Goal: Task Accomplishment & Management: Use online tool/utility

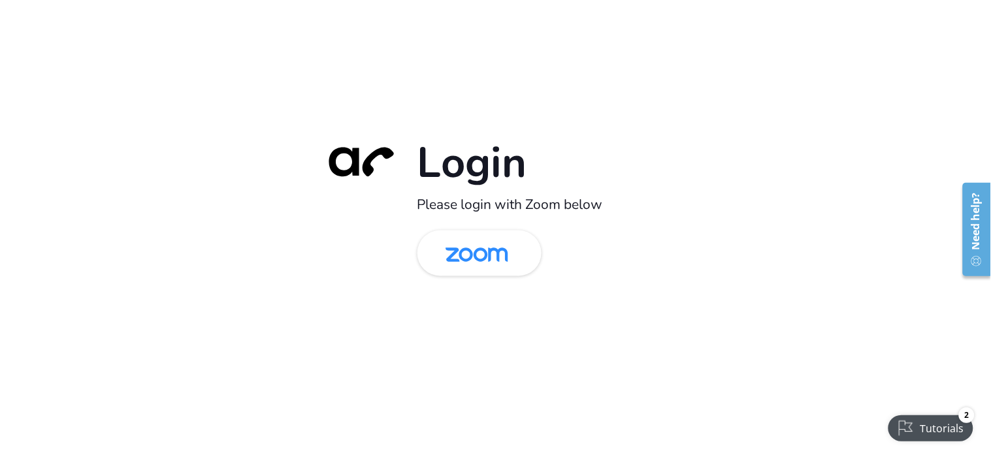
click at [410, 281] on div "Login Please login with Zoom below" at bounding box center [496, 229] width 366 height 187
click at [459, 246] on img at bounding box center [477, 254] width 90 height 42
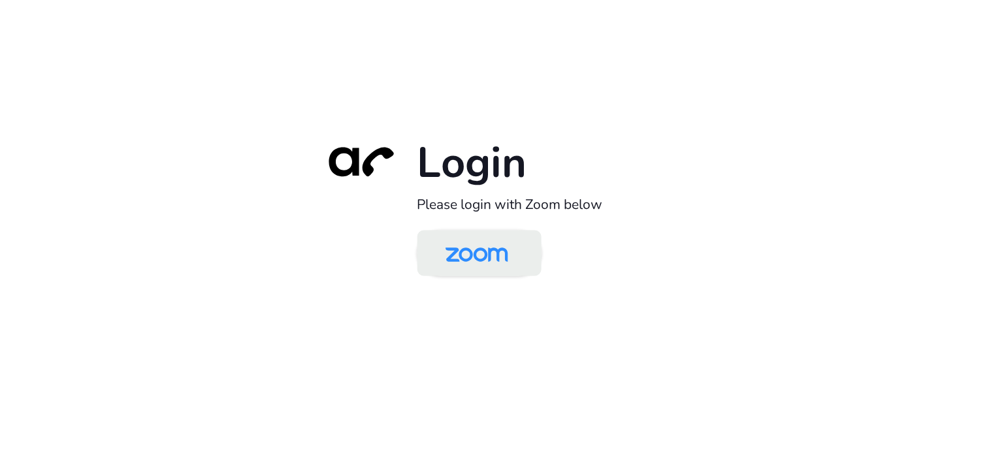
click at [498, 266] on img at bounding box center [477, 254] width 90 height 42
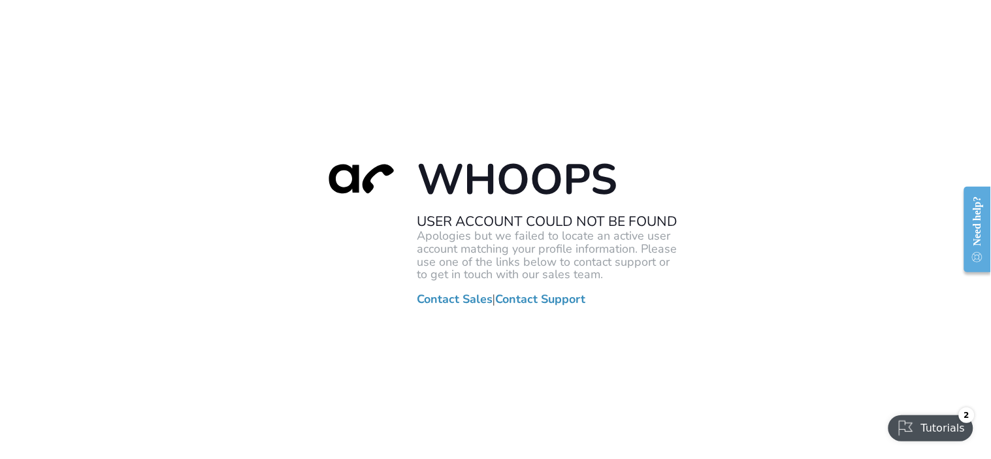
click at [344, 74] on div "Whoops User Account Could Not Be Found Apologies but we failed to locate an act…" at bounding box center [495, 229] width 991 height 459
drag, startPoint x: 331, startPoint y: 108, endPoint x: 342, endPoint y: 78, distance: 32.0
click at [331, 108] on div "Whoops User Account Could Not Be Found Apologies but we failed to locate an act…" at bounding box center [495, 229] width 991 height 459
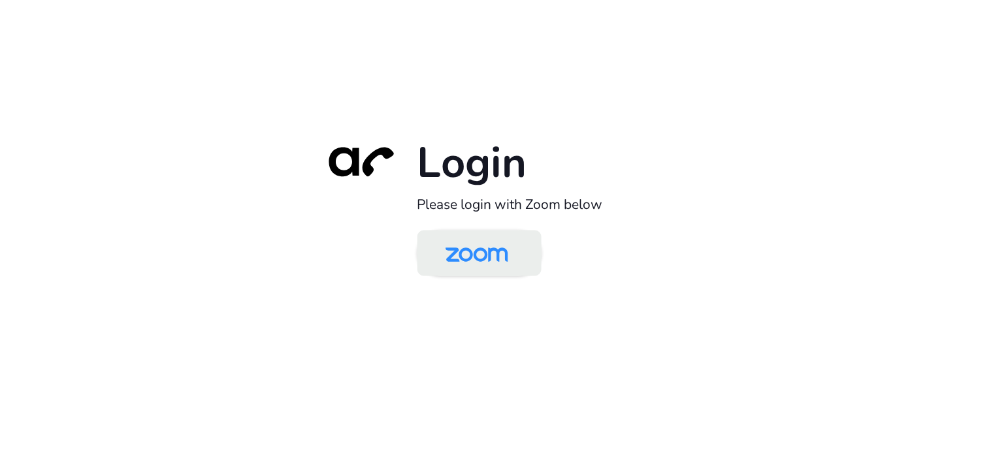
click at [493, 264] on img at bounding box center [477, 254] width 90 height 42
click at [481, 261] on img at bounding box center [477, 254] width 90 height 42
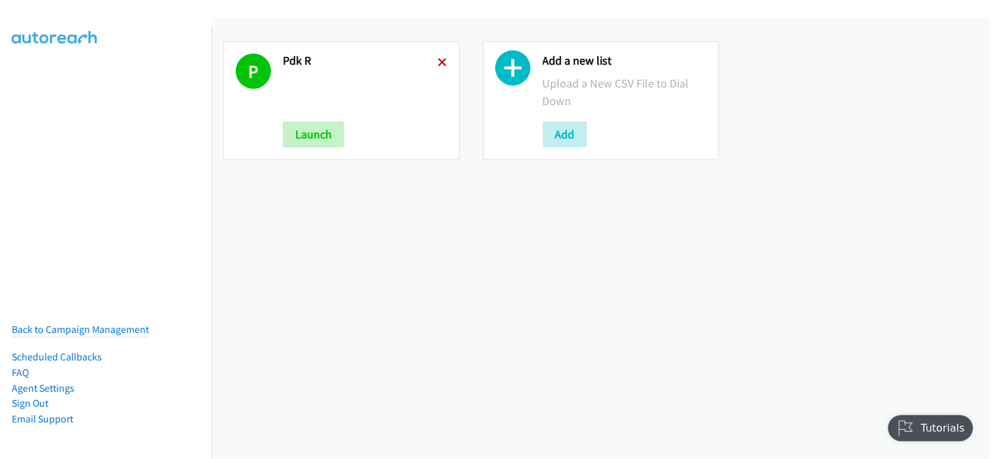
click at [438, 66] on icon at bounding box center [442, 63] width 9 height 9
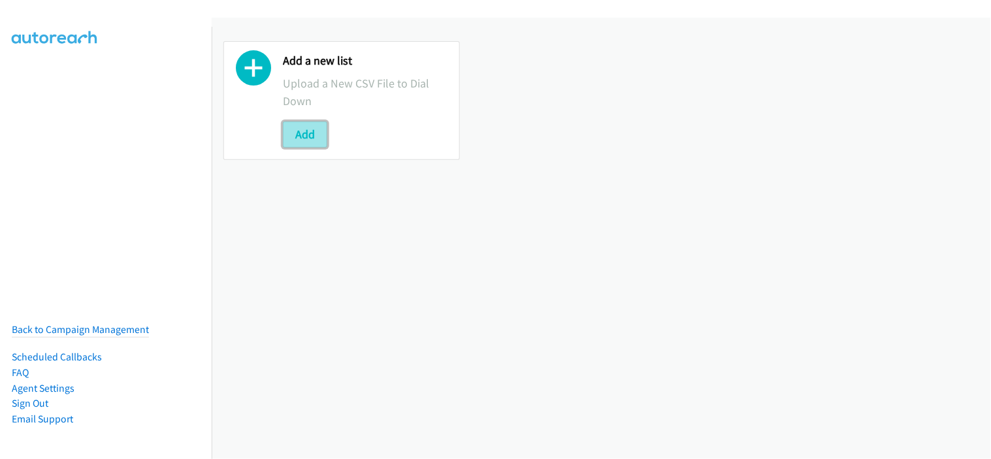
click at [295, 127] on button "Add" at bounding box center [305, 134] width 44 height 26
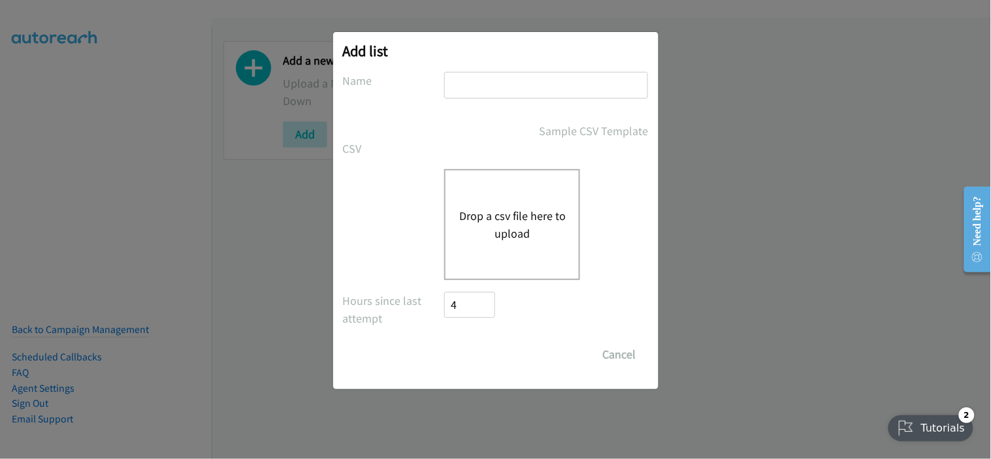
drag, startPoint x: 392, startPoint y: 244, endPoint x: 399, endPoint y: 296, distance: 52.7
click at [392, 244] on div "Drop a csv file here to upload" at bounding box center [496, 224] width 306 height 111
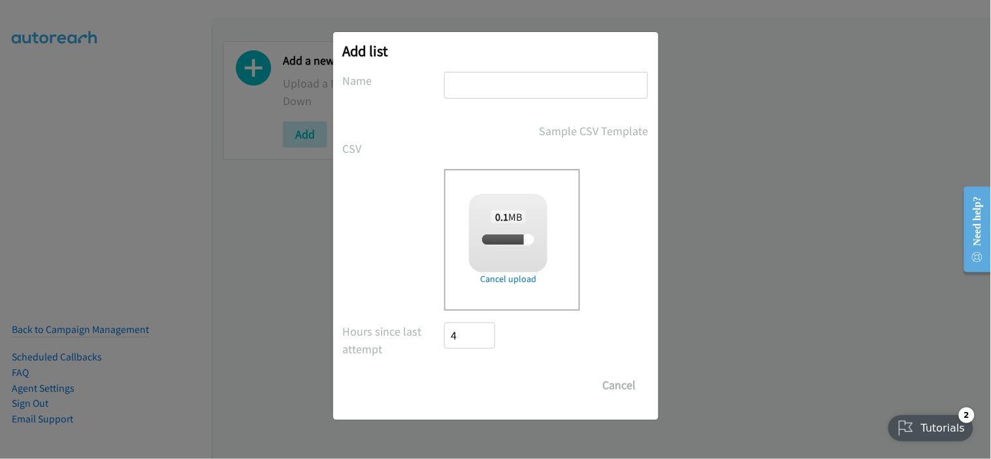
click at [492, 89] on input "text" at bounding box center [546, 85] width 204 height 27
checkbox input "true"
click at [527, 100] on div at bounding box center [546, 91] width 204 height 39
click at [585, 87] on input "text" at bounding box center [546, 85] width 204 height 27
type input "reminder"
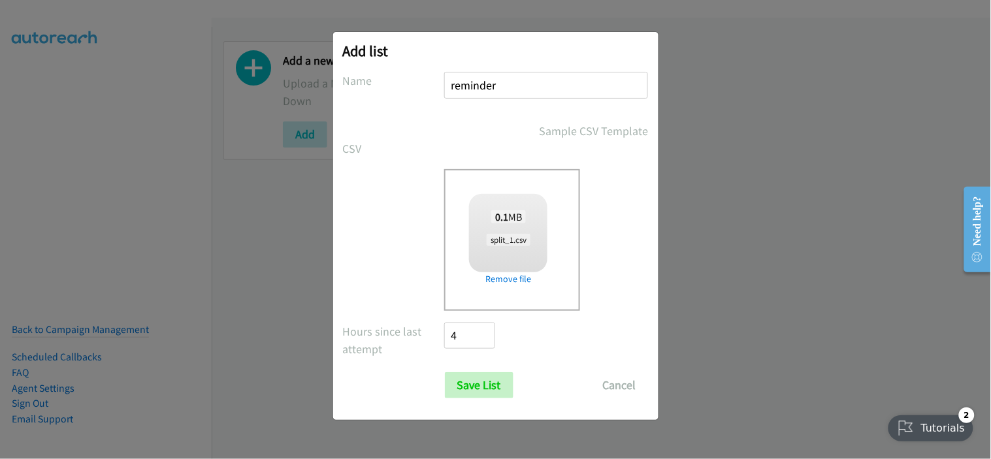
click at [445, 372] on input "Save List" at bounding box center [479, 385] width 69 height 26
click at [564, 347] on div "Hours since last attempt 4" at bounding box center [496, 342] width 306 height 39
click at [615, 387] on button "Cancel" at bounding box center [619, 385] width 58 height 26
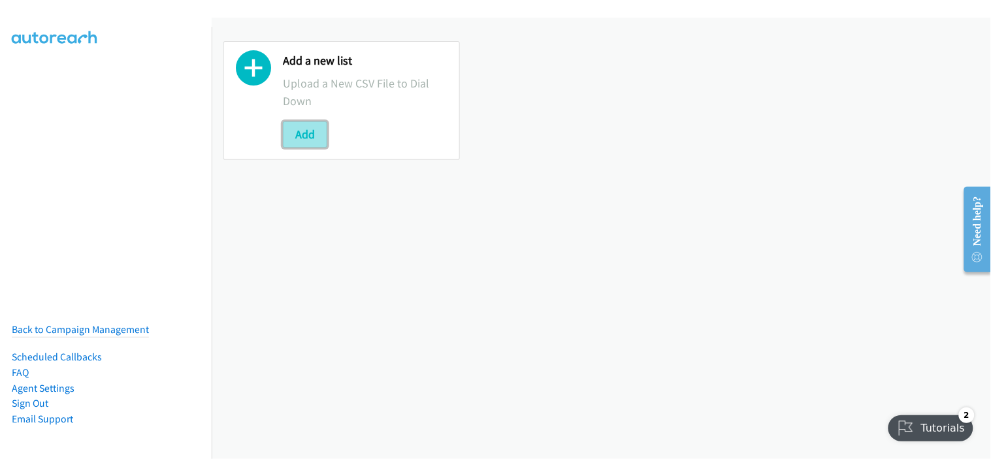
click at [304, 135] on button "Add" at bounding box center [305, 134] width 44 height 26
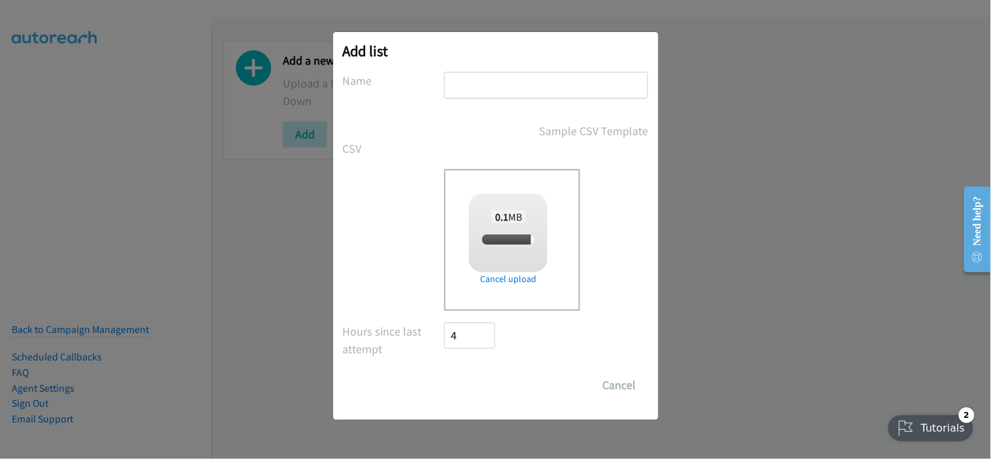
drag, startPoint x: 506, startPoint y: 86, endPoint x: 485, endPoint y: 90, distance: 21.4
click at [506, 86] on input "text" at bounding box center [546, 85] width 204 height 27
type input "rem"
checkbox input "true"
type input "rem"
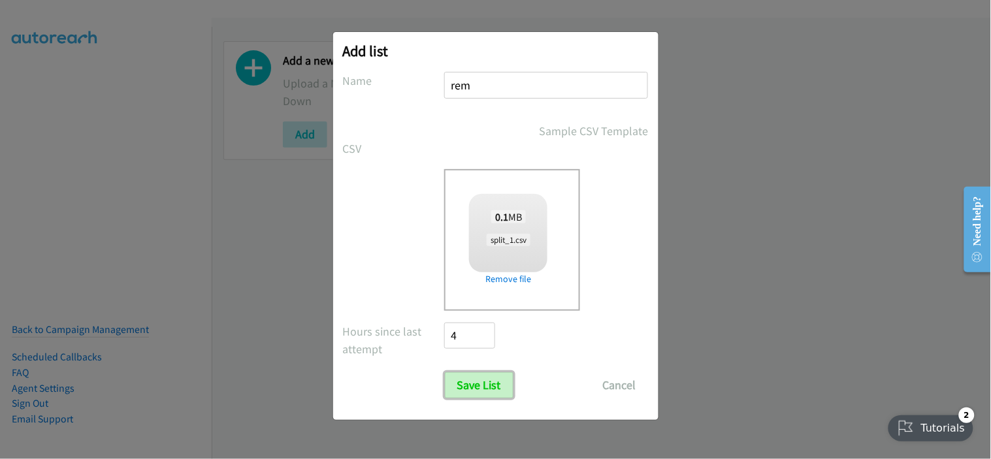
click at [512, 380] on input "Save List" at bounding box center [479, 385] width 69 height 26
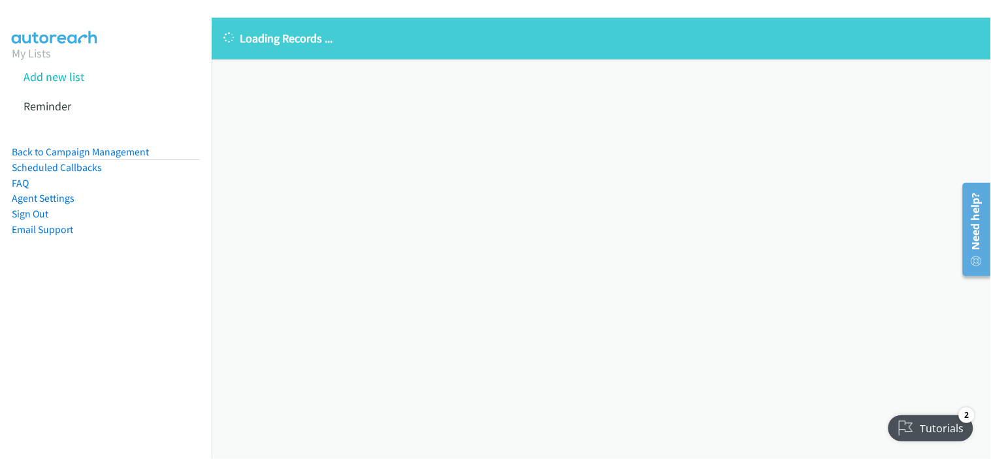
click at [357, 183] on div "Loading Records ... Sorry, something went wrong please try again." at bounding box center [601, 238] width 779 height 441
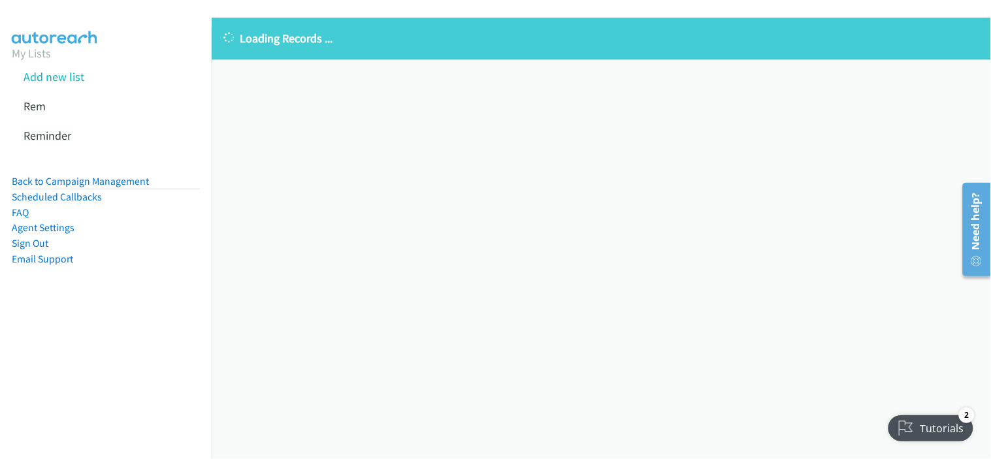
click at [308, 159] on div "Loading Records ... Sorry, something went wrong please try again." at bounding box center [601, 238] width 779 height 441
click at [318, 148] on div "Loading Records ... Sorry, something went wrong please try again." at bounding box center [601, 238] width 779 height 441
click at [50, 107] on icon at bounding box center [52, 107] width 9 height 9
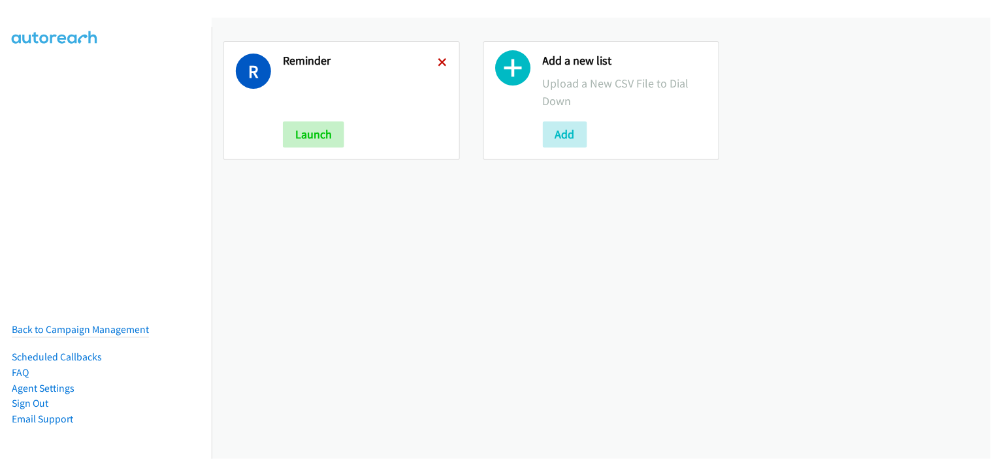
click at [439, 59] on icon at bounding box center [442, 63] width 9 height 9
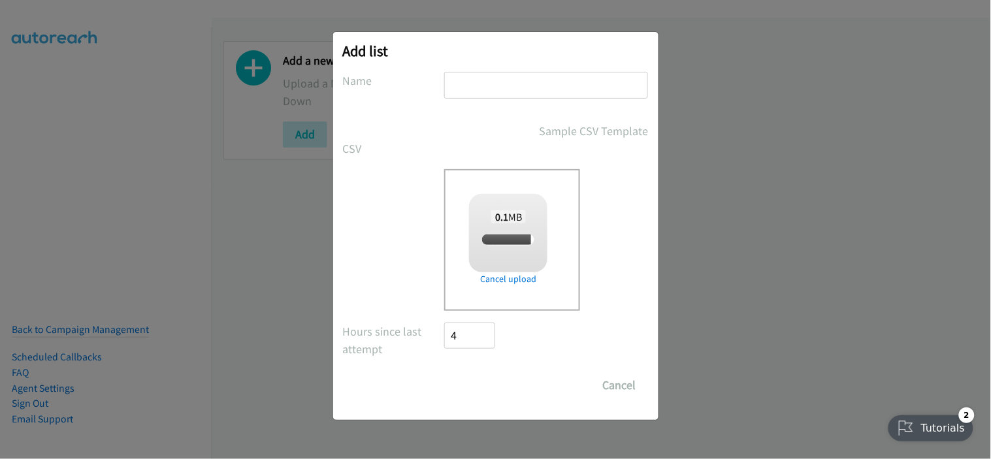
click at [501, 95] on input "text" at bounding box center [546, 85] width 204 height 27
type input "r"
checkbox input "true"
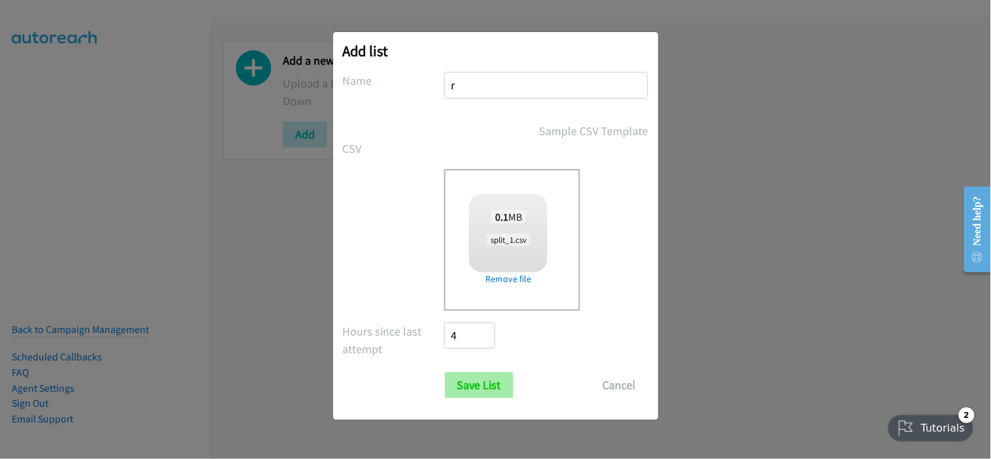
type input "r"
click at [496, 392] on input "Save List" at bounding box center [479, 385] width 69 height 26
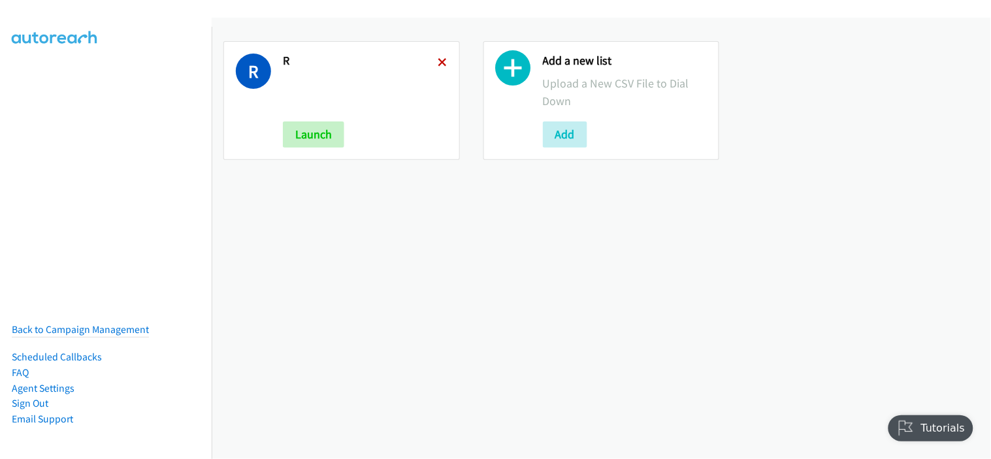
click at [438, 59] on icon at bounding box center [442, 63] width 9 height 9
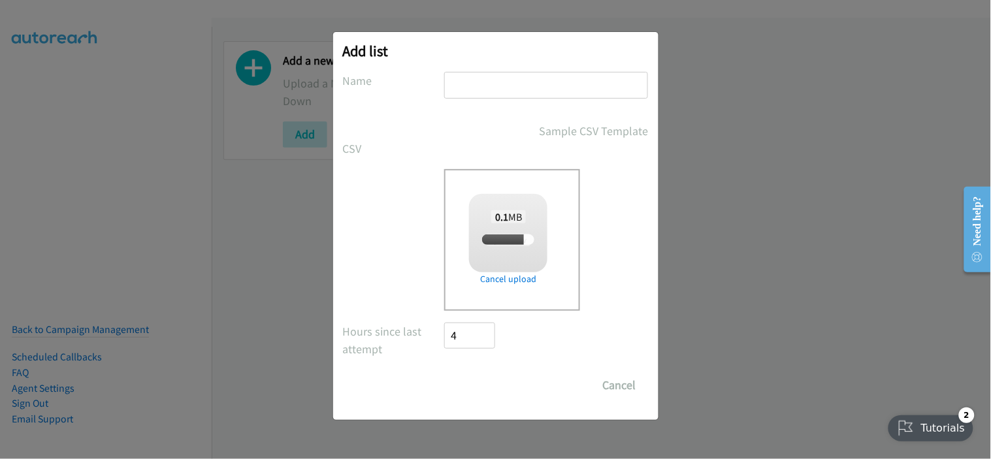
click at [477, 87] on input "text" at bounding box center [546, 85] width 204 height 27
type input "pd"
checkbox input "true"
type input "pd"
click at [480, 381] on input "Save List" at bounding box center [479, 385] width 69 height 26
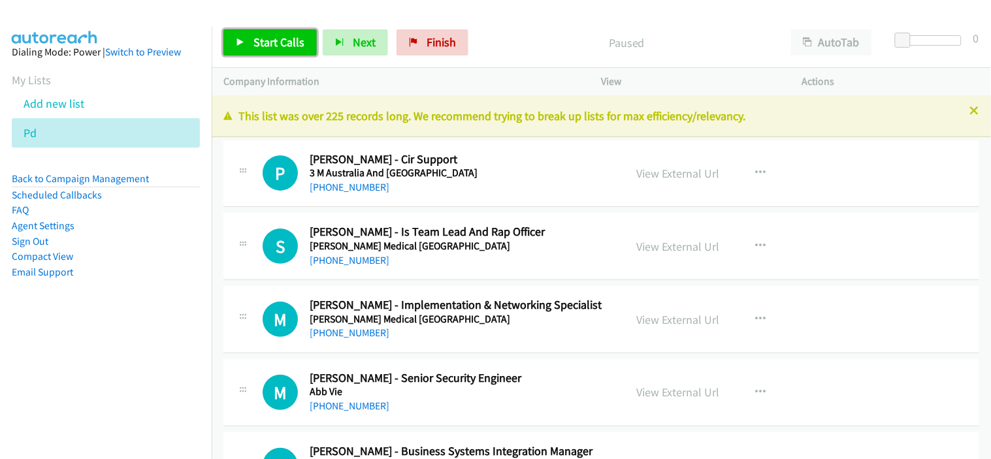
click at [263, 44] on span "Start Calls" at bounding box center [278, 42] width 51 height 15
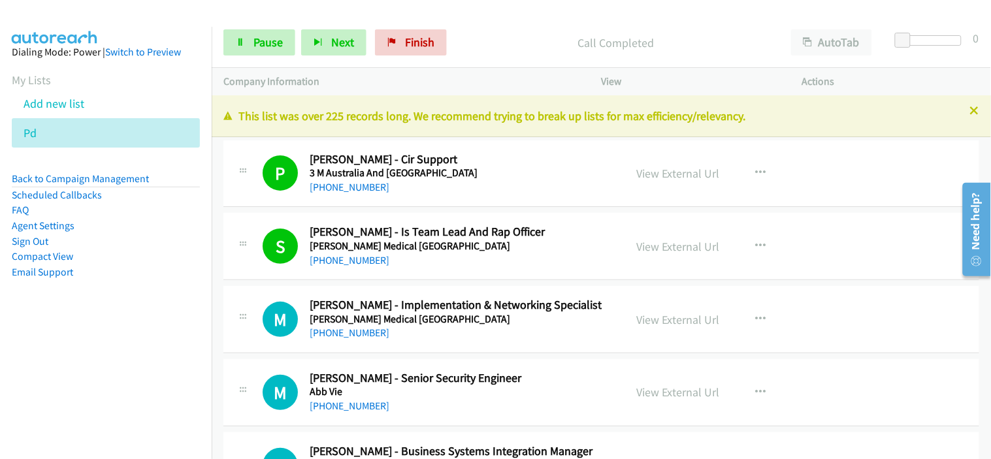
drag, startPoint x: 413, startPoint y: 269, endPoint x: 383, endPoint y: 203, distance: 72.7
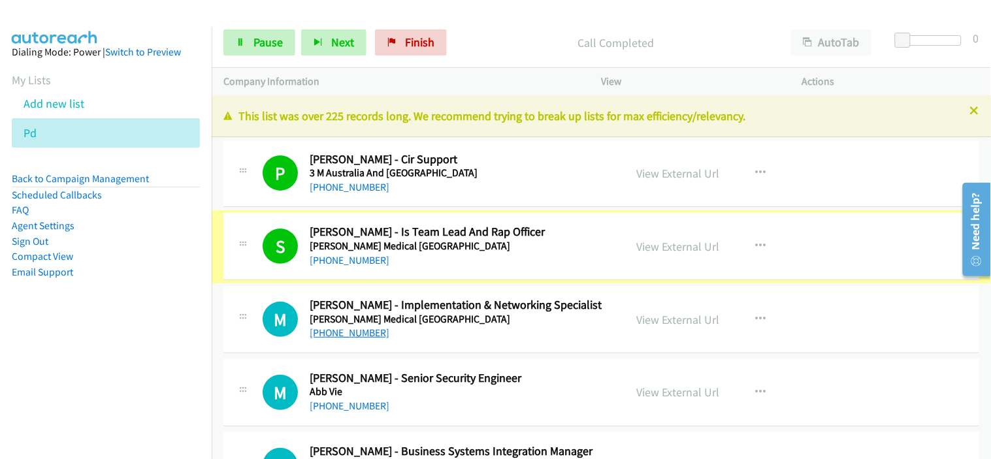
scroll to position [145, 0]
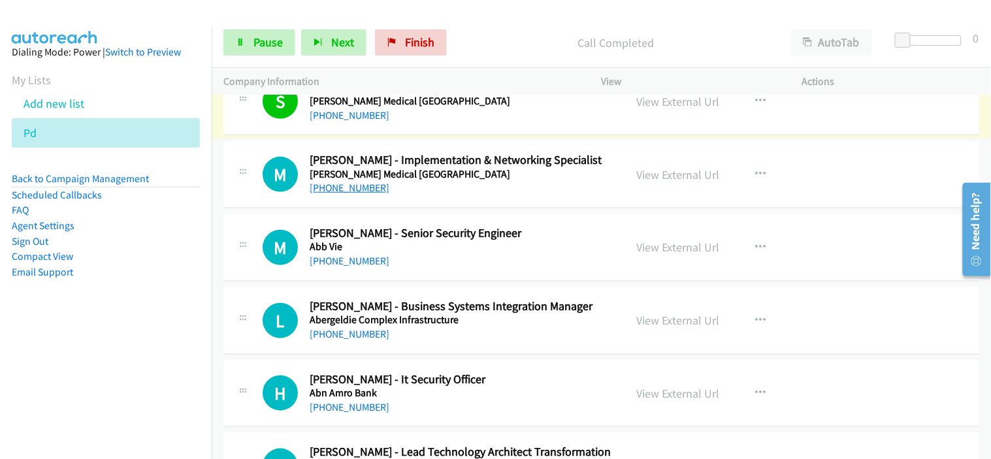
click at [371, 189] on link "[PHONE_NUMBER]" at bounding box center [350, 188] width 80 height 12
click at [441, 270] on div "M Callback Scheduled [PERSON_NAME] - Senior Security Engineer Abb Vie [GEOGRAPH…" at bounding box center [600, 247] width 755 height 67
click at [348, 255] on link "[PHONE_NUMBER]" at bounding box center [350, 261] width 80 height 12
drag, startPoint x: 445, startPoint y: 327, endPoint x: 453, endPoint y: 311, distance: 18.1
click at [445, 327] on div "[PHONE_NUMBER]" at bounding box center [462, 334] width 304 height 16
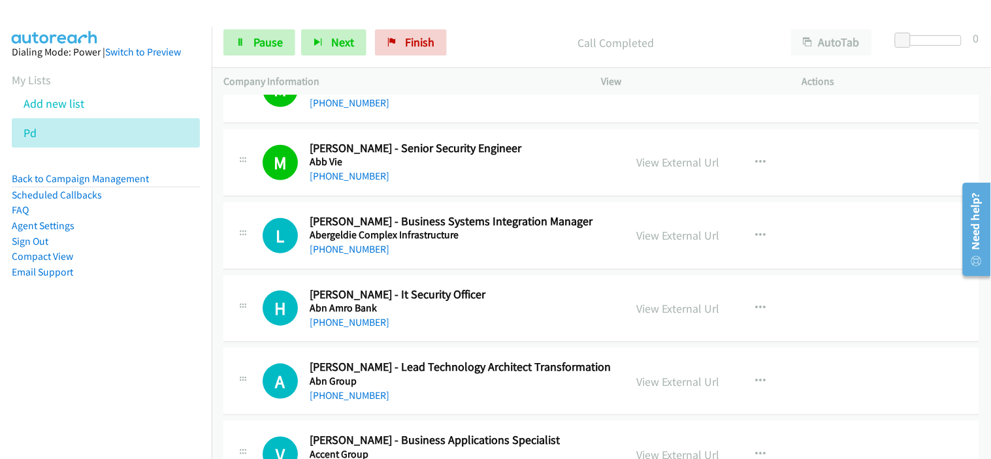
scroll to position [290, 0]
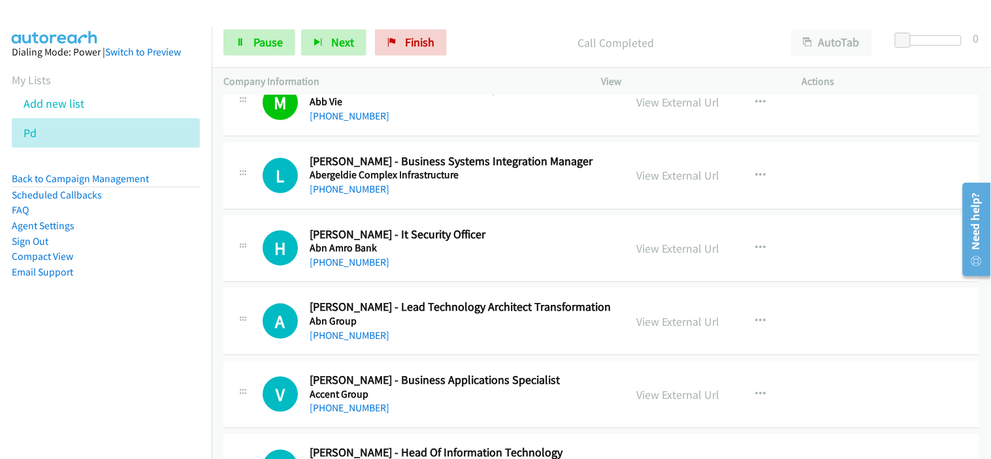
drag, startPoint x: 375, startPoint y: 191, endPoint x: 571, endPoint y: 229, distance: 199.6
click at [375, 191] on link "[PHONE_NUMBER]" at bounding box center [350, 189] width 80 height 12
drag, startPoint x: 422, startPoint y: 264, endPoint x: 370, endPoint y: 259, distance: 52.6
click at [422, 264] on div "[PHONE_NUMBER]" at bounding box center [462, 263] width 304 height 16
click at [328, 262] on link "[PHONE_NUMBER]" at bounding box center [350, 262] width 80 height 12
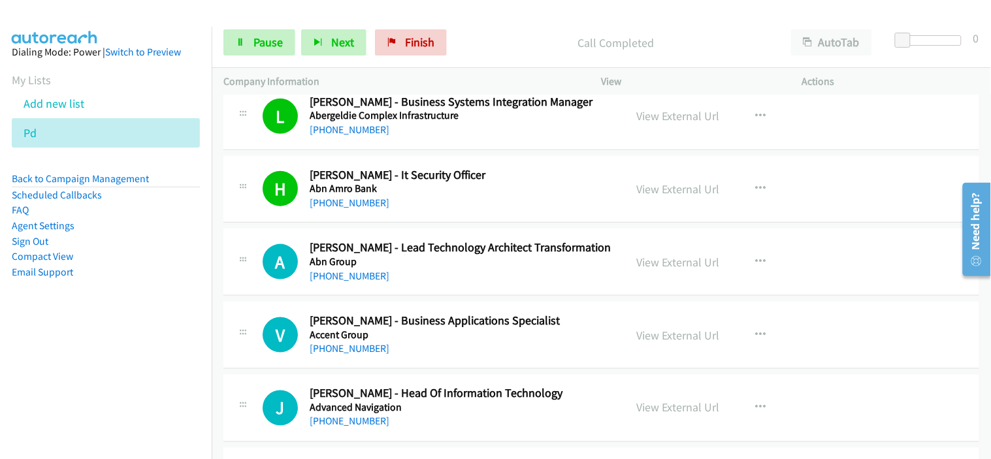
scroll to position [362, 0]
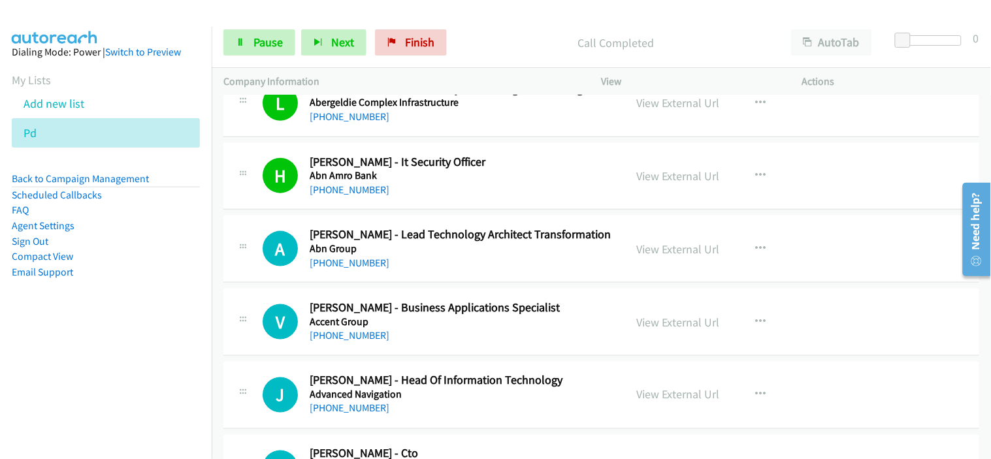
click at [407, 272] on div "A Callback Scheduled [PERSON_NAME] - Lead Technology Architect Transformation A…" at bounding box center [600, 248] width 755 height 67
click at [341, 261] on link "[PHONE_NUMBER]" at bounding box center [350, 263] width 80 height 12
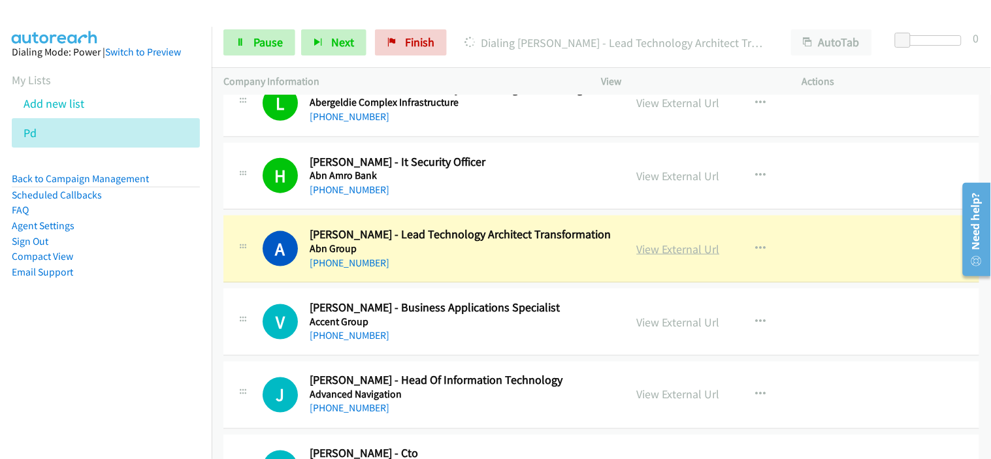
click at [661, 253] on link "View External Url" at bounding box center [678, 249] width 83 height 15
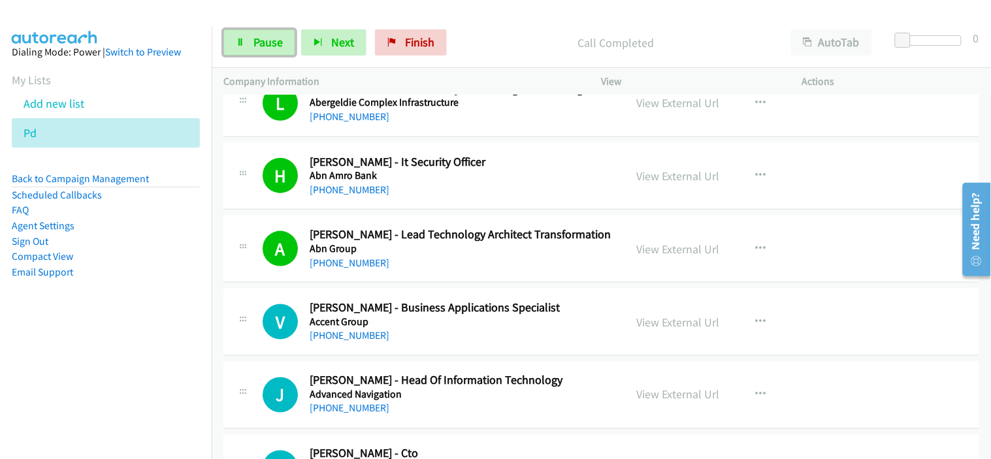
click at [259, 36] on span "Pause" at bounding box center [267, 42] width 29 height 15
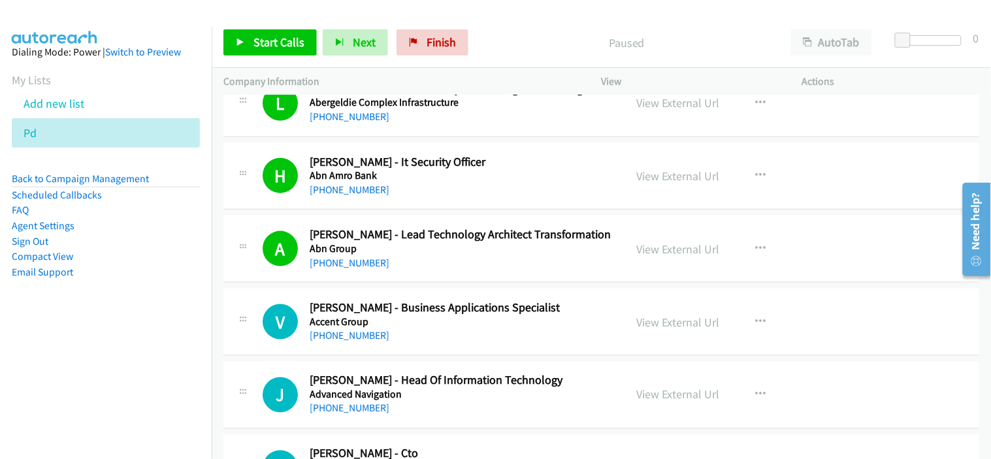
click at [416, 184] on div "[PHONE_NUMBER]" at bounding box center [462, 190] width 304 height 16
click at [671, 251] on link "View External Url" at bounding box center [678, 249] width 83 height 15
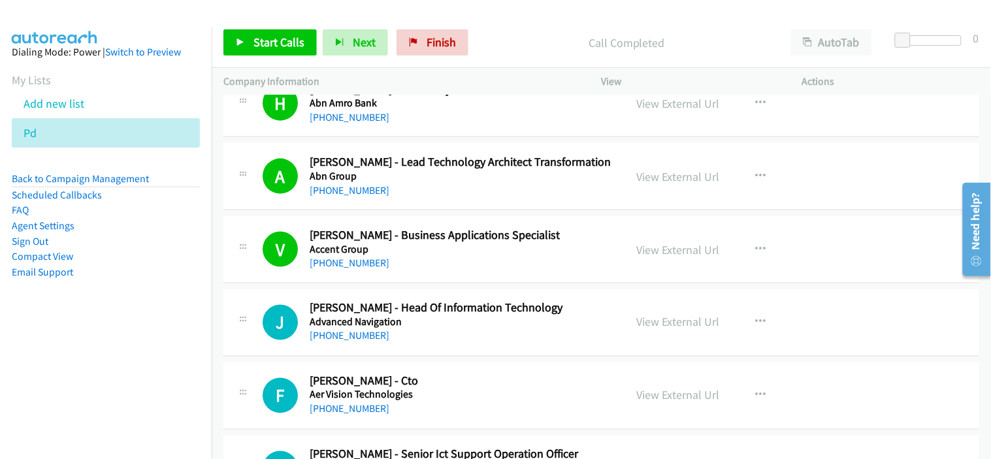
click at [415, 268] on div "[PHONE_NUMBER]" at bounding box center [462, 263] width 304 height 16
click at [350, 257] on link "[PHONE_NUMBER]" at bounding box center [350, 263] width 80 height 12
drag, startPoint x: 426, startPoint y: 264, endPoint x: 434, endPoint y: 262, distance: 7.9
click at [426, 264] on div "[PHONE_NUMBER]" at bounding box center [462, 263] width 304 height 16
drag, startPoint x: 407, startPoint y: 257, endPoint x: 455, endPoint y: 257, distance: 47.7
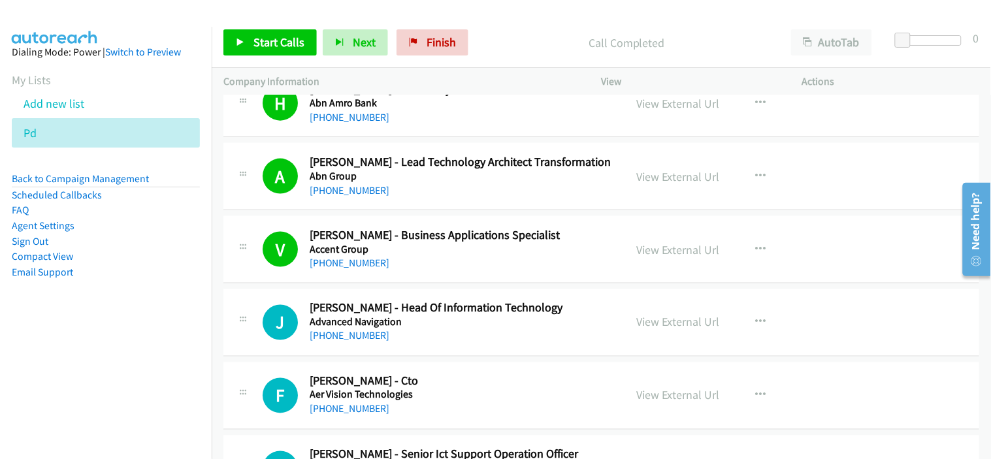
click at [407, 257] on div "[PHONE_NUMBER]" at bounding box center [462, 263] width 304 height 16
click at [653, 249] on link "View External Url" at bounding box center [678, 249] width 83 height 15
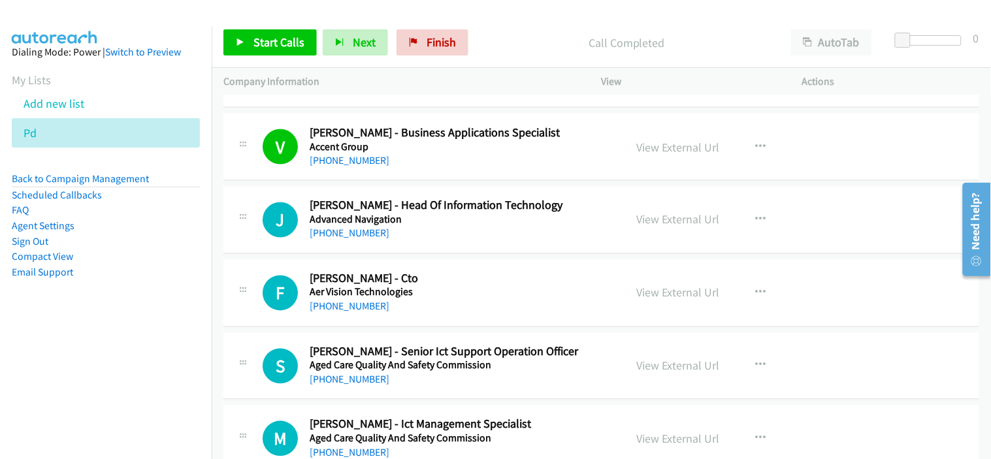
scroll to position [580, 0]
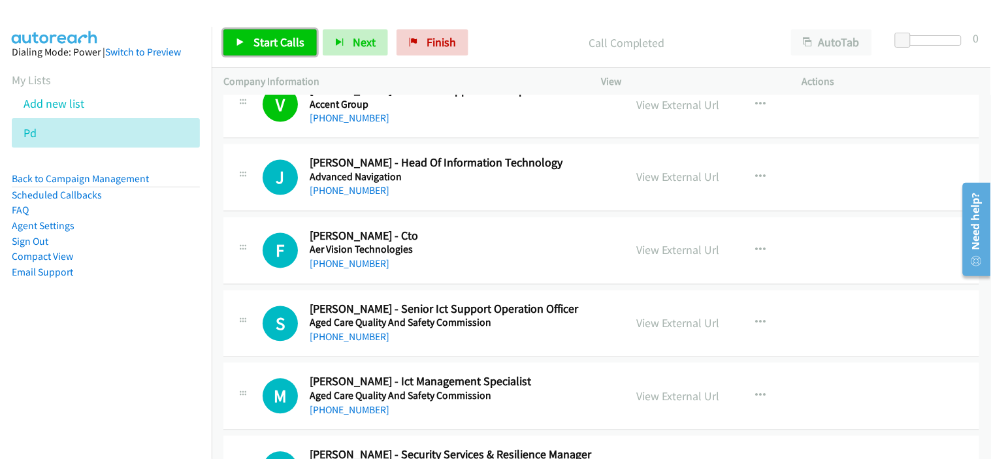
drag, startPoint x: 276, startPoint y: 50, endPoint x: 425, endPoint y: 174, distance: 193.8
click at [276, 50] on link "Start Calls" at bounding box center [269, 42] width 93 height 26
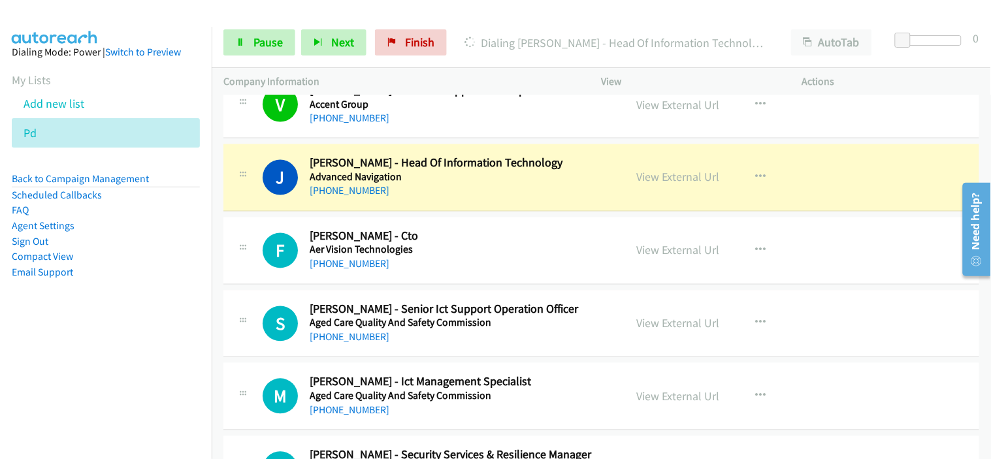
click at [422, 190] on div "[PHONE_NUMBER]" at bounding box center [462, 191] width 304 height 16
click at [418, 191] on div "[PHONE_NUMBER]" at bounding box center [462, 191] width 304 height 16
click at [277, 44] on span "Pause" at bounding box center [267, 42] width 29 height 15
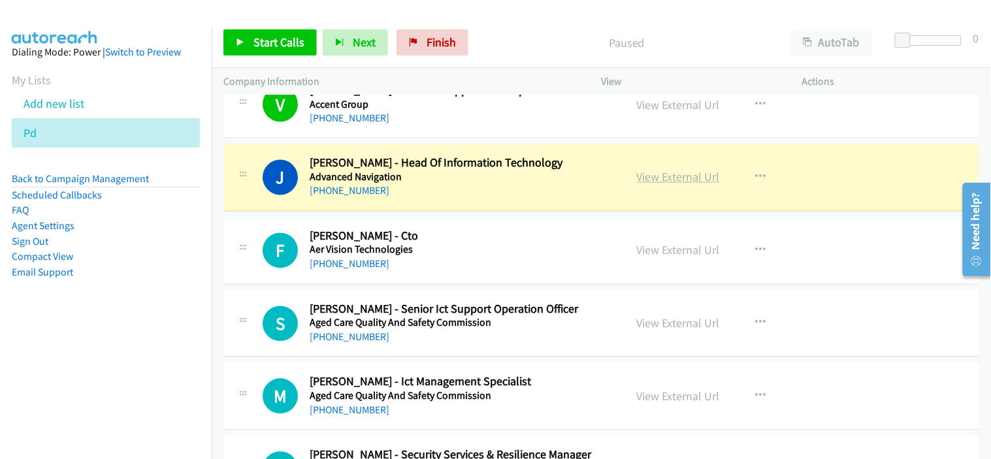
click at [654, 183] on link "View External Url" at bounding box center [678, 177] width 83 height 15
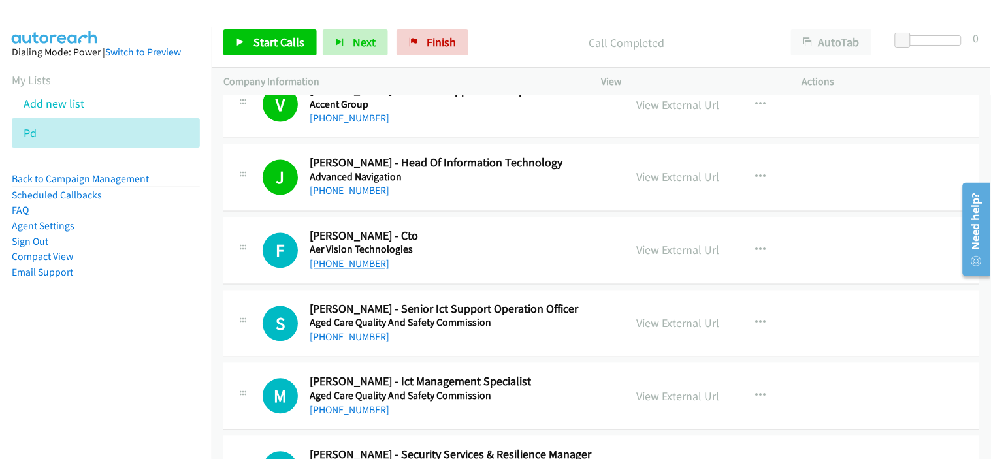
drag, startPoint x: 421, startPoint y: 266, endPoint x: 359, endPoint y: 266, distance: 62.0
click at [421, 266] on div "[PHONE_NUMBER]" at bounding box center [462, 265] width 304 height 16
click at [346, 266] on link "[PHONE_NUMBER]" at bounding box center [350, 264] width 80 height 12
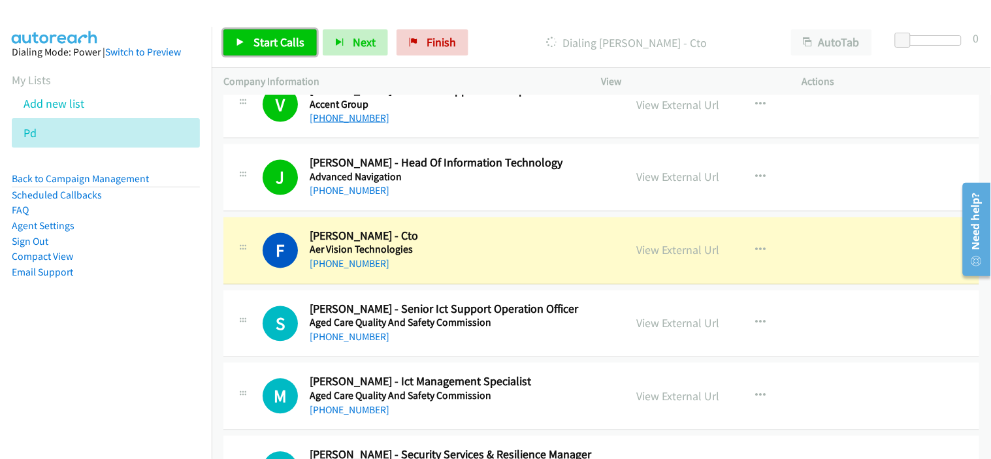
click at [276, 37] on span "Start Calls" at bounding box center [278, 42] width 51 height 15
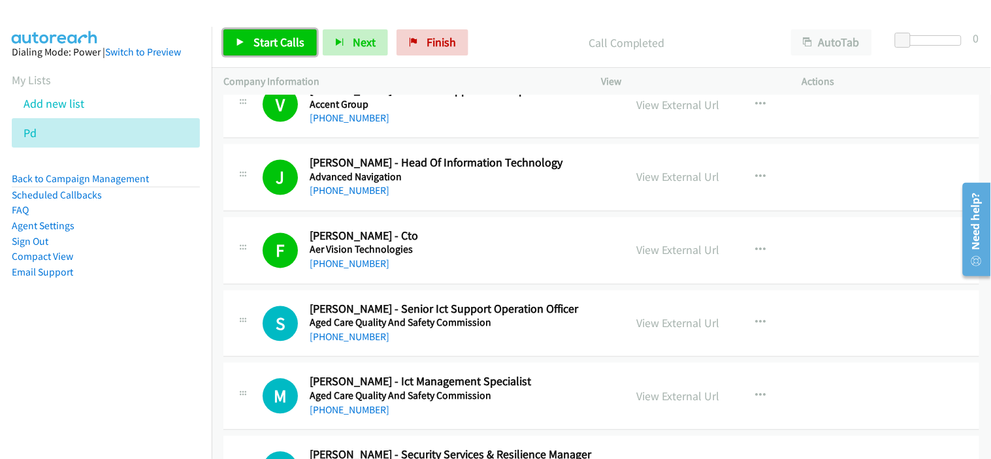
scroll to position [725, 0]
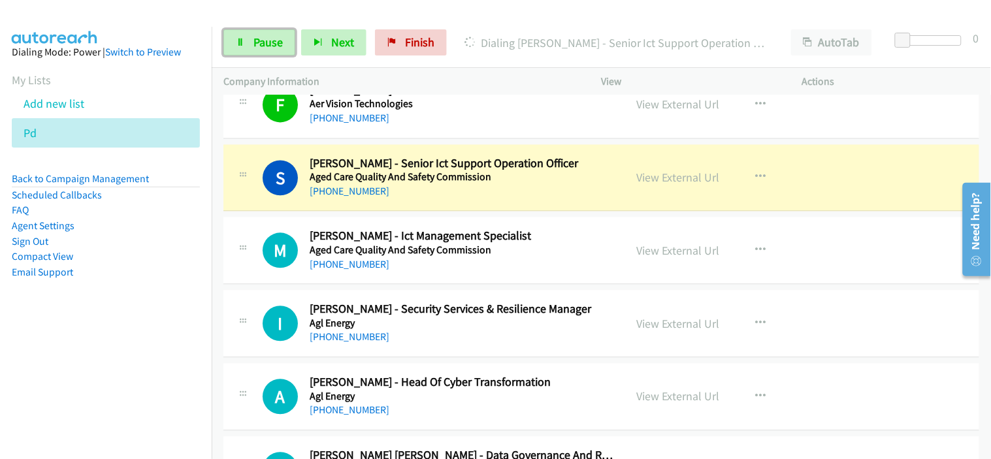
drag, startPoint x: 259, startPoint y: 40, endPoint x: 381, endPoint y: 70, distance: 126.4
click at [259, 40] on span "Pause" at bounding box center [267, 42] width 29 height 15
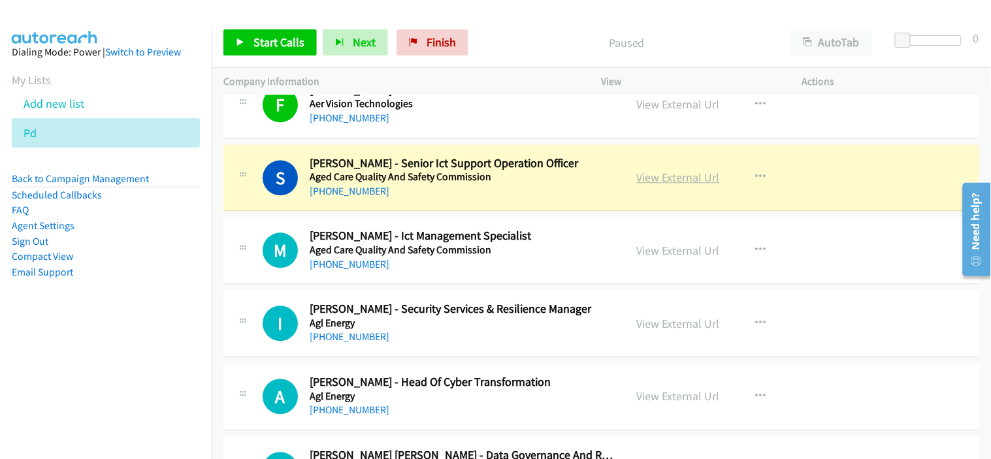
click at [675, 181] on link "View External Url" at bounding box center [678, 177] width 83 height 15
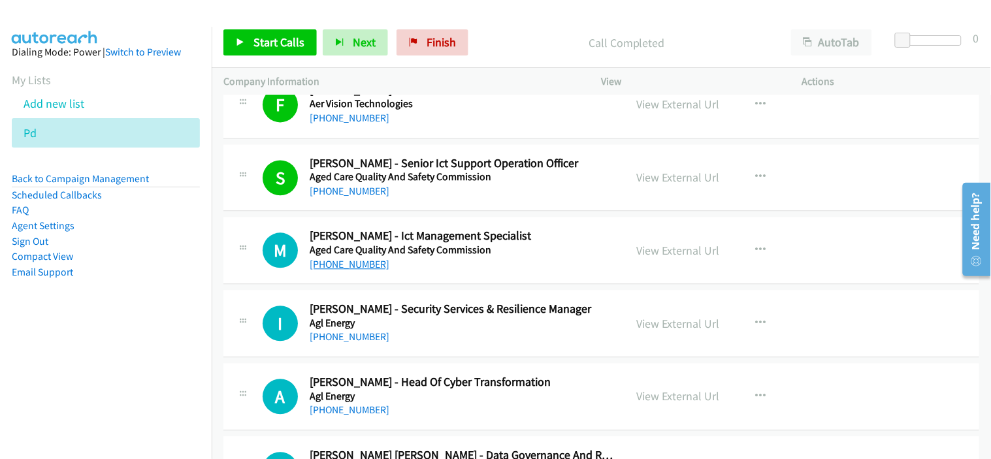
click at [353, 259] on link "[PHONE_NUMBER]" at bounding box center [350, 265] width 80 height 12
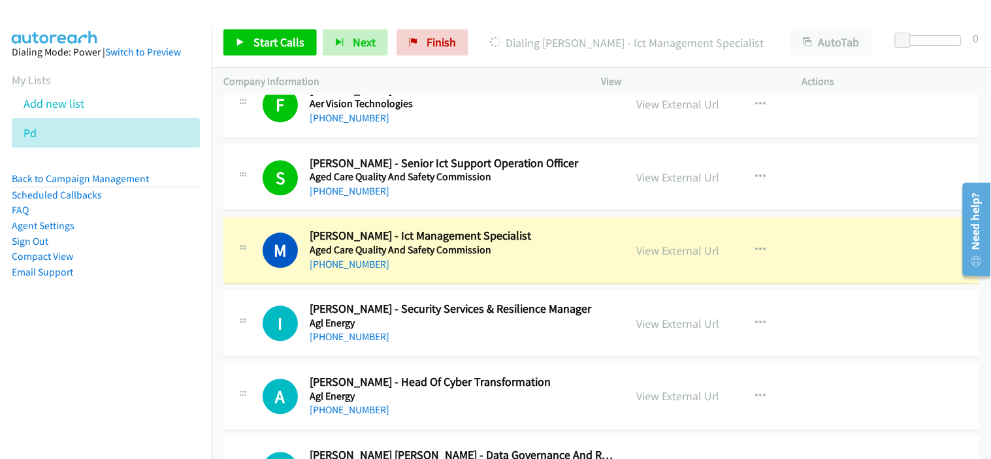
drag, startPoint x: 446, startPoint y: 270, endPoint x: 568, endPoint y: 265, distance: 122.2
click at [446, 270] on div "[PHONE_NUMBER]" at bounding box center [462, 265] width 304 height 16
click at [653, 251] on link "View External Url" at bounding box center [678, 251] width 83 height 15
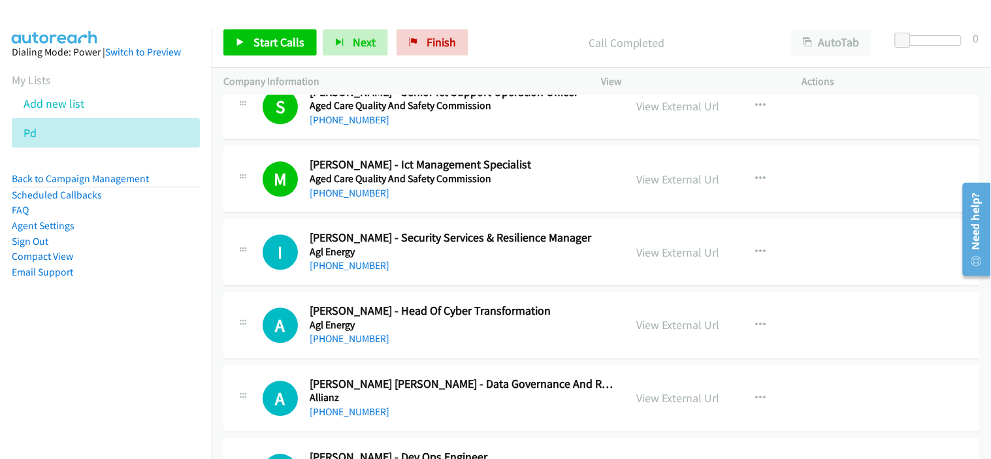
scroll to position [798, 0]
click at [348, 265] on link "[PHONE_NUMBER]" at bounding box center [350, 265] width 80 height 12
click at [447, 273] on div "I Callback Scheduled [PERSON_NAME] - Security Services & Resilience Manager Agl…" at bounding box center [600, 251] width 755 height 67
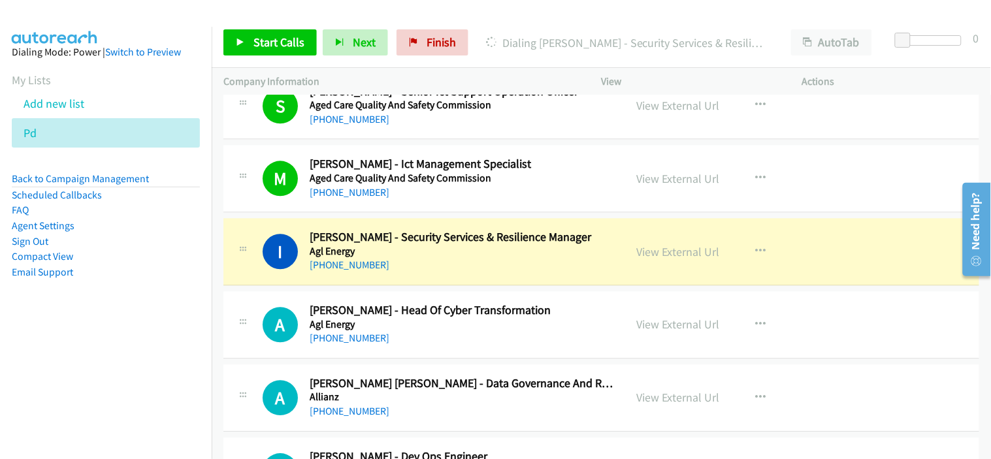
drag, startPoint x: 426, startPoint y: 328, endPoint x: 421, endPoint y: 300, distance: 27.9
click at [426, 328] on h5 "Agl Energy" at bounding box center [462, 324] width 304 height 13
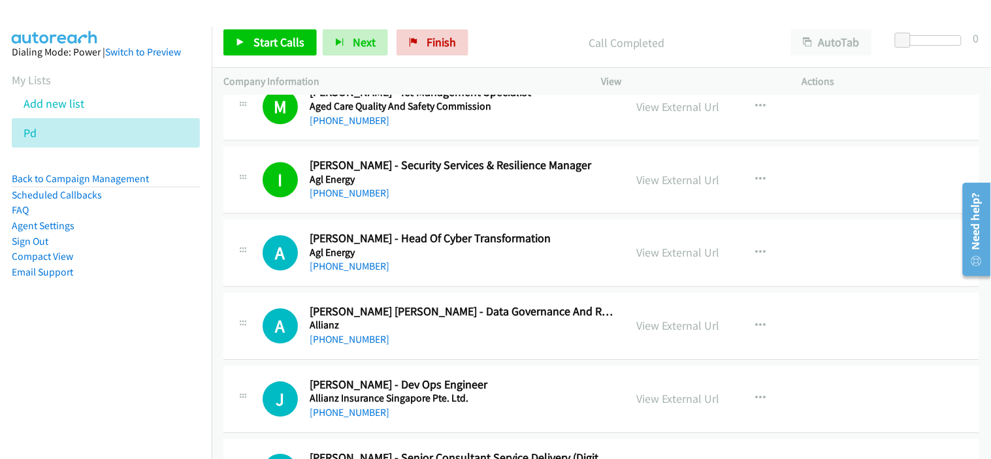
scroll to position [870, 0]
click at [299, 44] on span "Start Calls" at bounding box center [278, 42] width 51 height 15
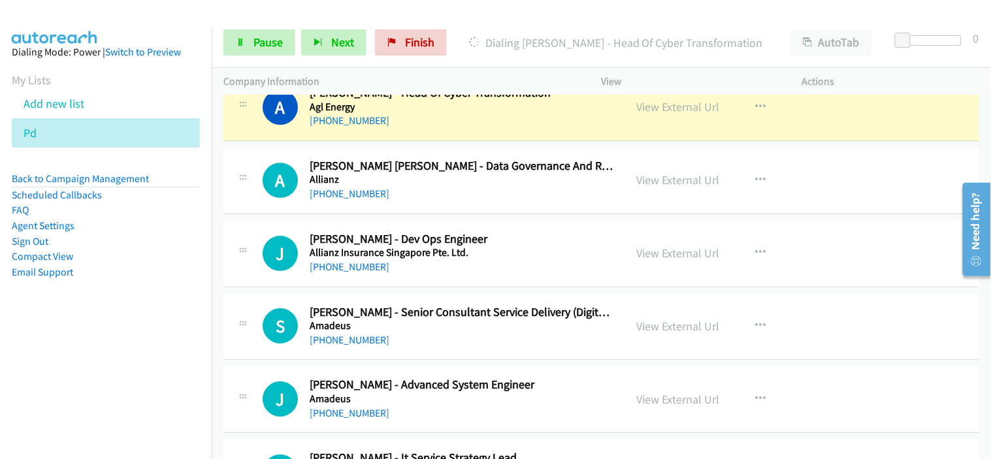
scroll to position [943, 0]
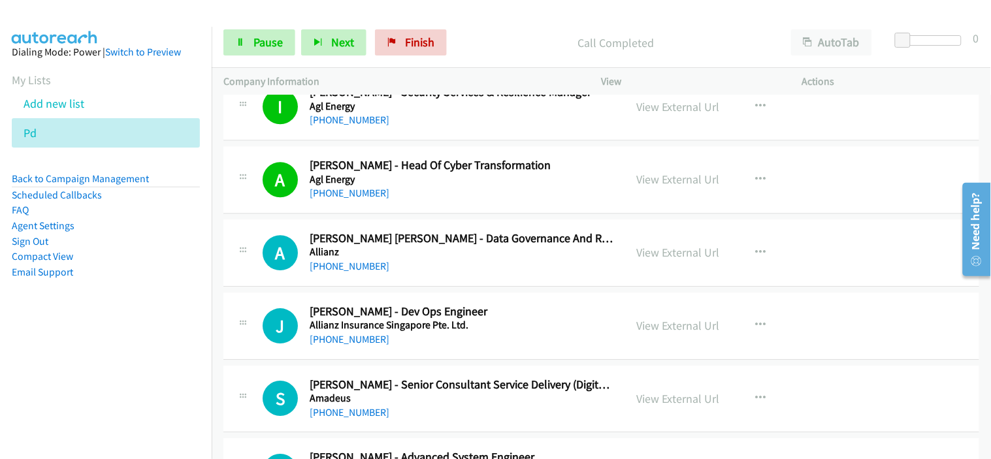
click at [414, 259] on div "[PHONE_NUMBER]" at bounding box center [462, 267] width 304 height 16
drag, startPoint x: 404, startPoint y: 273, endPoint x: 377, endPoint y: 269, distance: 27.1
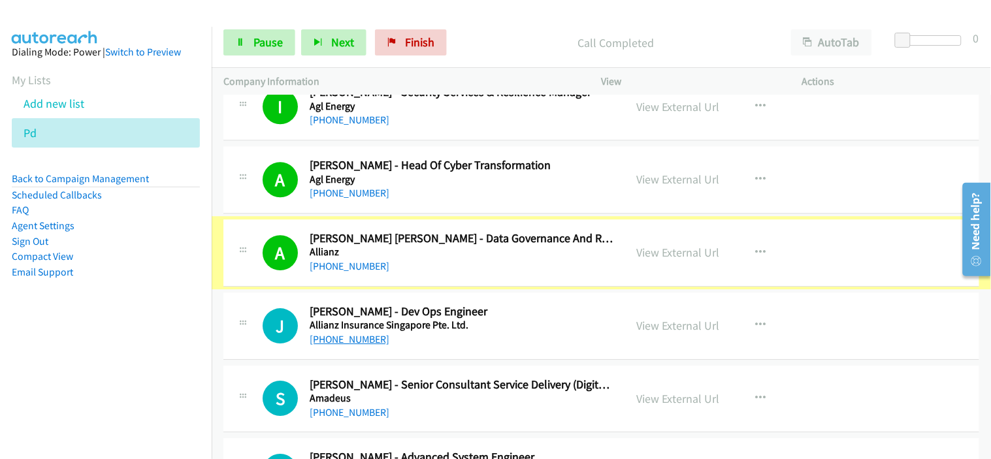
scroll to position [1015, 0]
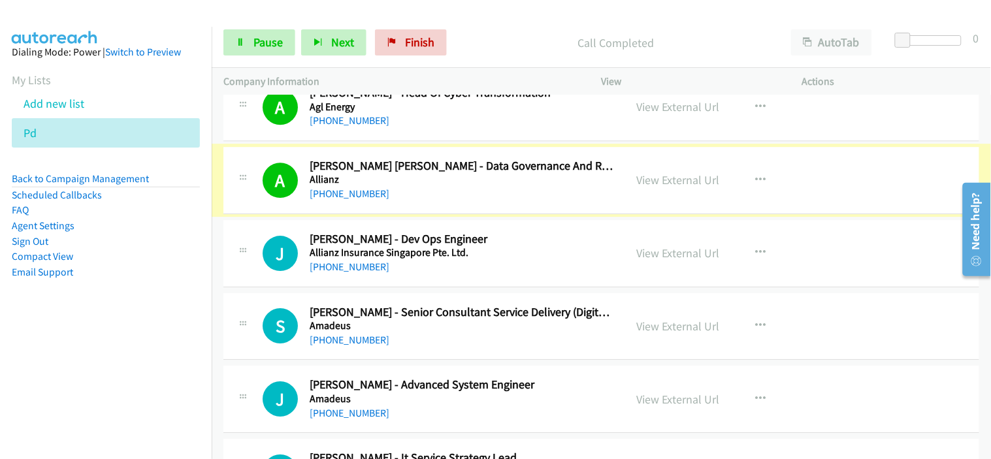
drag, startPoint x: 356, startPoint y: 266, endPoint x: 427, endPoint y: 271, distance: 71.4
click at [356, 266] on link "[PHONE_NUMBER]" at bounding box center [350, 267] width 80 height 12
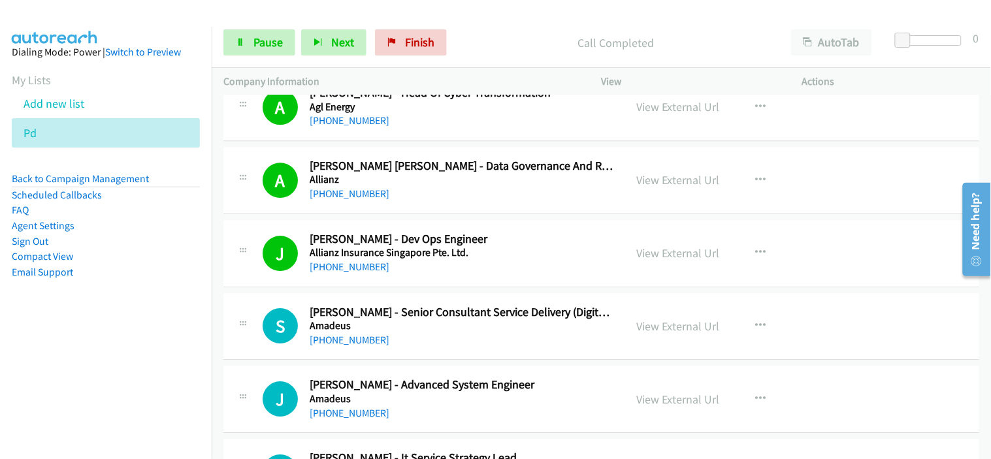
click at [351, 289] on td "J Callback Scheduled [PERSON_NAME] Ops Engineer Allianz Insurance Singapore Pte…" at bounding box center [601, 253] width 779 height 73
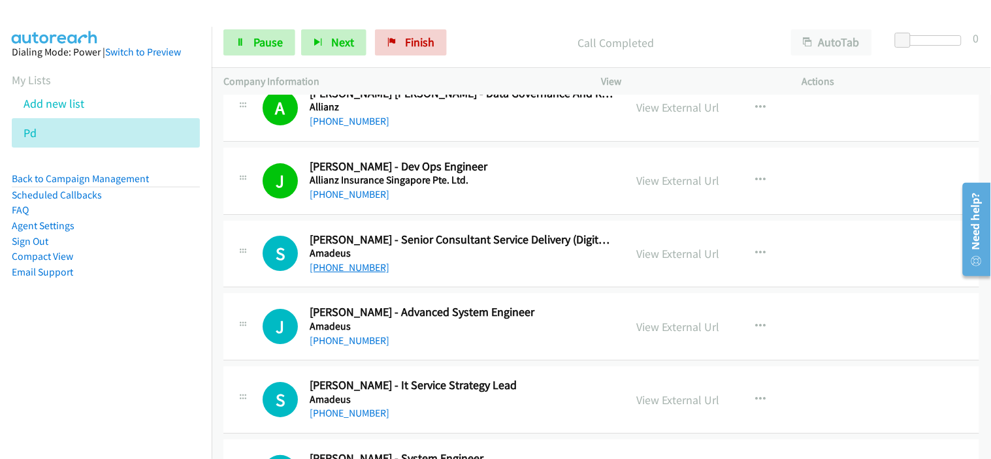
click at [353, 271] on link "[PHONE_NUMBER]" at bounding box center [350, 267] width 80 height 12
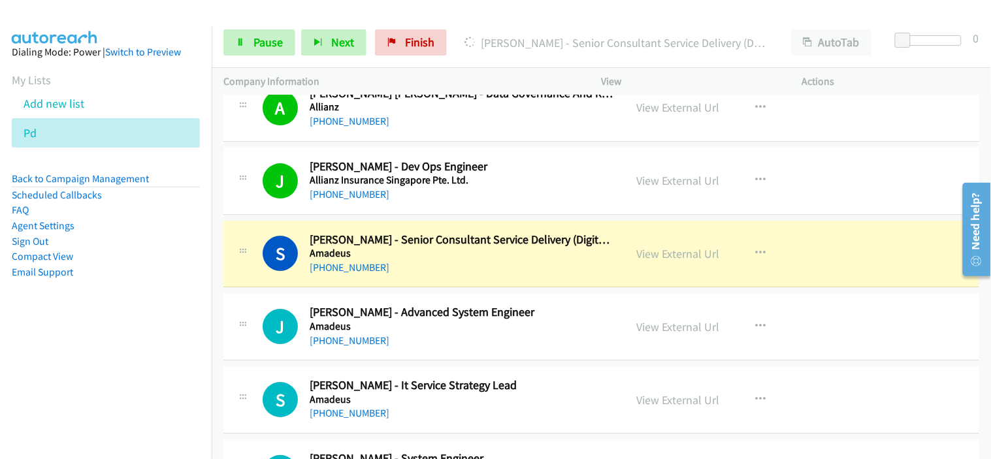
scroll to position [1160, 0]
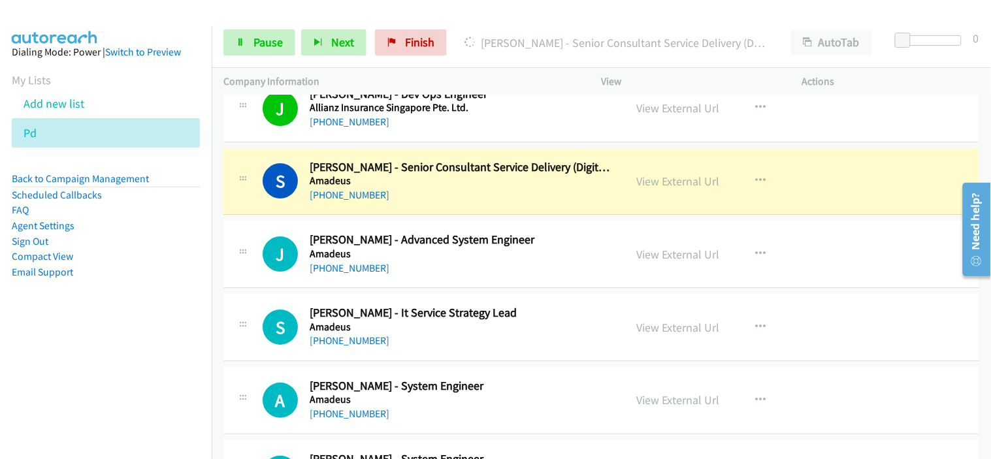
click at [429, 266] on div "[PHONE_NUMBER]" at bounding box center [462, 269] width 304 height 16
click at [355, 268] on link "[PHONE_NUMBER]" at bounding box center [350, 268] width 80 height 12
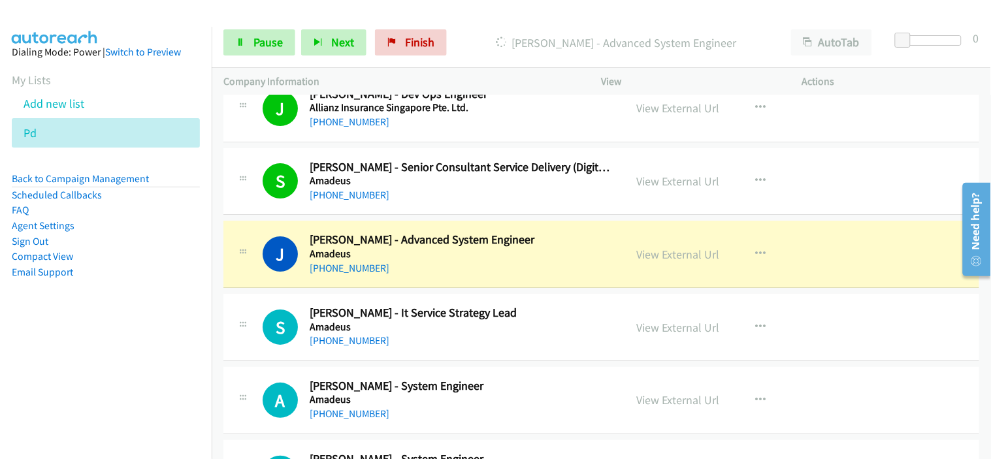
drag, startPoint x: 426, startPoint y: 343, endPoint x: 435, endPoint y: 323, distance: 21.3
click at [426, 343] on div "[PHONE_NUMBER]" at bounding box center [462, 341] width 304 height 16
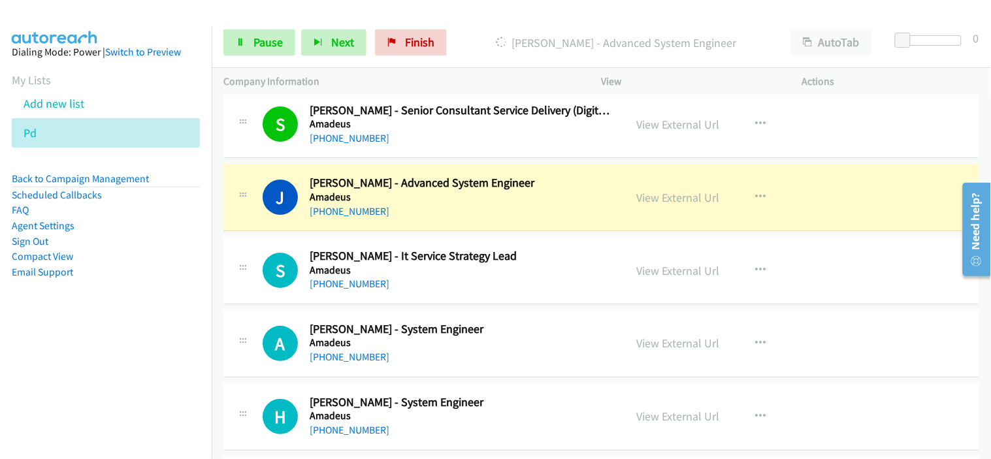
scroll to position [1233, 0]
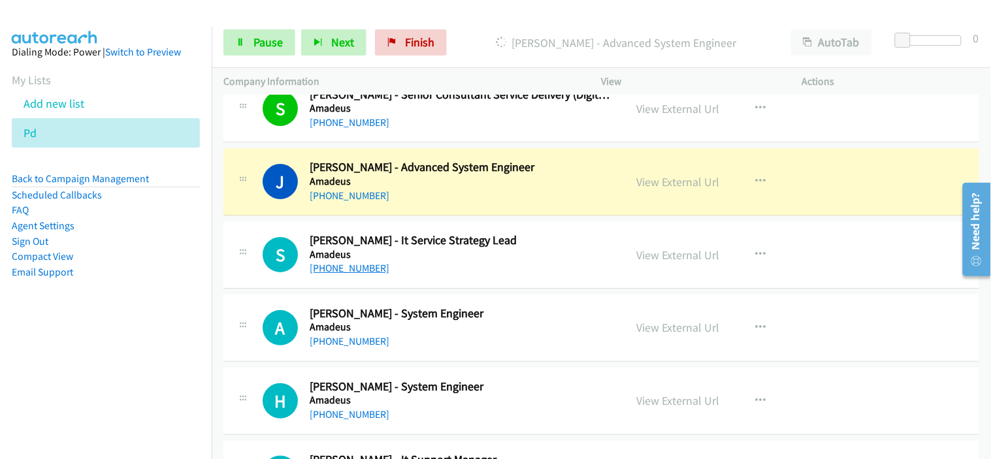
drag, startPoint x: 351, startPoint y: 263, endPoint x: 375, endPoint y: 264, distance: 24.2
click at [351, 263] on link "[PHONE_NUMBER]" at bounding box center [350, 268] width 80 height 12
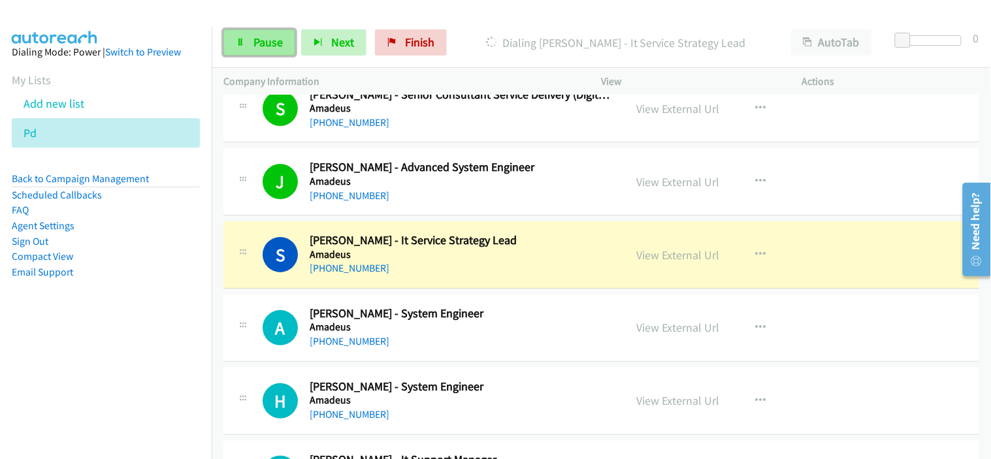
click at [251, 42] on link "Pause" at bounding box center [259, 42] width 72 height 26
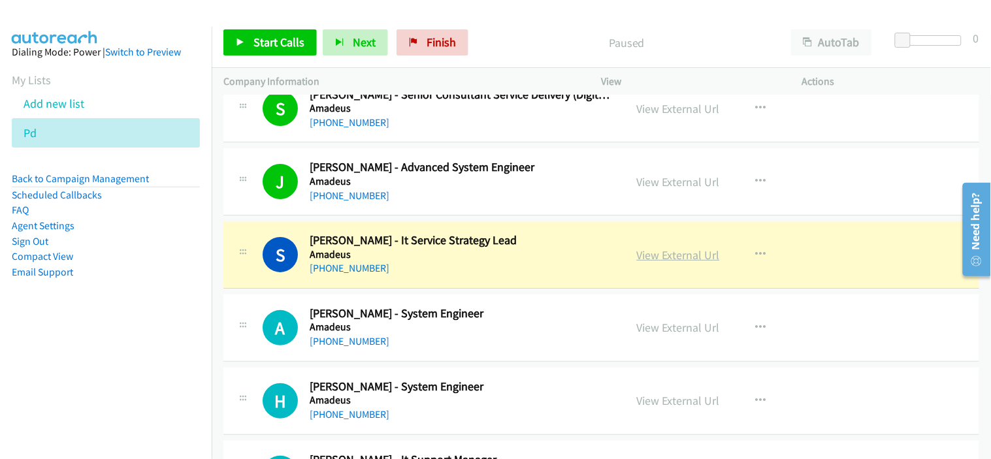
click at [668, 261] on link "View External Url" at bounding box center [678, 254] width 83 height 15
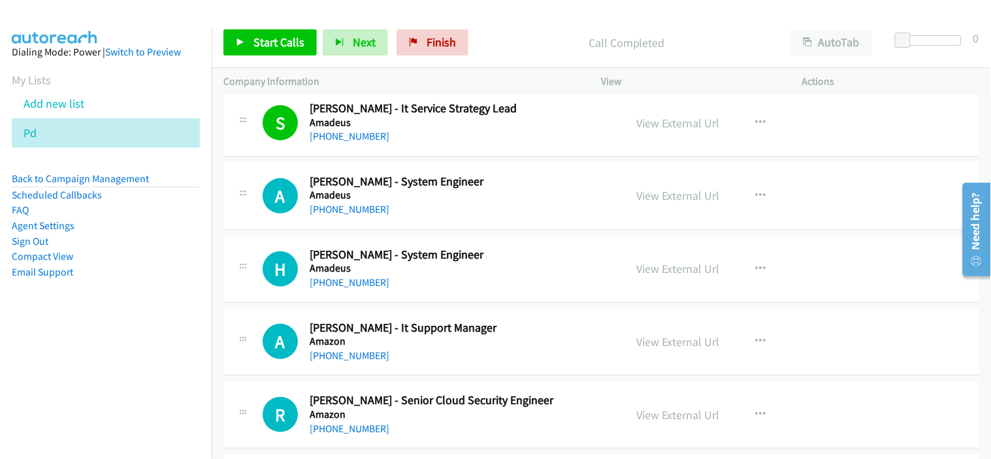
scroll to position [1378, 0]
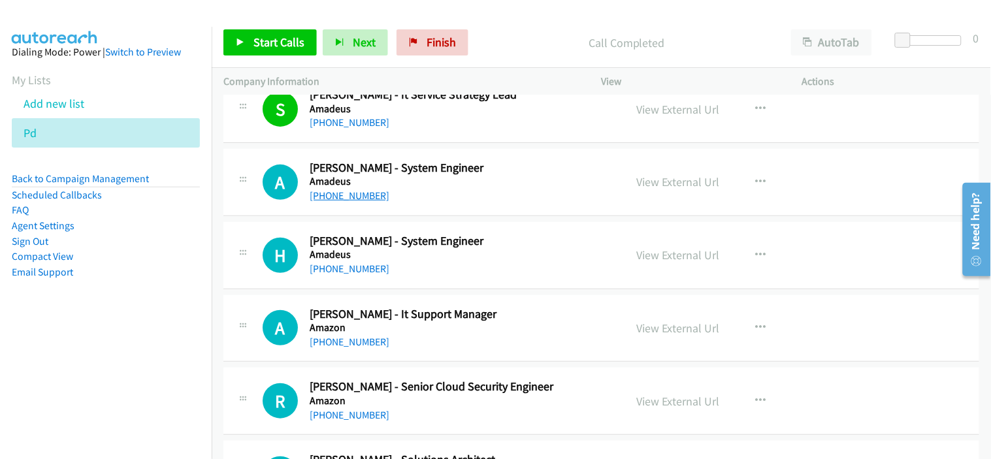
click at [360, 195] on link "[PHONE_NUMBER]" at bounding box center [350, 195] width 80 height 12
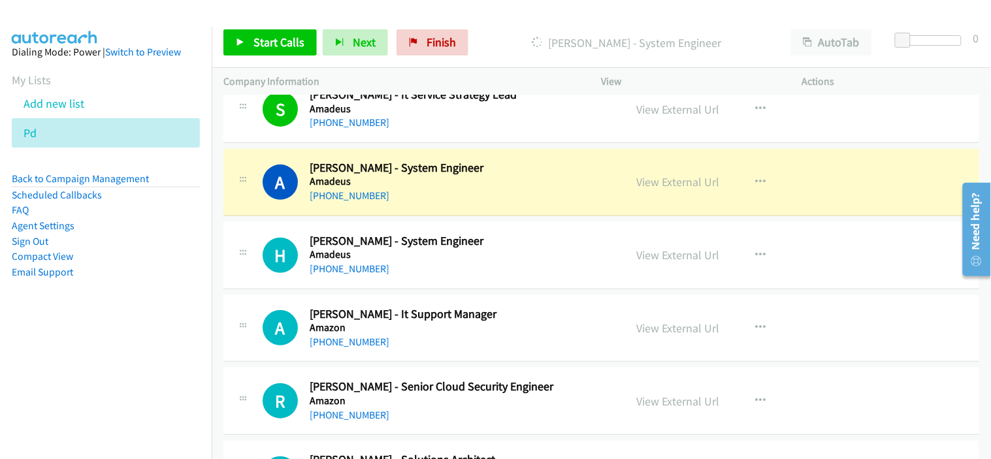
drag, startPoint x: 427, startPoint y: 189, endPoint x: 430, endPoint y: 182, distance: 8.3
click at [427, 189] on div "[PHONE_NUMBER]" at bounding box center [462, 196] width 304 height 16
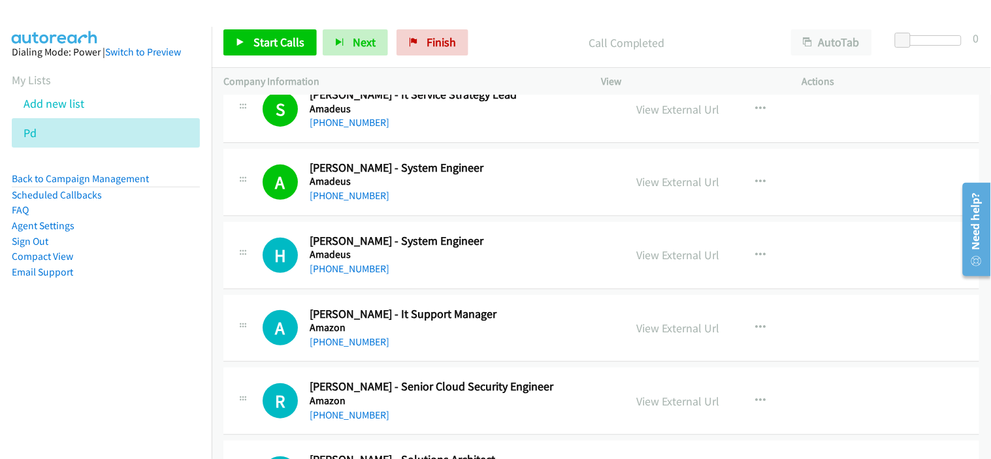
click at [389, 273] on div "[PHONE_NUMBER]" at bounding box center [462, 269] width 304 height 16
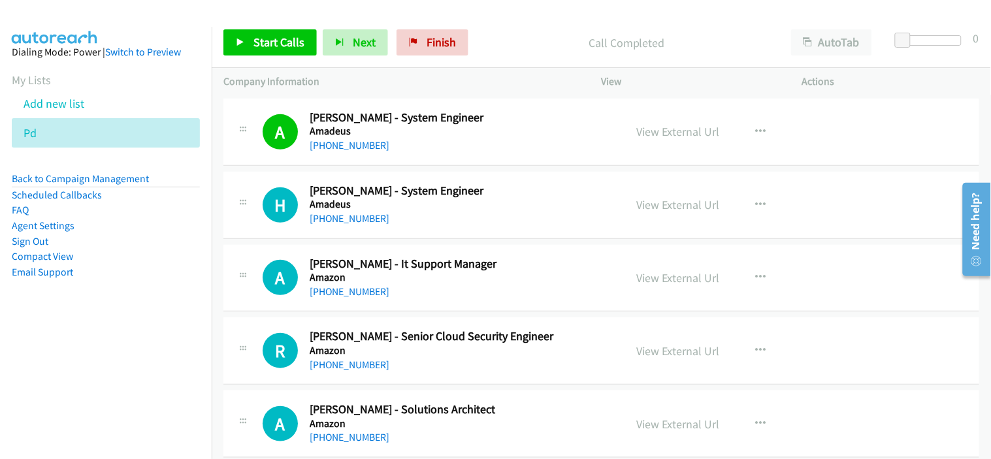
scroll to position [1451, 0]
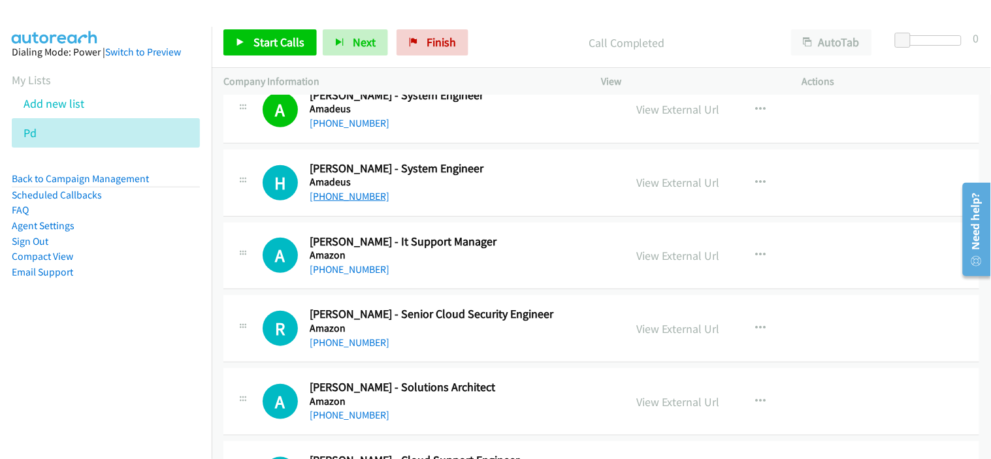
click at [342, 200] on link "[PHONE_NUMBER]" at bounding box center [350, 196] width 80 height 12
click at [422, 271] on div "[PHONE_NUMBER]" at bounding box center [462, 270] width 304 height 16
click at [258, 43] on span "Start Calls" at bounding box center [278, 42] width 51 height 15
click at [278, 50] on link "Start Calls" at bounding box center [269, 42] width 93 height 26
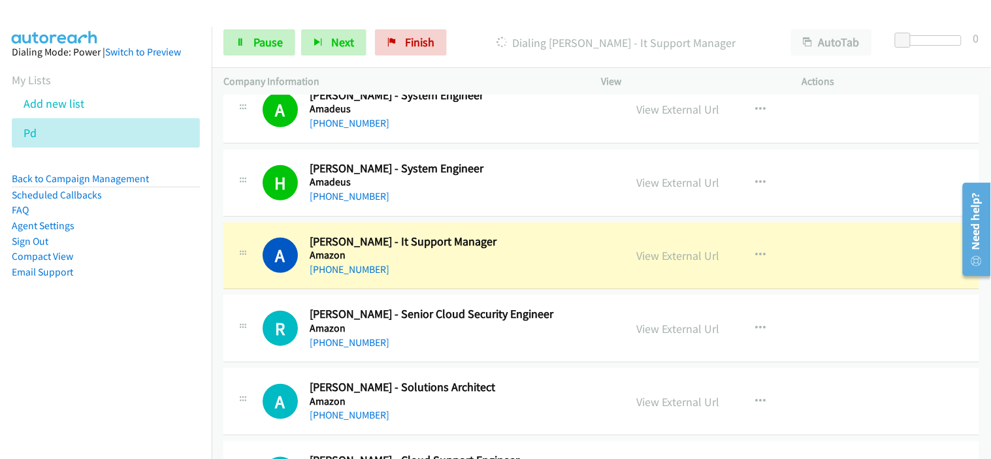
scroll to position [1523, 0]
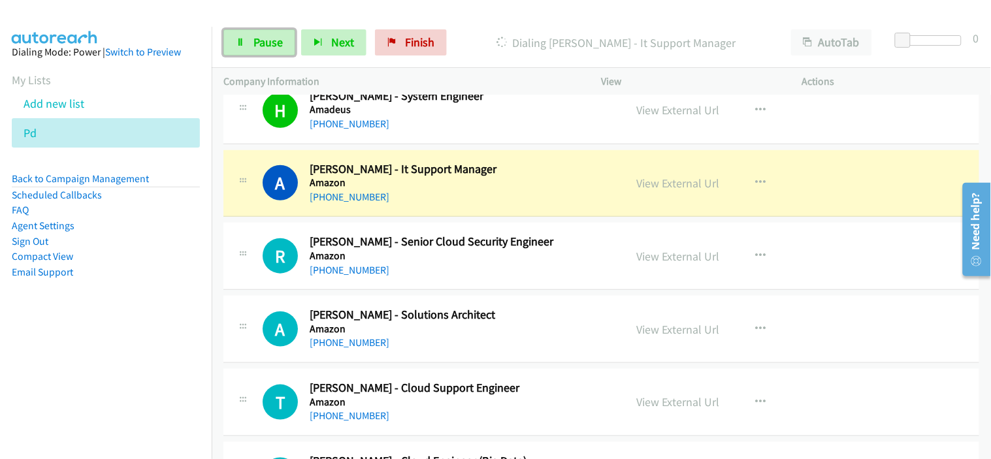
drag, startPoint x: 276, startPoint y: 42, endPoint x: 484, endPoint y: 154, distance: 235.8
click at [276, 42] on span "Pause" at bounding box center [267, 42] width 29 height 15
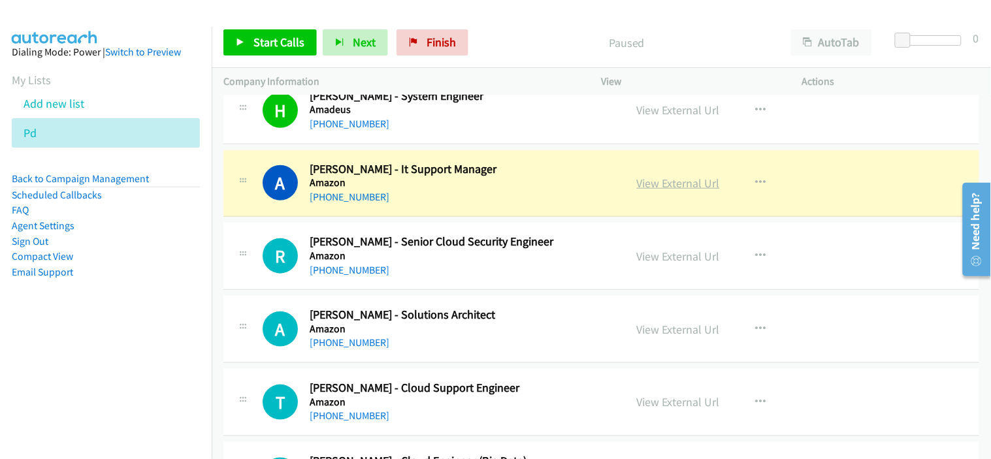
click at [671, 182] on link "View External Url" at bounding box center [678, 183] width 83 height 15
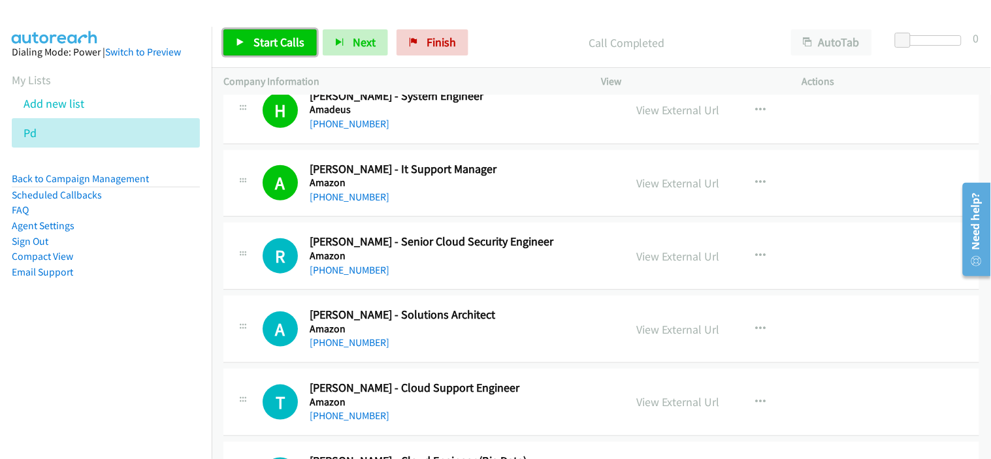
click at [283, 50] on link "Start Calls" at bounding box center [269, 42] width 93 height 26
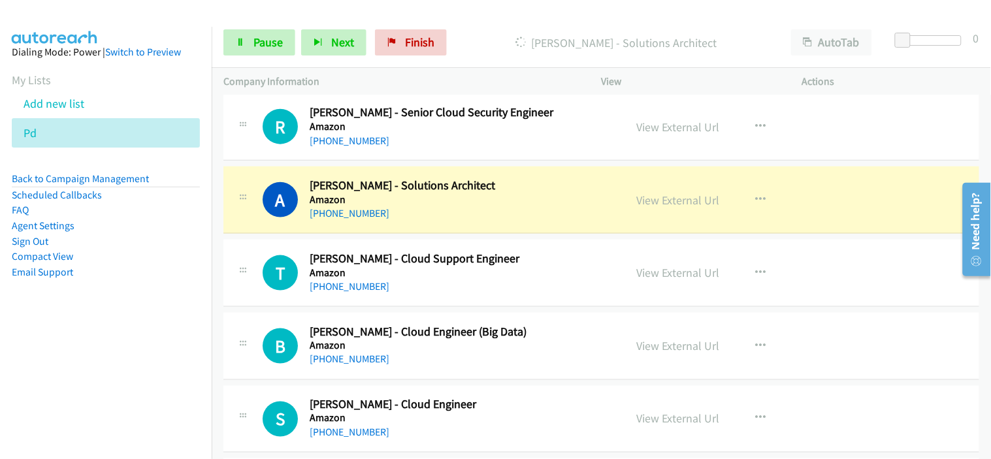
scroll to position [1668, 0]
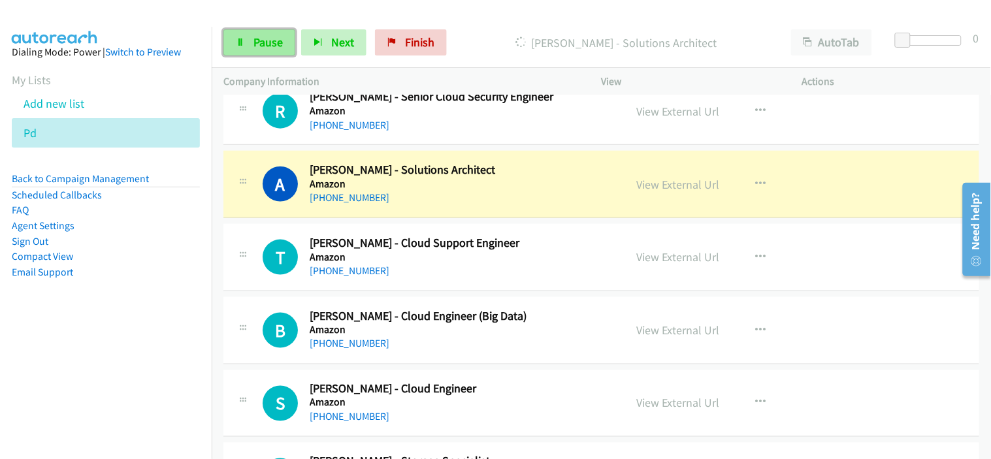
click at [247, 43] on link "Pause" at bounding box center [259, 42] width 72 height 26
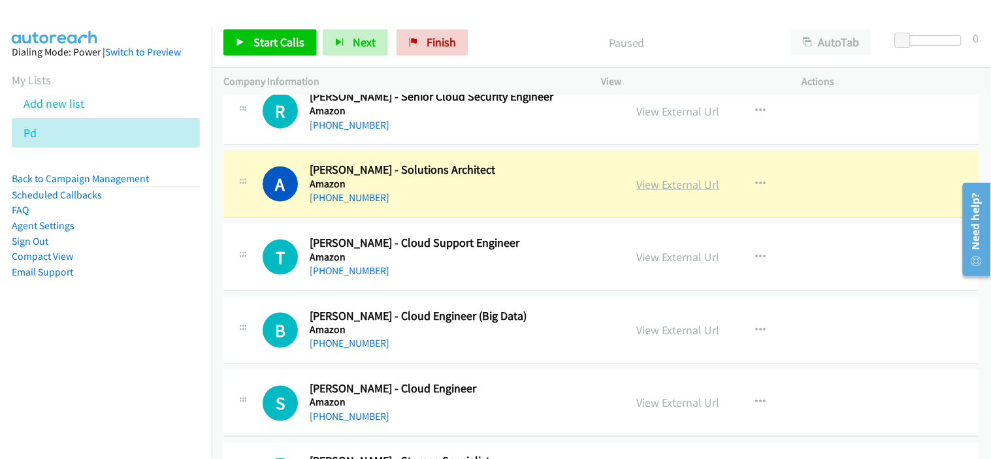
click at [661, 190] on link "View External Url" at bounding box center [678, 184] width 83 height 15
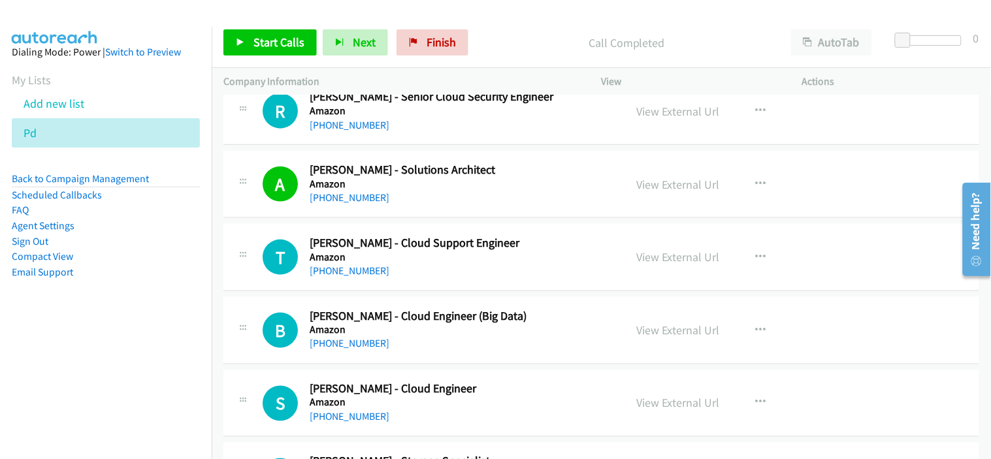
drag, startPoint x: 82, startPoint y: 330, endPoint x: 511, endPoint y: 454, distance: 446.4
click at [82, 330] on aside "Dialing Mode: Power | Switch to Preview My Lists Add new list Pd Back to Campai…" at bounding box center [106, 183] width 212 height 312
drag, startPoint x: 212, startPoint y: 292, endPoint x: 411, endPoint y: 196, distance: 221.1
click at [212, 292] on td "T Callback Scheduled [PERSON_NAME] - Cloud Support Engineer Amazon [GEOGRAPHIC_…" at bounding box center [601, 257] width 779 height 73
click at [284, 41] on span "Start Calls" at bounding box center [278, 42] width 51 height 15
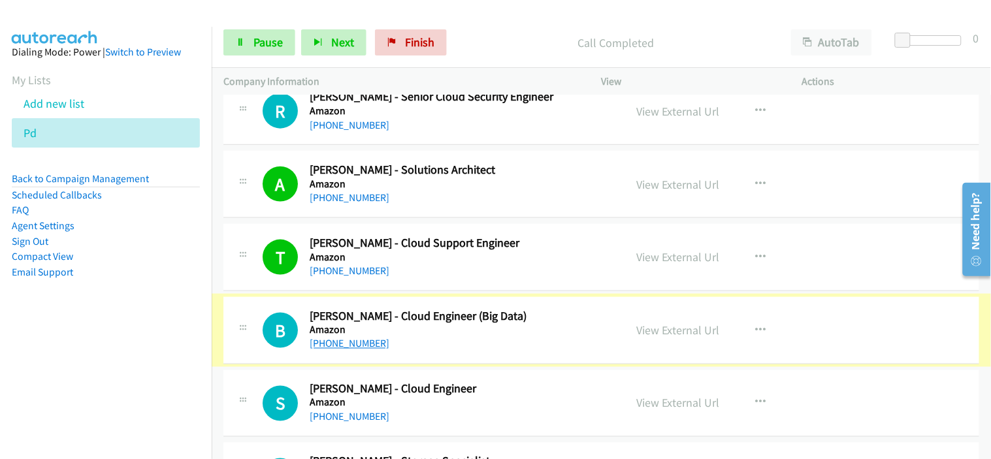
scroll to position [1741, 0]
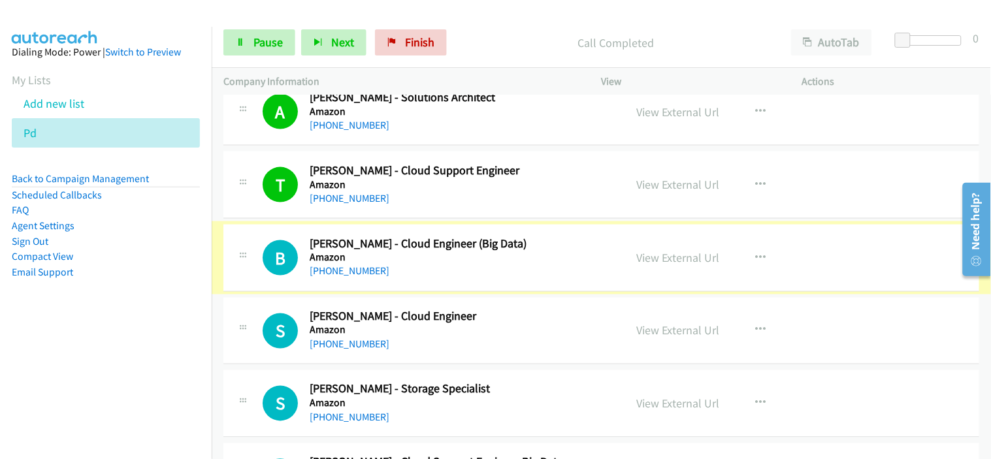
drag, startPoint x: 336, startPoint y: 270, endPoint x: 400, endPoint y: 278, distance: 65.1
click at [336, 270] on link "[PHONE_NUMBER]" at bounding box center [350, 271] width 80 height 12
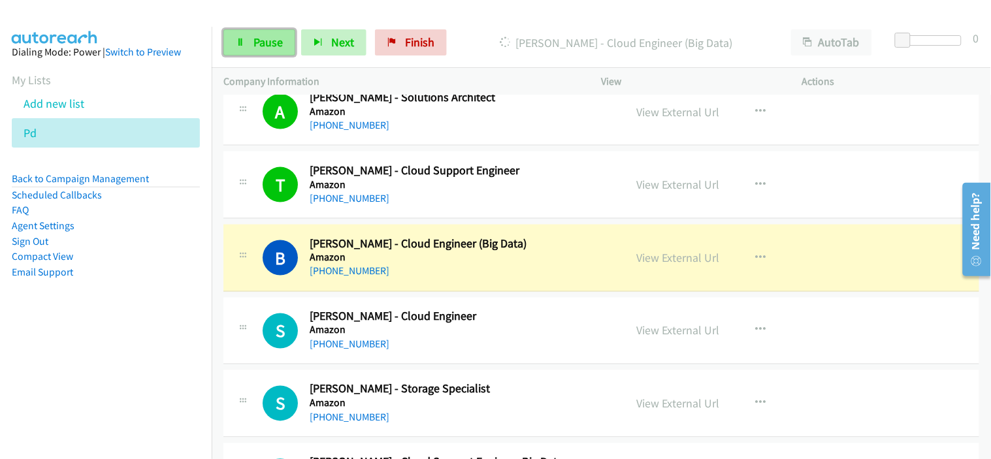
click at [258, 44] on span "Pause" at bounding box center [267, 42] width 29 height 15
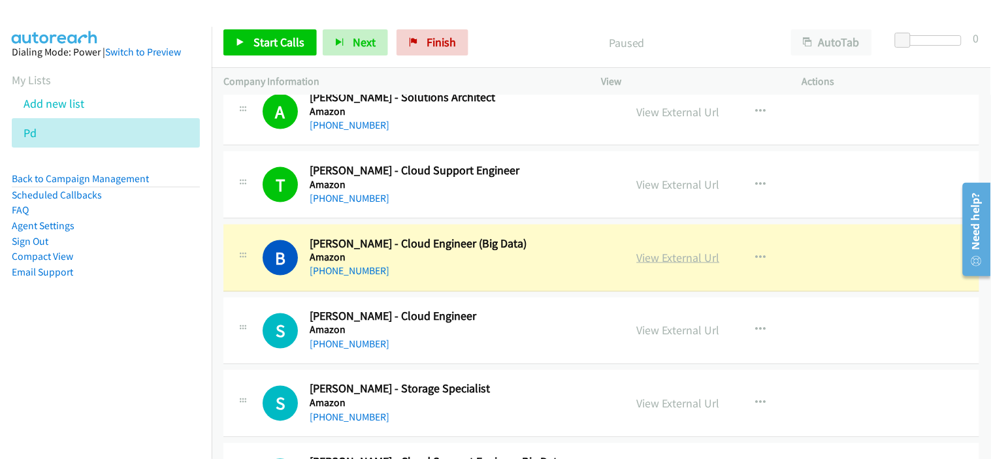
click at [675, 260] on link "View External Url" at bounding box center [678, 257] width 83 height 15
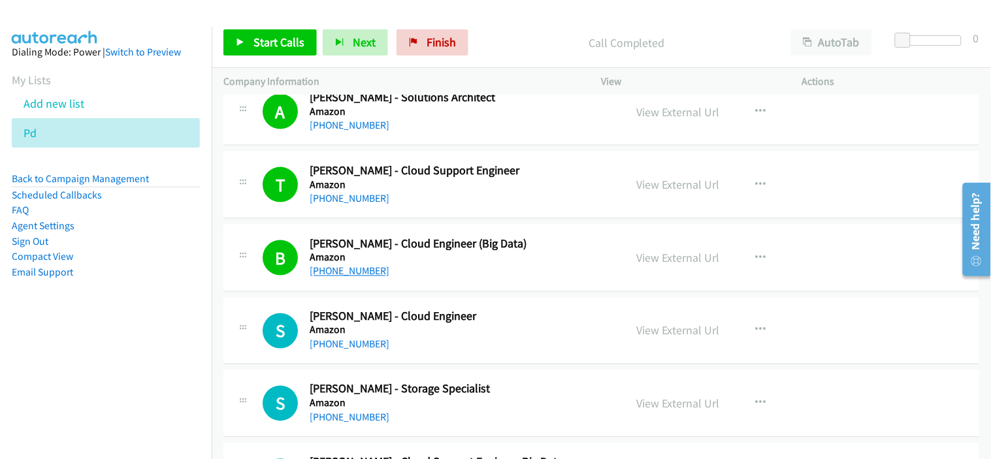
scroll to position [1886, 0]
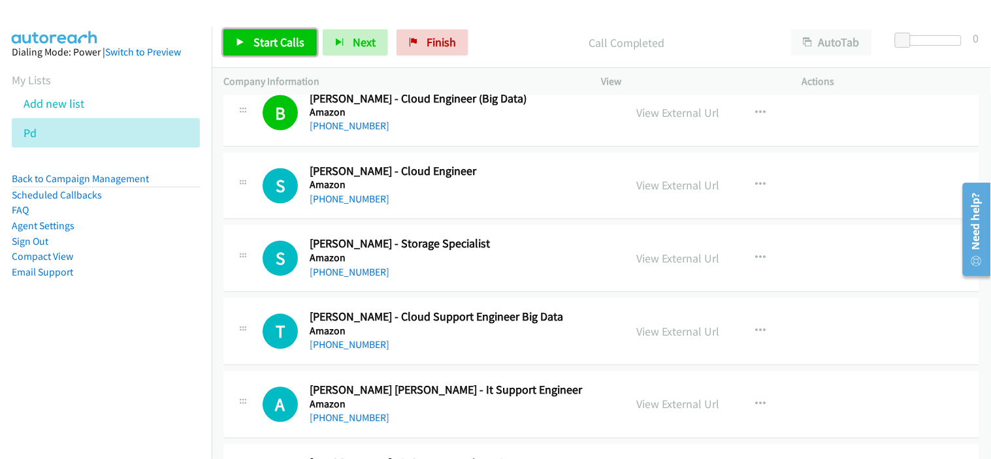
click at [258, 44] on span "Start Calls" at bounding box center [278, 42] width 51 height 15
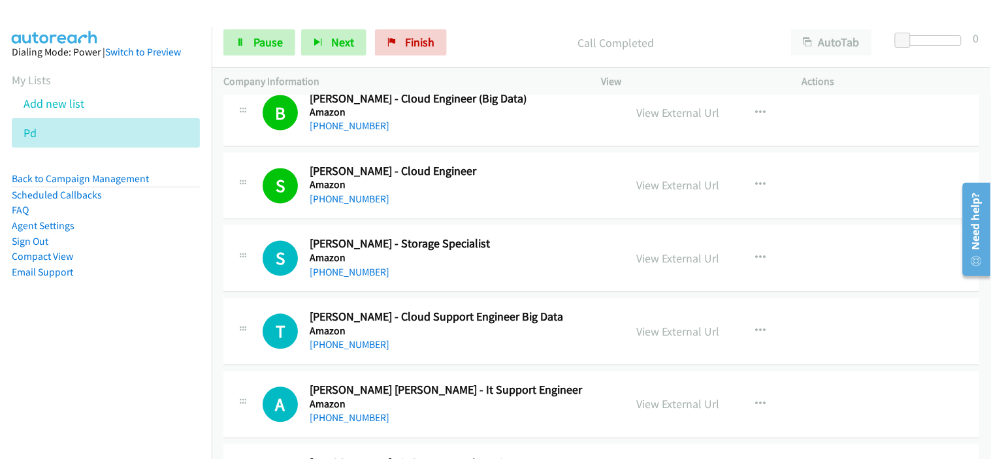
click at [428, 268] on div "[PHONE_NUMBER]" at bounding box center [462, 273] width 304 height 16
click at [357, 271] on link "[PHONE_NUMBER]" at bounding box center [350, 272] width 80 height 12
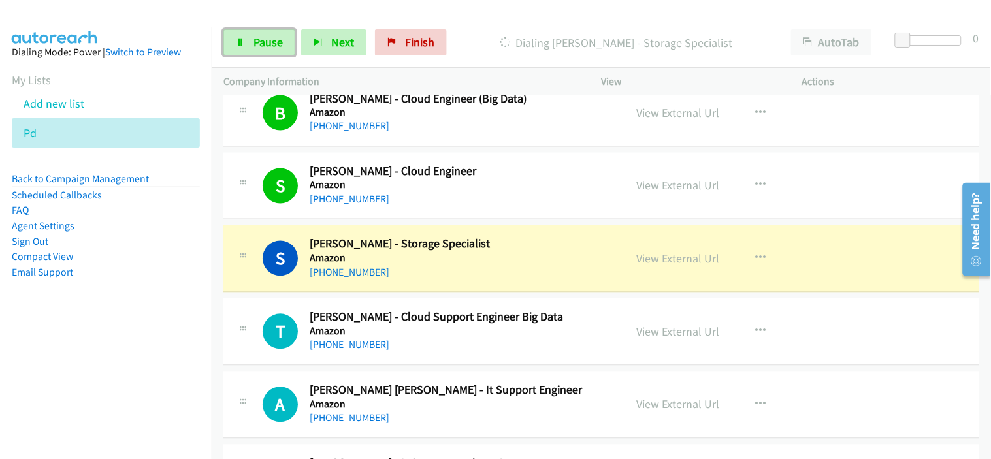
drag, startPoint x: 272, startPoint y: 48, endPoint x: 419, endPoint y: 153, distance: 181.2
click at [272, 48] on span "Pause" at bounding box center [267, 42] width 29 height 15
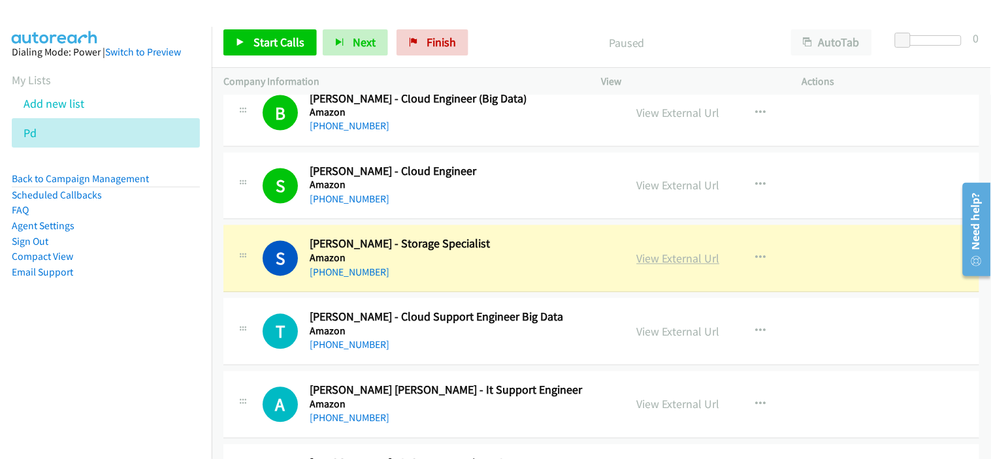
click at [649, 262] on link "View External Url" at bounding box center [678, 258] width 83 height 15
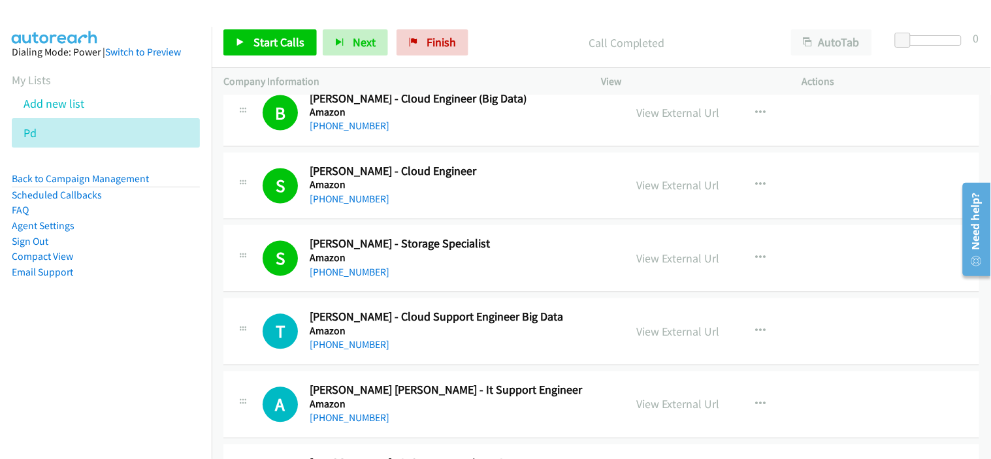
scroll to position [2031, 0]
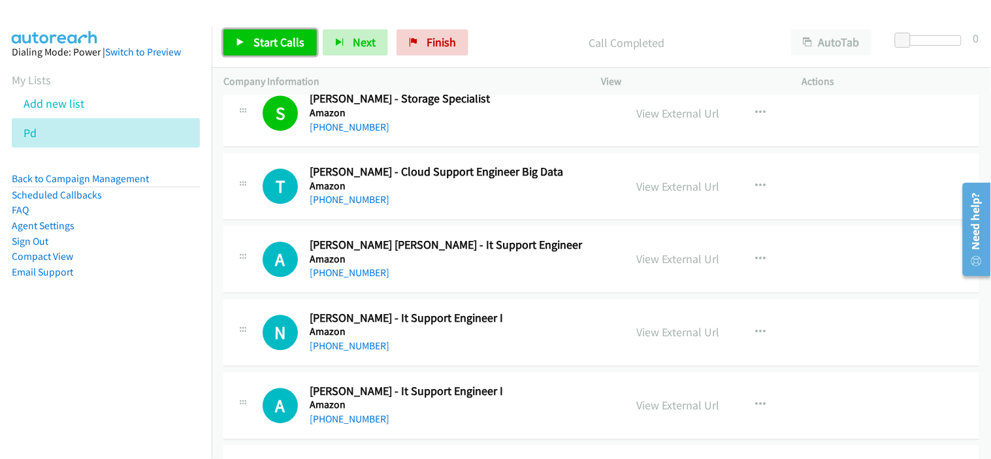
click at [281, 41] on span "Start Calls" at bounding box center [278, 42] width 51 height 15
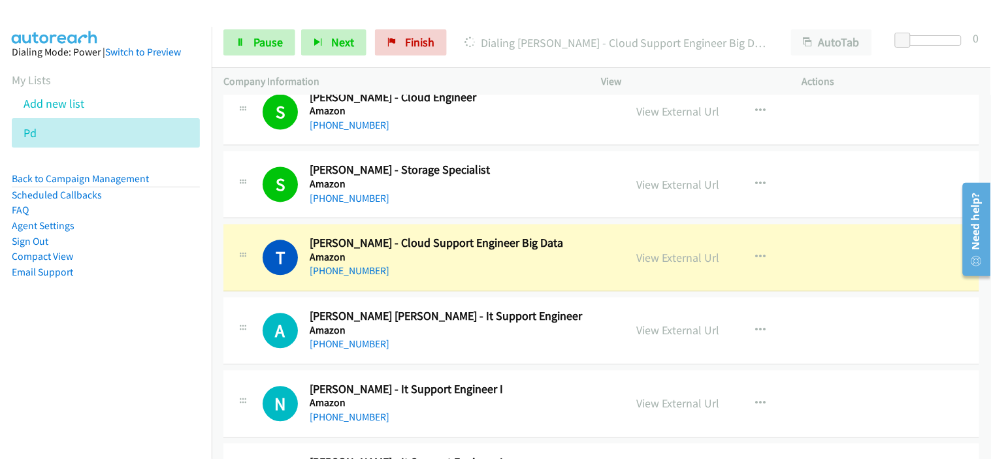
scroll to position [1959, 0]
click at [272, 55] on link "Pause" at bounding box center [259, 42] width 72 height 26
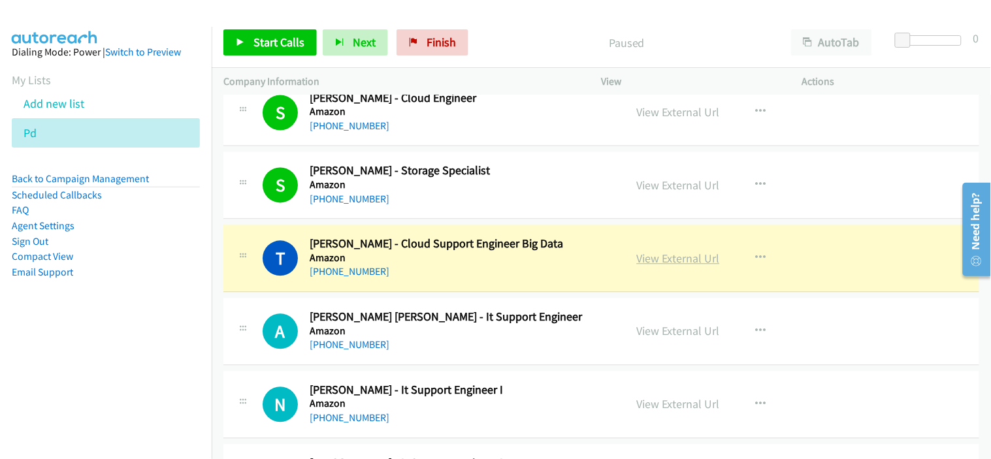
click at [701, 263] on link "View External Url" at bounding box center [678, 258] width 83 height 15
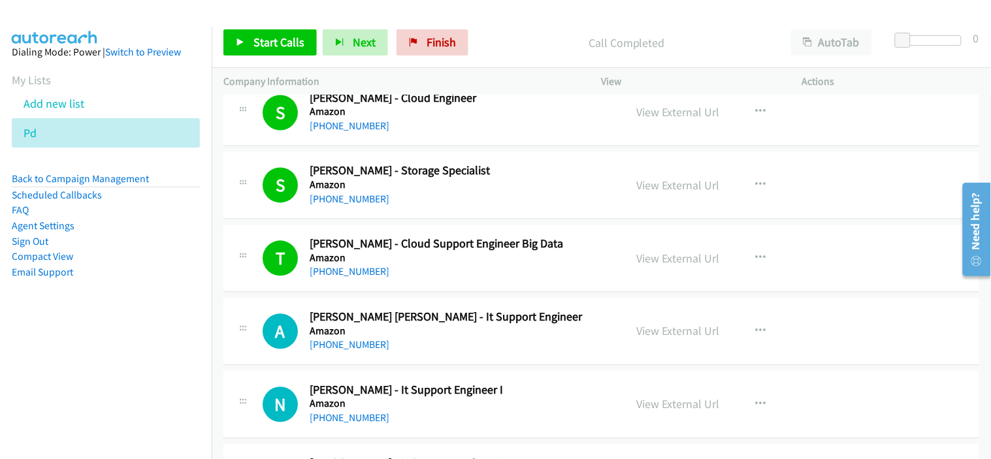
scroll to position [2031, 0]
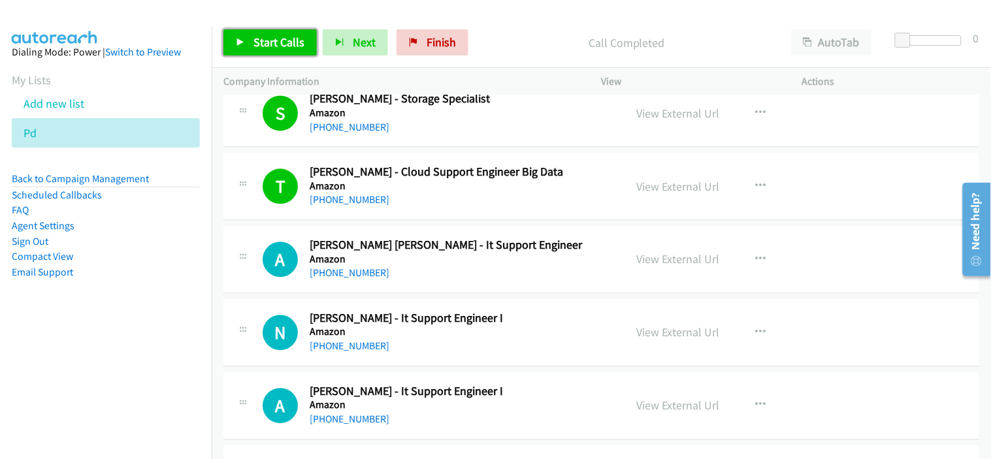
drag, startPoint x: 273, startPoint y: 38, endPoint x: 353, endPoint y: 76, distance: 88.5
click at [273, 38] on span "Start Calls" at bounding box center [278, 42] width 51 height 15
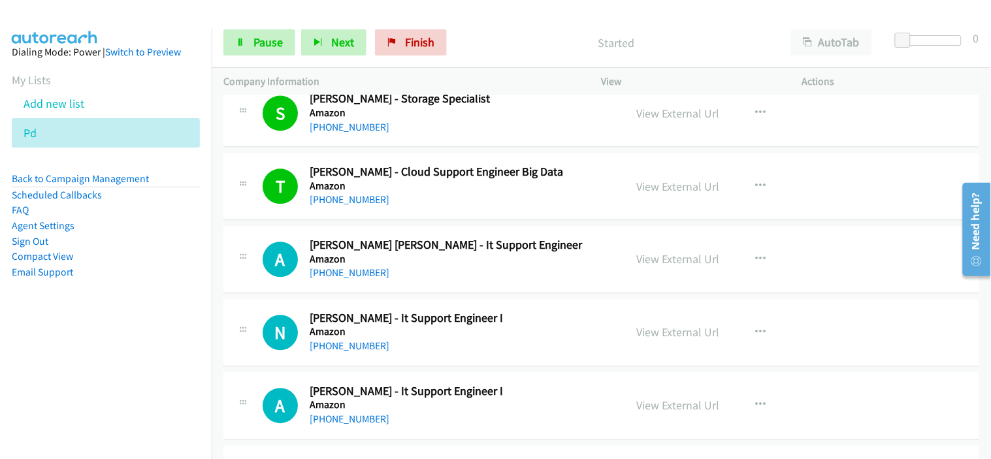
drag, startPoint x: 427, startPoint y: 276, endPoint x: 517, endPoint y: 57, distance: 236.6
click at [427, 276] on div "[PHONE_NUMBER]" at bounding box center [462, 273] width 304 height 16
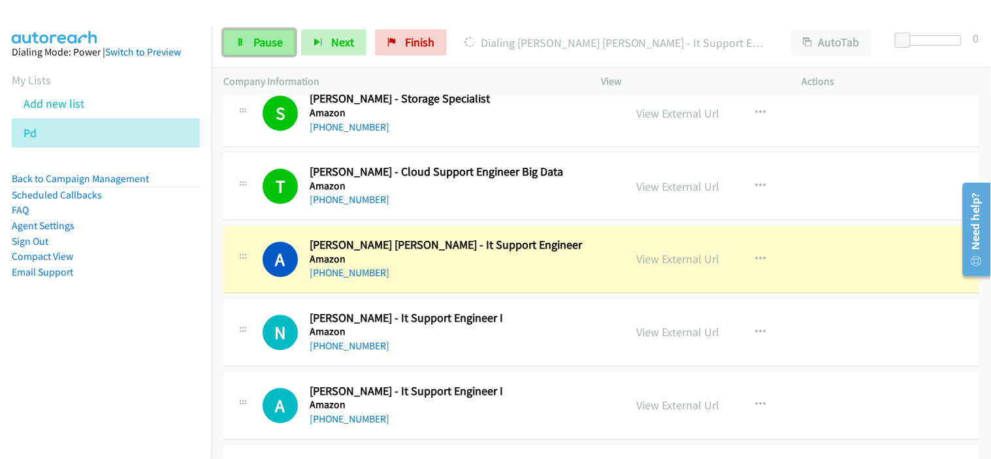
click at [258, 47] on span "Pause" at bounding box center [267, 42] width 29 height 15
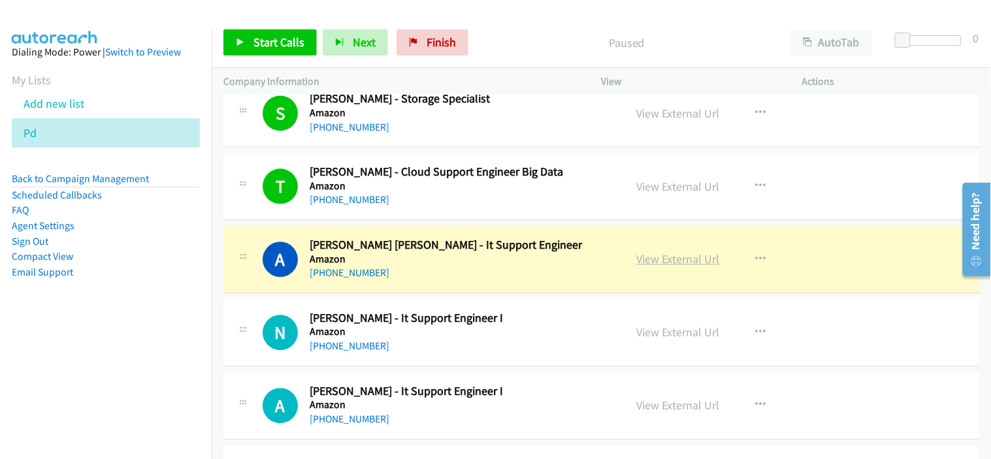
click at [687, 258] on link "View External Url" at bounding box center [678, 258] width 83 height 15
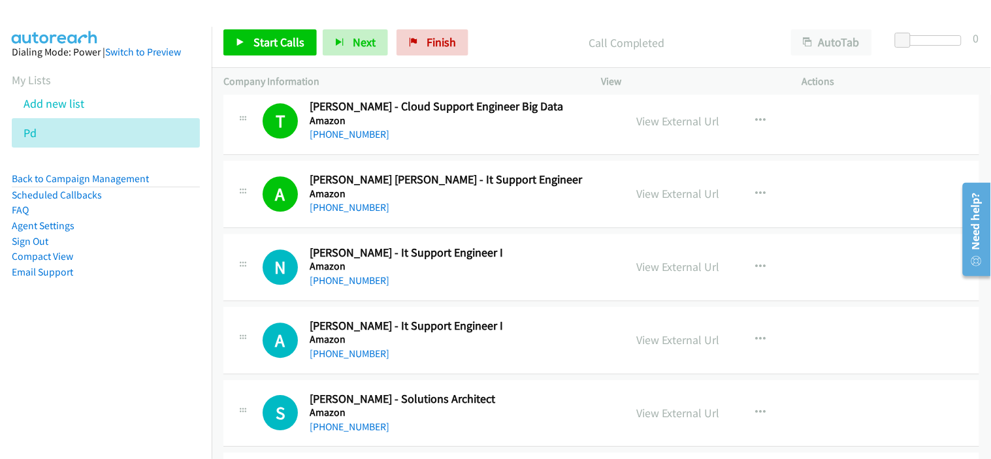
scroll to position [2104, 0]
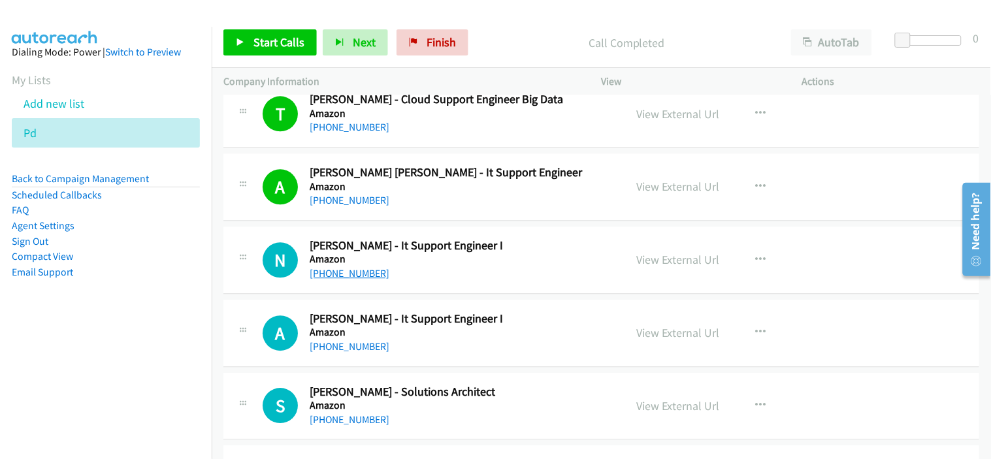
click at [366, 276] on link "[PHONE_NUMBER]" at bounding box center [350, 273] width 80 height 12
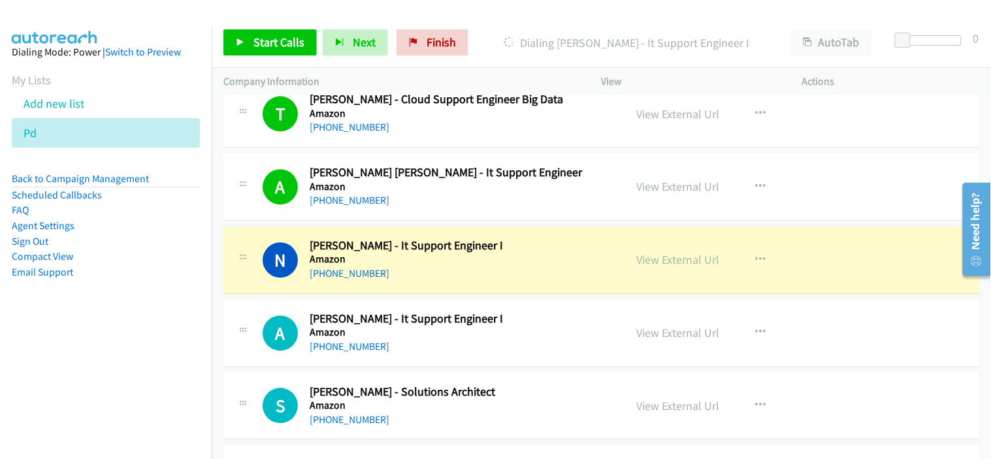
click at [416, 276] on div "[PHONE_NUMBER]" at bounding box center [462, 274] width 304 height 16
click at [675, 264] on link "View External Url" at bounding box center [678, 259] width 83 height 15
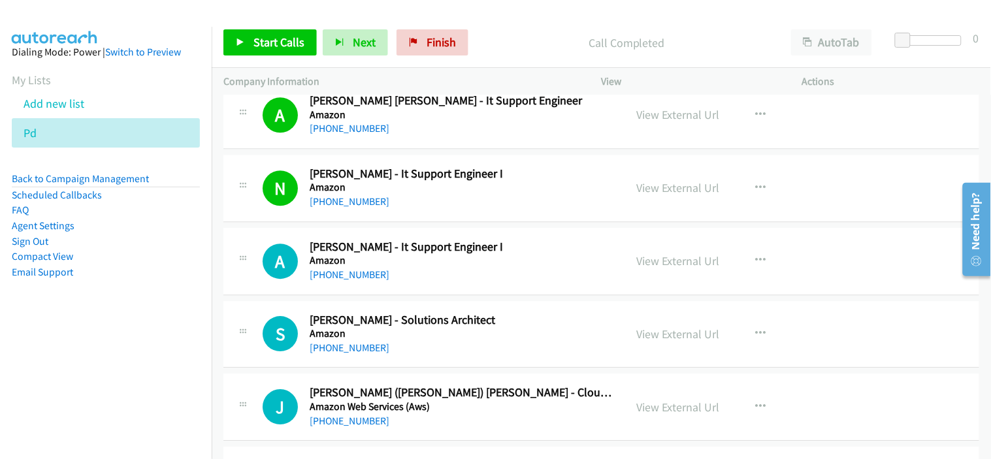
scroll to position [2176, 0]
drag, startPoint x: 347, startPoint y: 279, endPoint x: 340, endPoint y: 278, distance: 6.6
click at [347, 279] on link "[PHONE_NUMBER]" at bounding box center [350, 274] width 80 height 12
drag, startPoint x: 421, startPoint y: 268, endPoint x: 419, endPoint y: 238, distance: 29.4
click at [421, 268] on div "[PHONE_NUMBER]" at bounding box center [462, 274] width 304 height 16
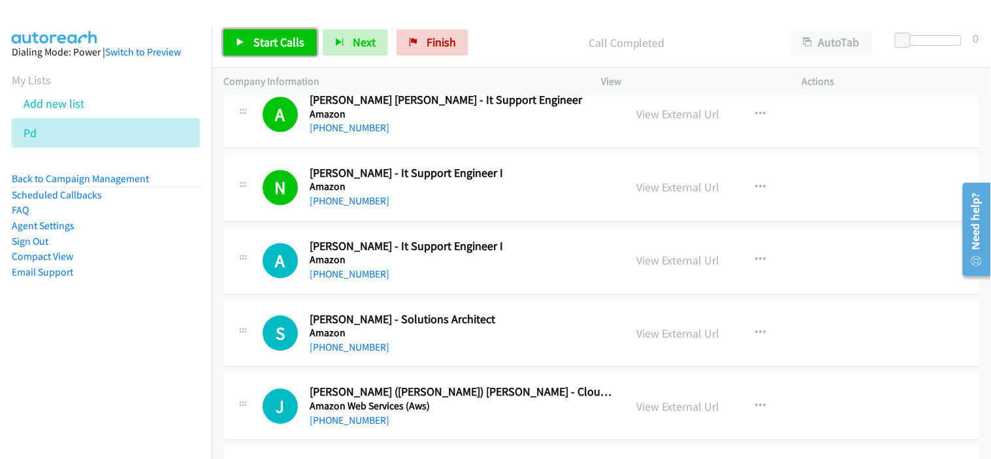
drag, startPoint x: 290, startPoint y: 48, endPoint x: 315, endPoint y: 65, distance: 30.4
click at [290, 48] on span "Start Calls" at bounding box center [278, 42] width 51 height 15
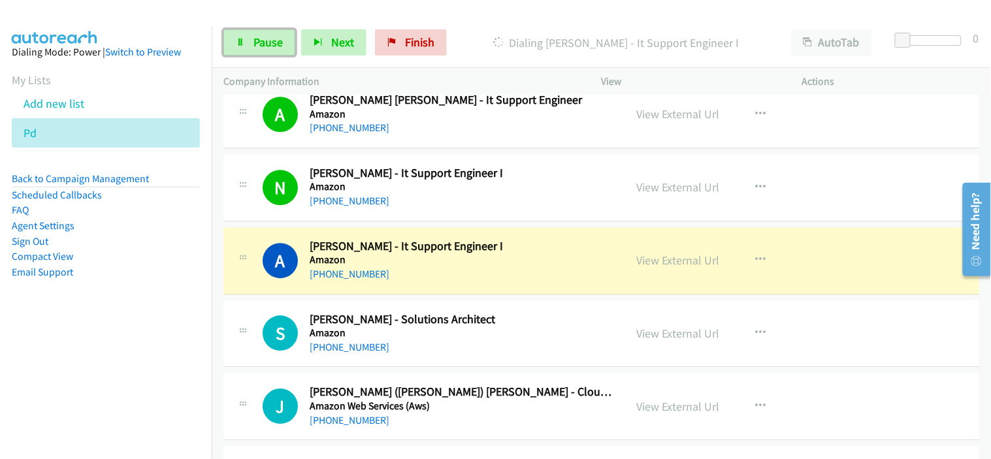
click at [243, 46] on icon at bounding box center [240, 43] width 9 height 9
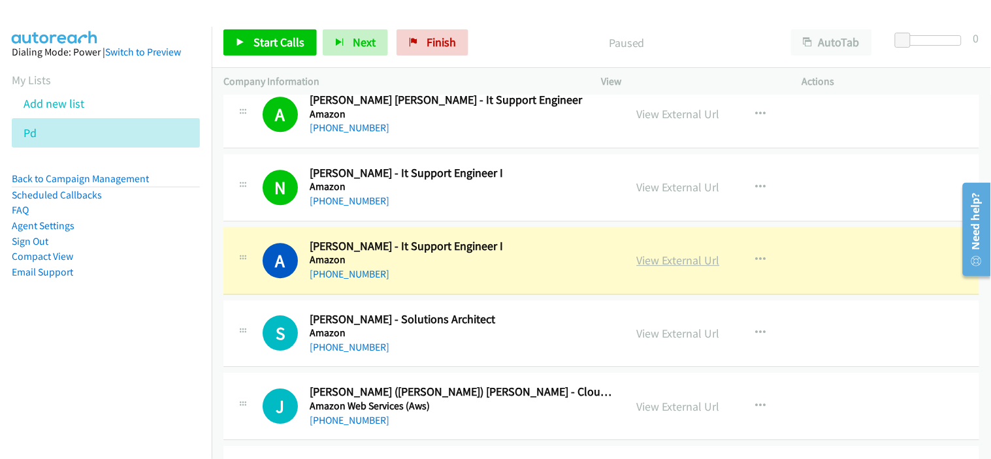
click at [647, 260] on link "View External Url" at bounding box center [678, 260] width 83 height 15
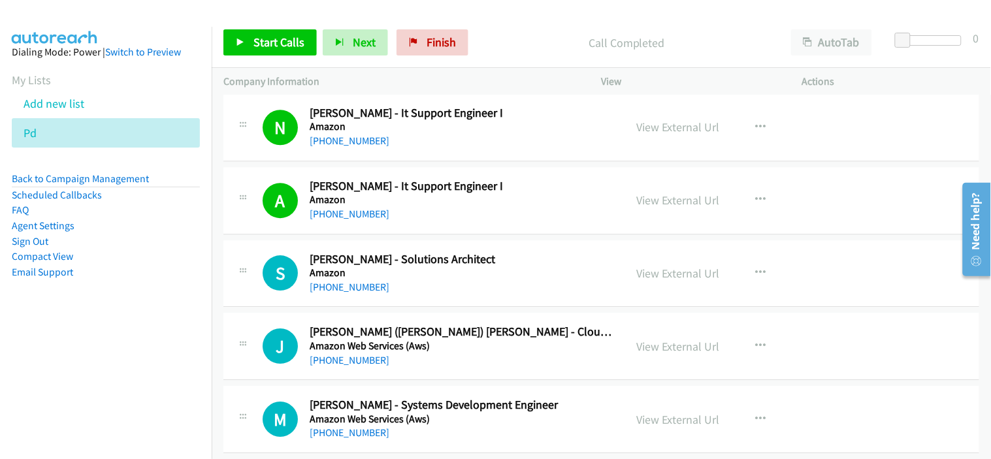
scroll to position [2249, 0]
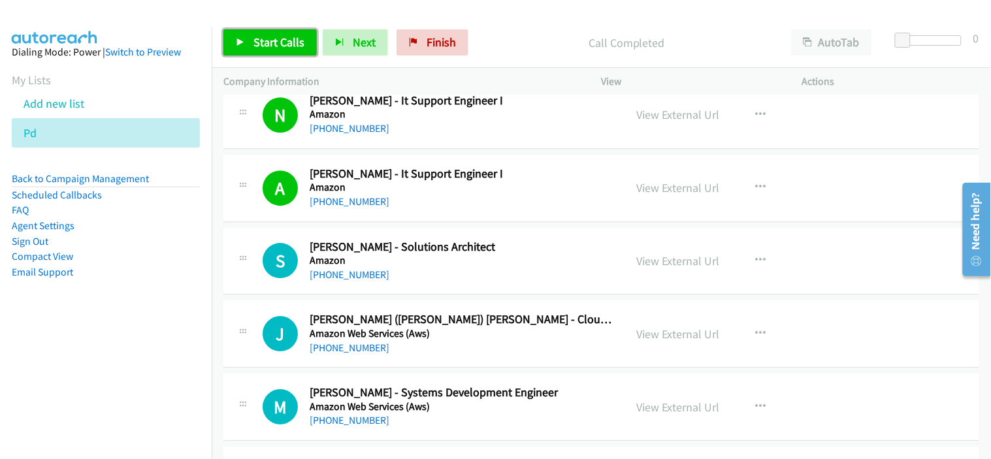
click at [292, 49] on span "Start Calls" at bounding box center [278, 42] width 51 height 15
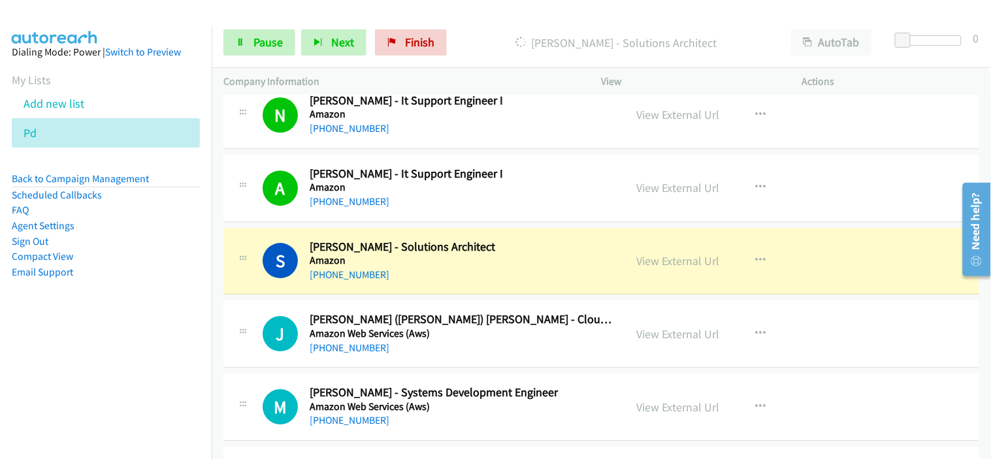
click at [434, 281] on div "[PHONE_NUMBER]" at bounding box center [462, 275] width 304 height 16
click at [262, 41] on span "Pause" at bounding box center [267, 42] width 29 height 15
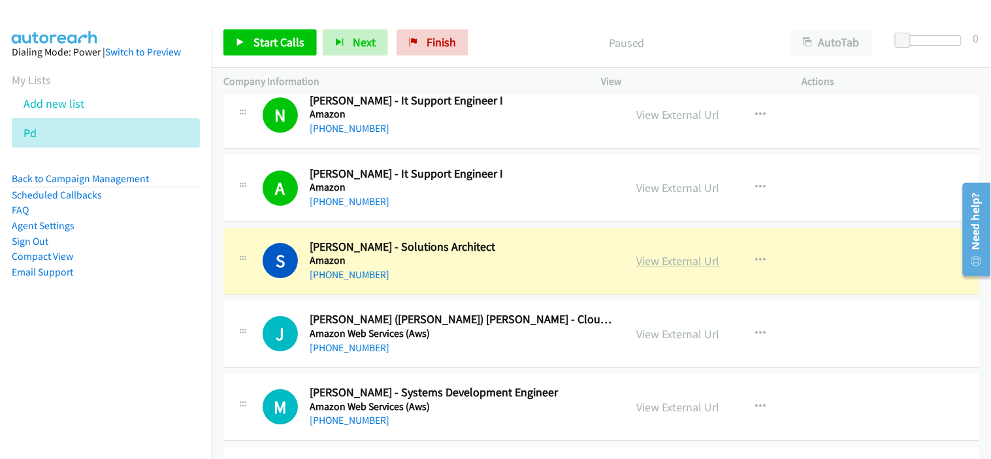
click at [658, 265] on link "View External Url" at bounding box center [678, 260] width 83 height 15
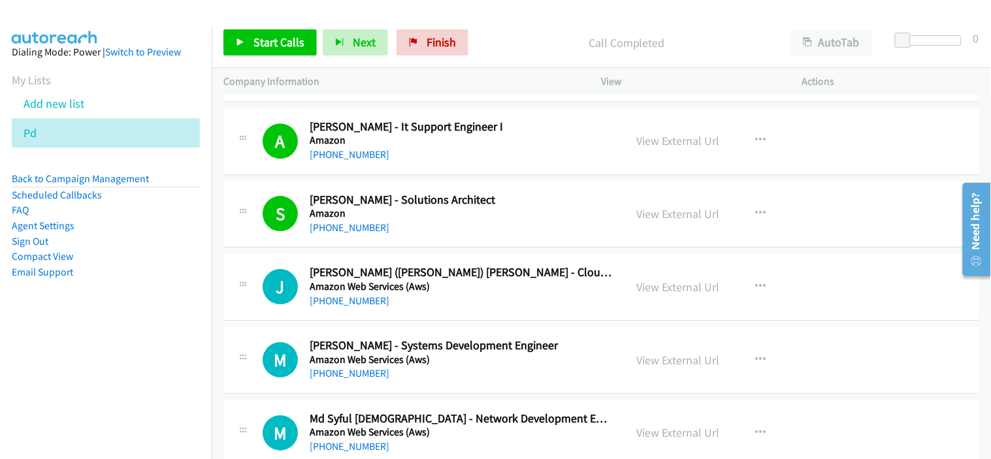
scroll to position [2321, 0]
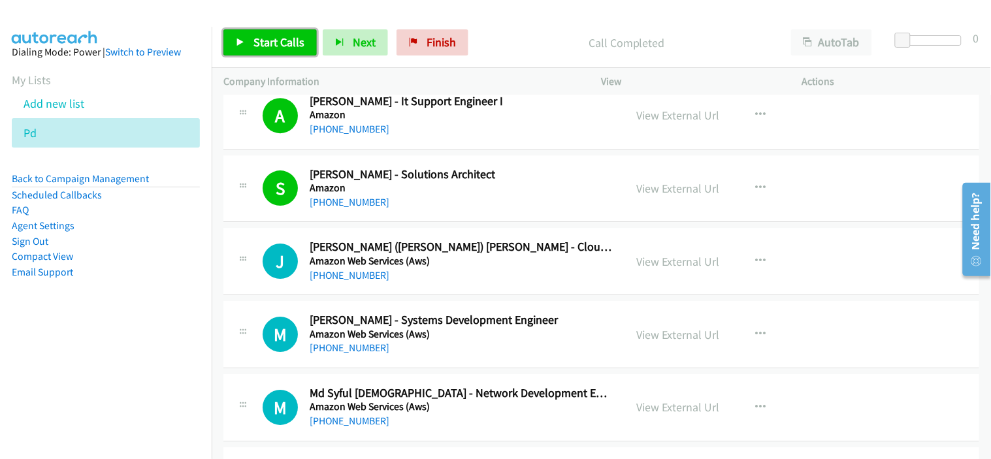
click at [278, 51] on link "Start Calls" at bounding box center [269, 42] width 93 height 26
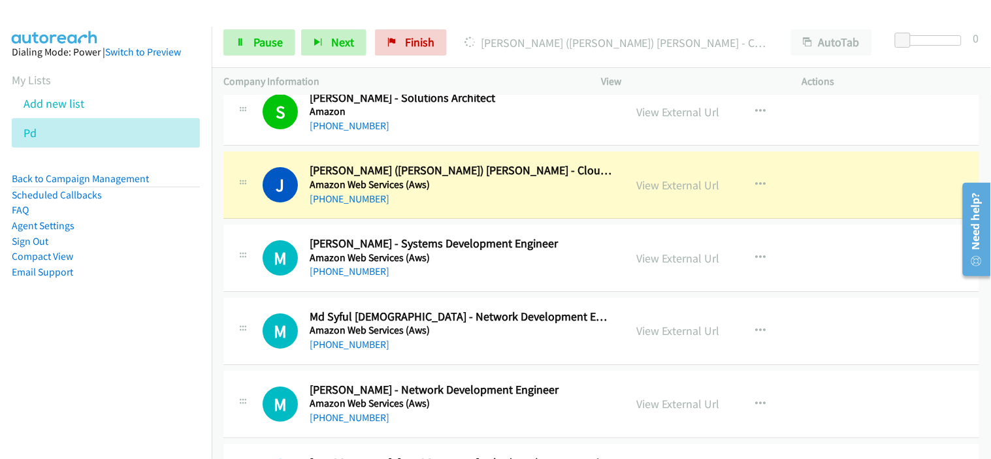
scroll to position [2394, 0]
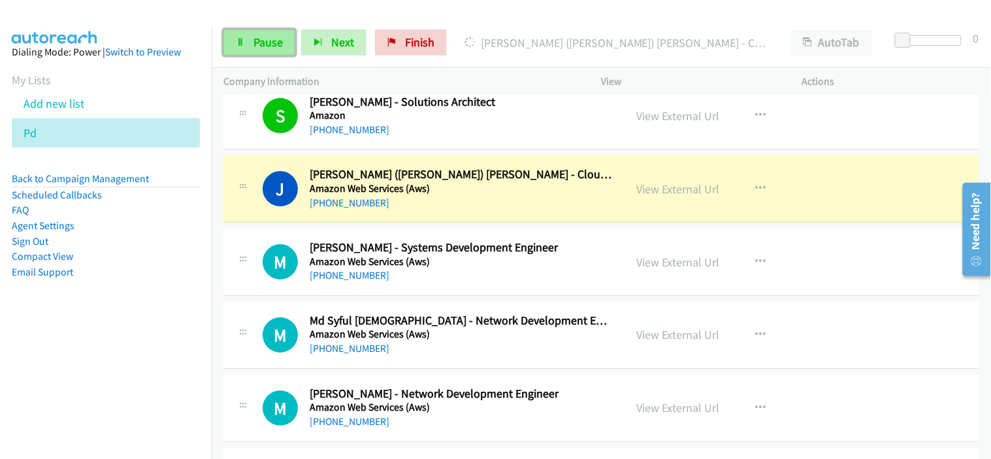
drag, startPoint x: 272, startPoint y: 53, endPoint x: 563, endPoint y: 182, distance: 317.8
click at [272, 53] on link "Pause" at bounding box center [259, 42] width 72 height 26
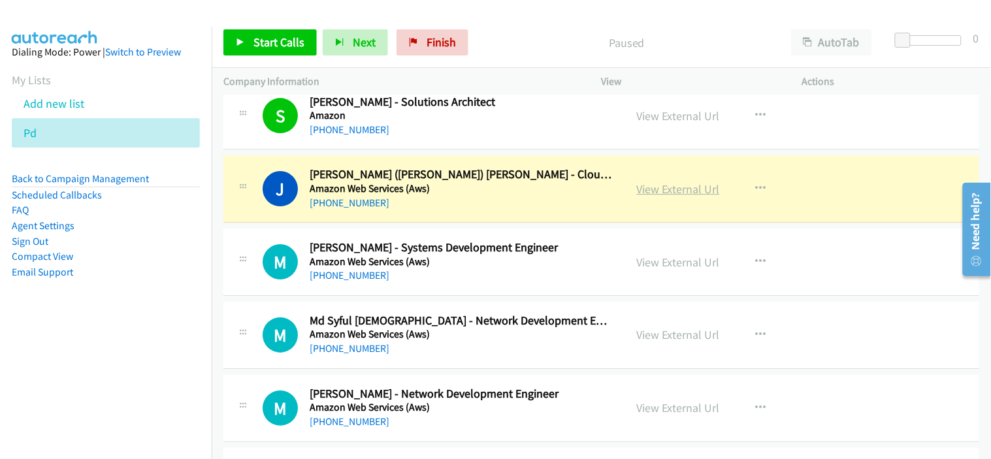
click at [669, 192] on link "View External Url" at bounding box center [678, 189] width 83 height 15
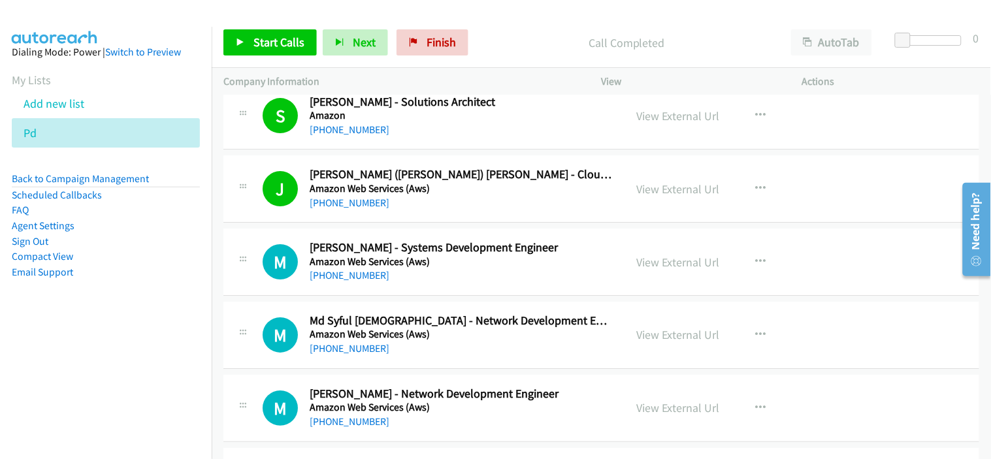
click at [364, 271] on link "[PHONE_NUMBER]" at bounding box center [350, 275] width 80 height 12
drag, startPoint x: 283, startPoint y: 46, endPoint x: 296, endPoint y: 57, distance: 17.1
click at [283, 46] on span "Start Calls" at bounding box center [278, 42] width 51 height 15
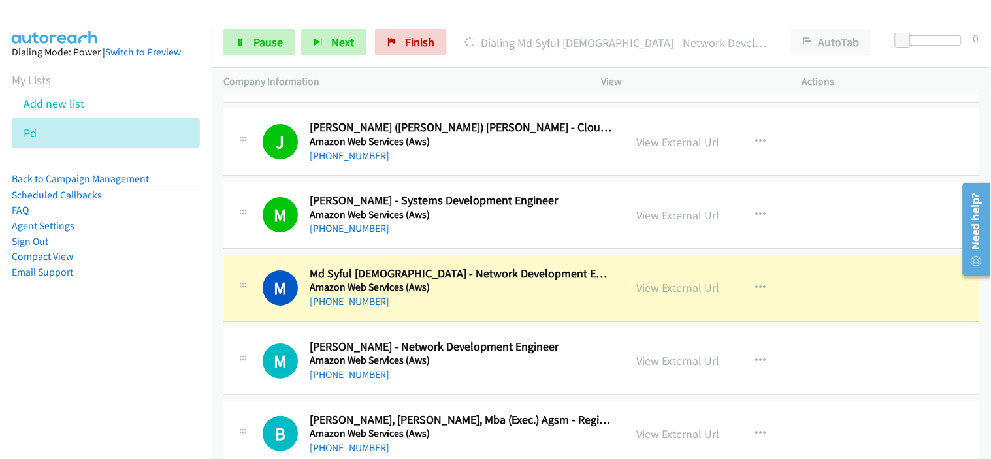
scroll to position [2466, 0]
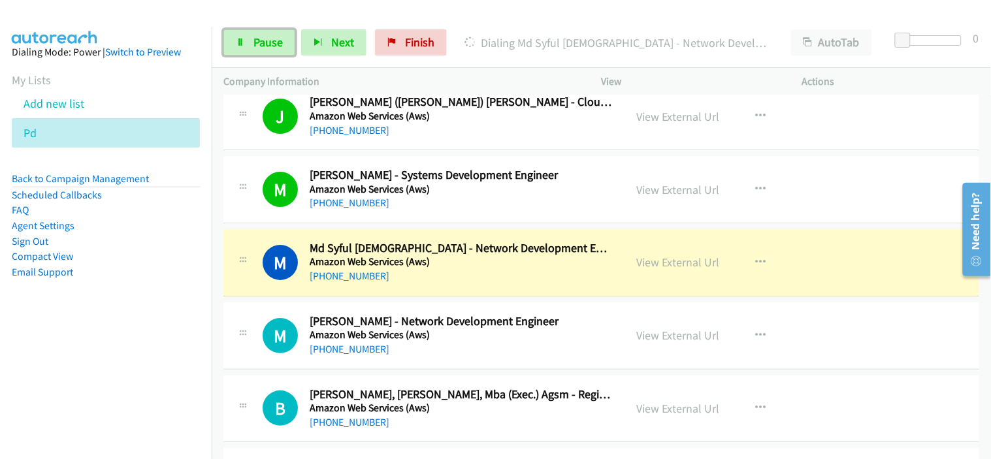
click at [278, 50] on link "Pause" at bounding box center [259, 42] width 72 height 26
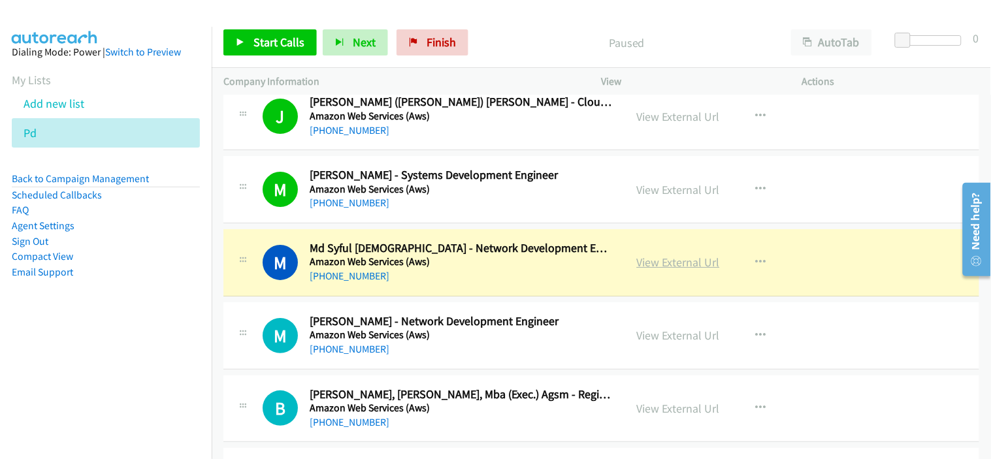
click at [663, 264] on link "View External Url" at bounding box center [678, 262] width 83 height 15
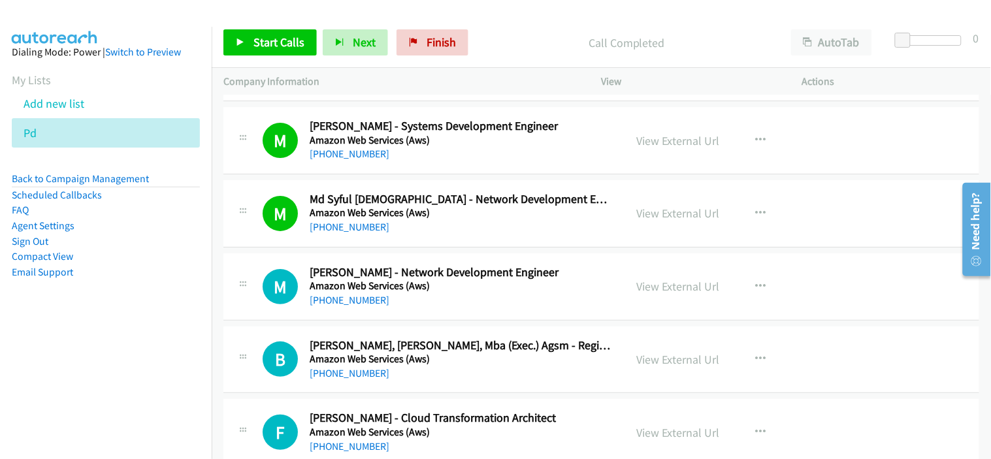
scroll to position [2539, 0]
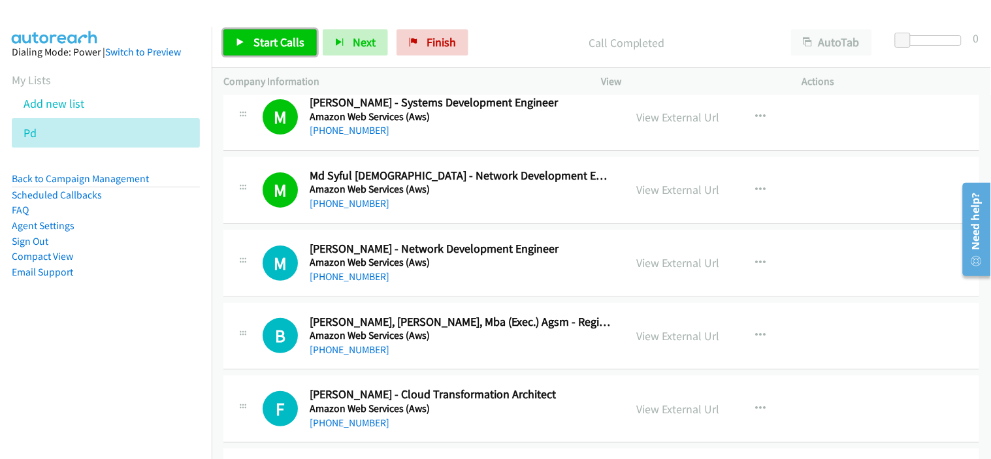
drag, startPoint x: 294, startPoint y: 48, endPoint x: 323, endPoint y: 76, distance: 39.7
click at [294, 48] on span "Start Calls" at bounding box center [278, 42] width 51 height 15
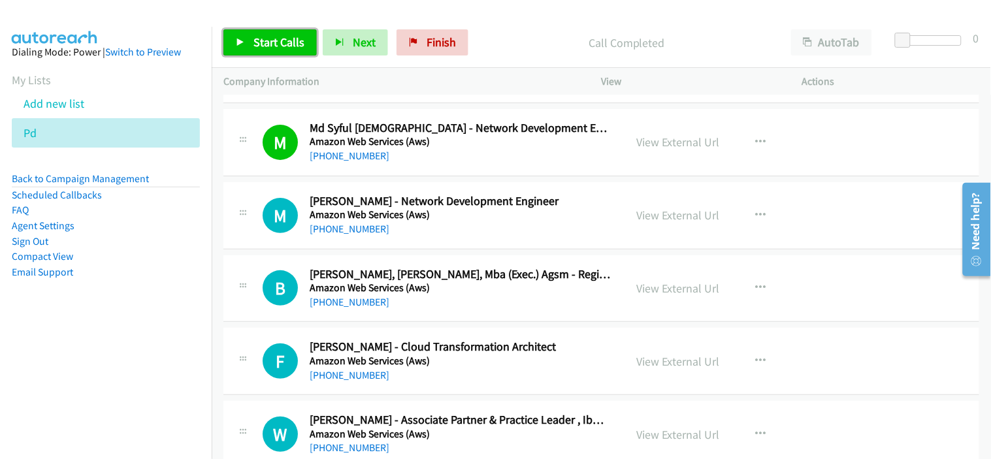
scroll to position [2612, 0]
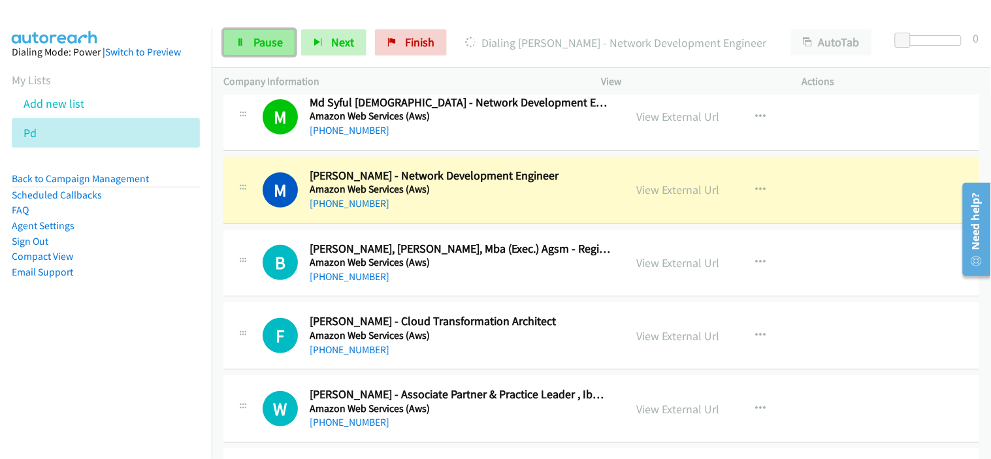
click at [270, 50] on link "Pause" at bounding box center [259, 42] width 72 height 26
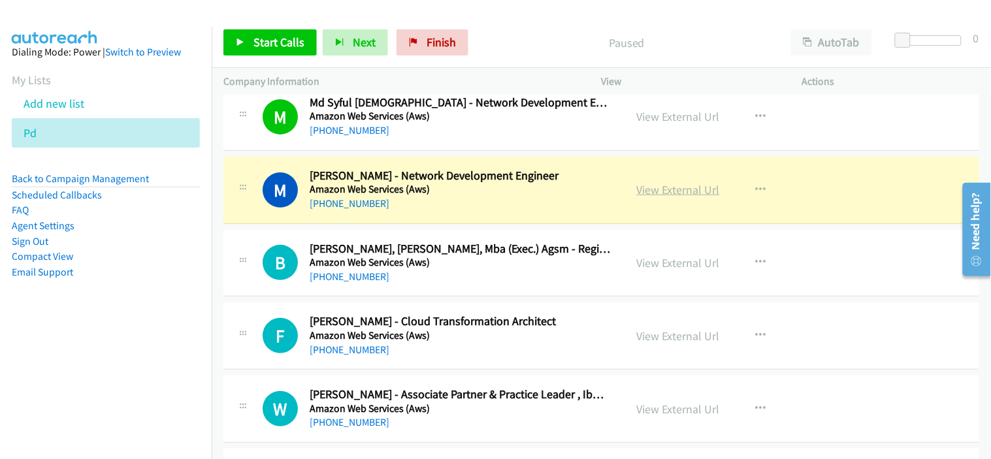
click at [668, 188] on link "View External Url" at bounding box center [678, 189] width 83 height 15
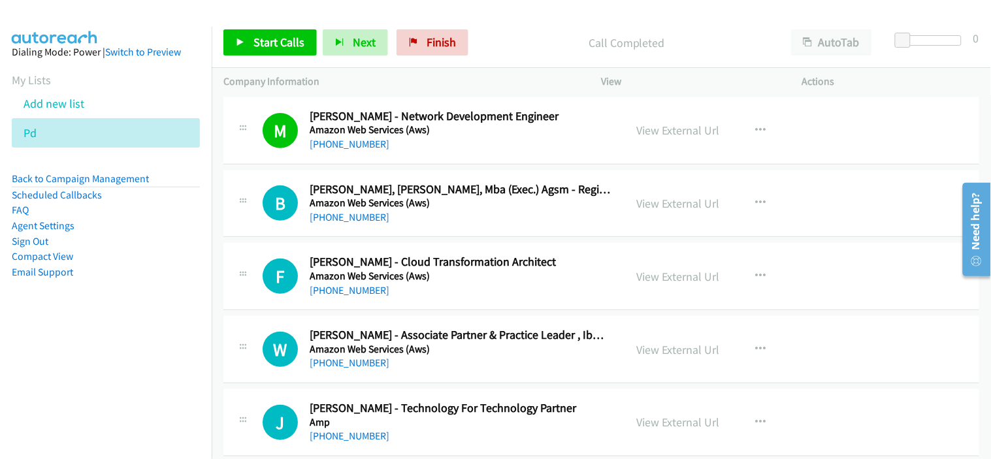
scroll to position [2684, 0]
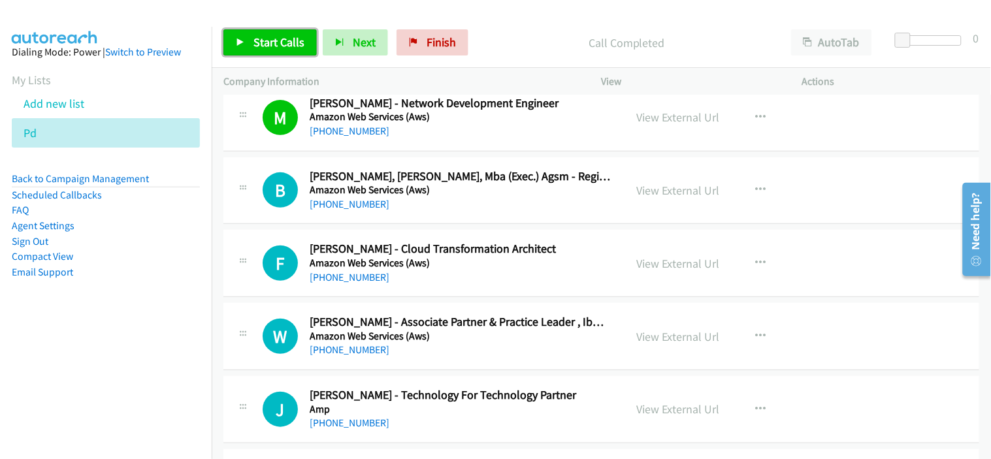
drag, startPoint x: 276, startPoint y: 48, endPoint x: 307, endPoint y: 56, distance: 31.5
click at [276, 48] on span "Start Calls" at bounding box center [278, 42] width 51 height 15
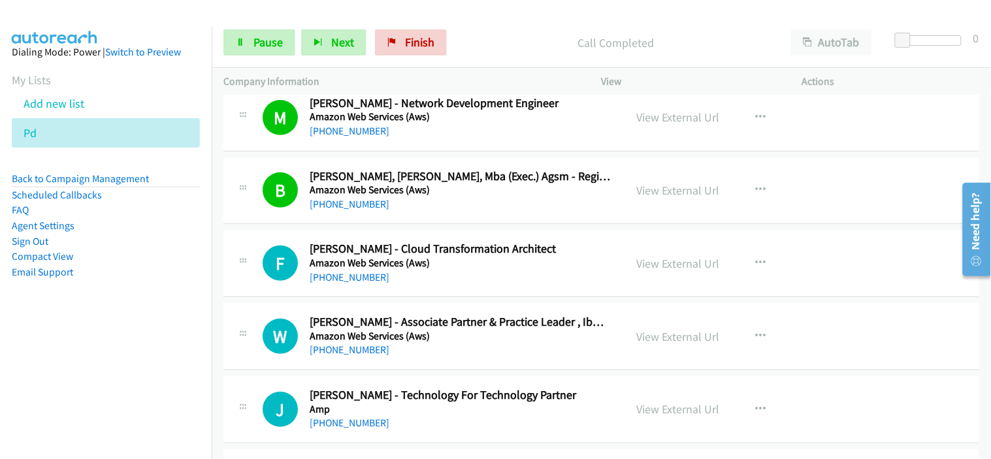
drag, startPoint x: 424, startPoint y: 288, endPoint x: 426, endPoint y: 273, distance: 15.1
click at [424, 288] on div "F Callback Scheduled [PERSON_NAME] - Cloud Transformation Architect Amazon Web …" at bounding box center [600, 263] width 755 height 67
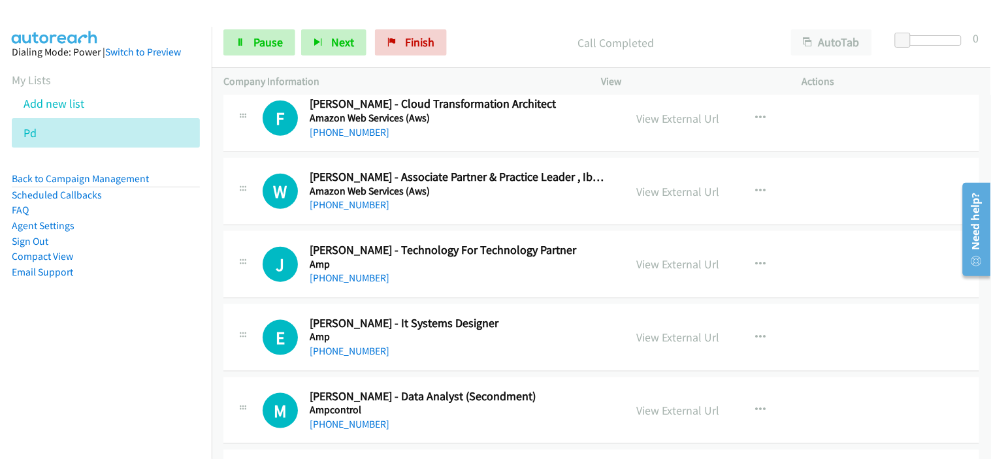
scroll to position [2757, 0]
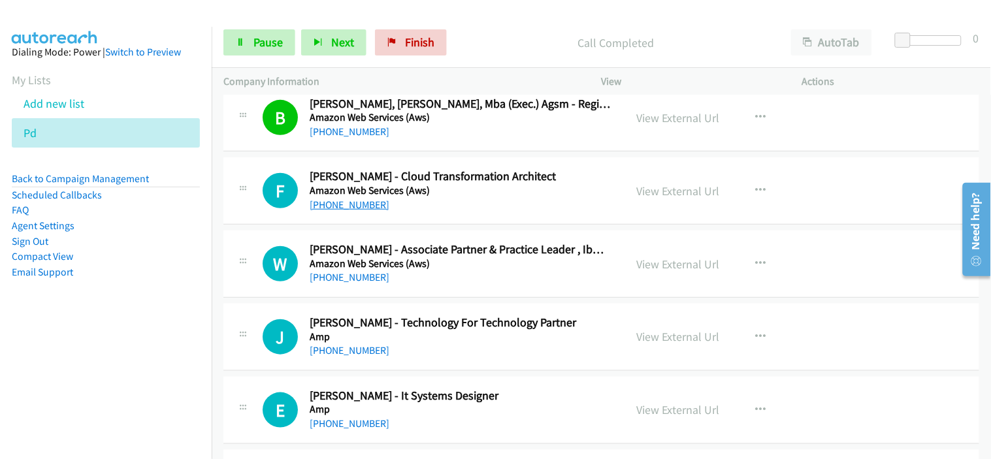
click at [354, 206] on link "[PHONE_NUMBER]" at bounding box center [350, 205] width 80 height 12
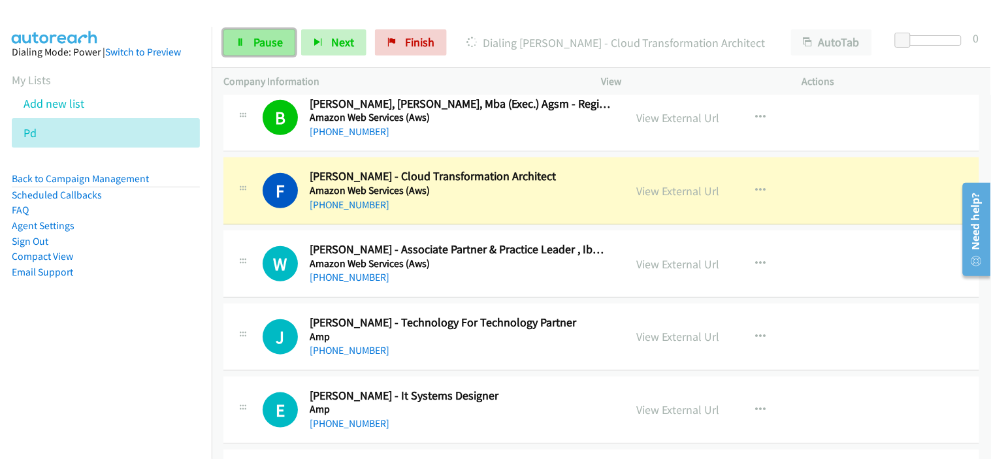
click at [278, 50] on link "Pause" at bounding box center [259, 42] width 72 height 26
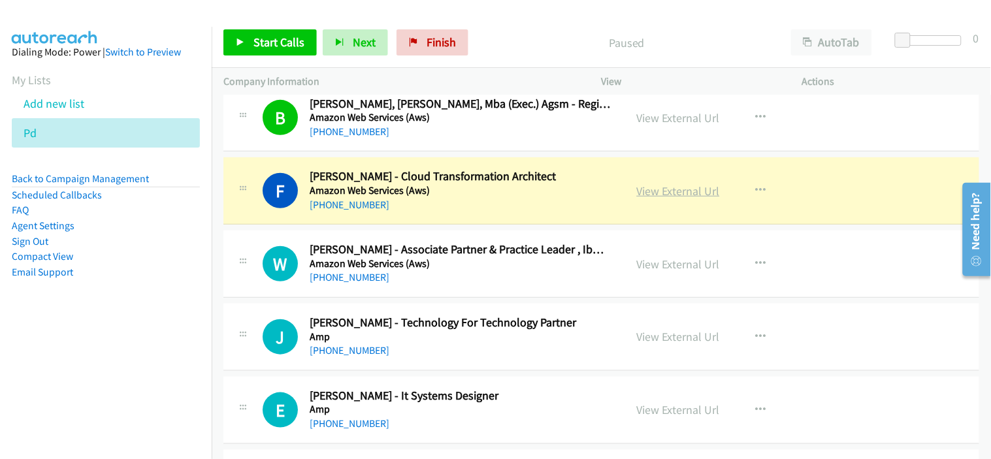
click at [656, 188] on link "View External Url" at bounding box center [678, 190] width 83 height 15
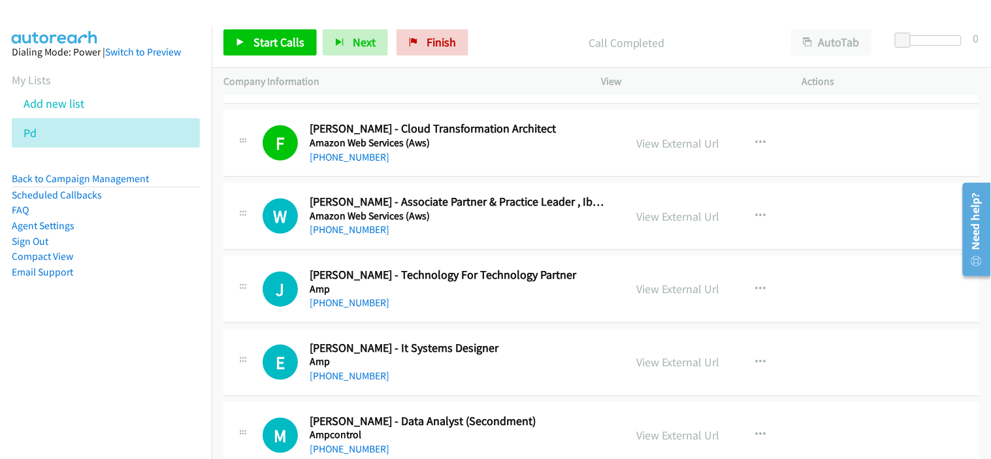
scroll to position [2829, 0]
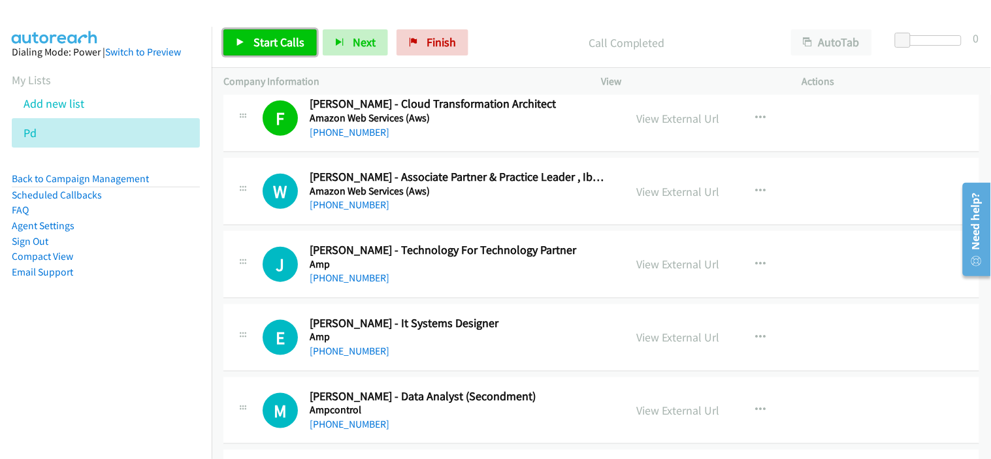
click at [298, 44] on span "Start Calls" at bounding box center [278, 42] width 51 height 15
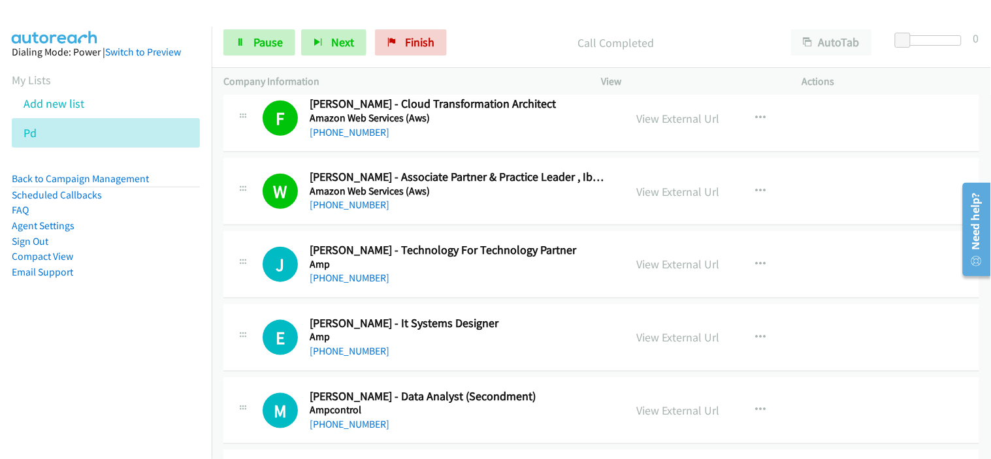
click at [433, 281] on div "[PHONE_NUMBER]" at bounding box center [462, 278] width 304 height 16
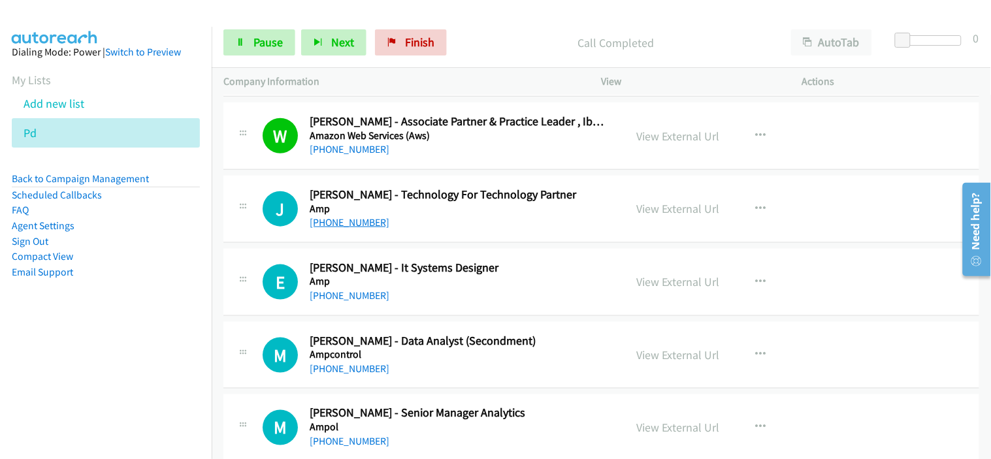
scroll to position [2902, 0]
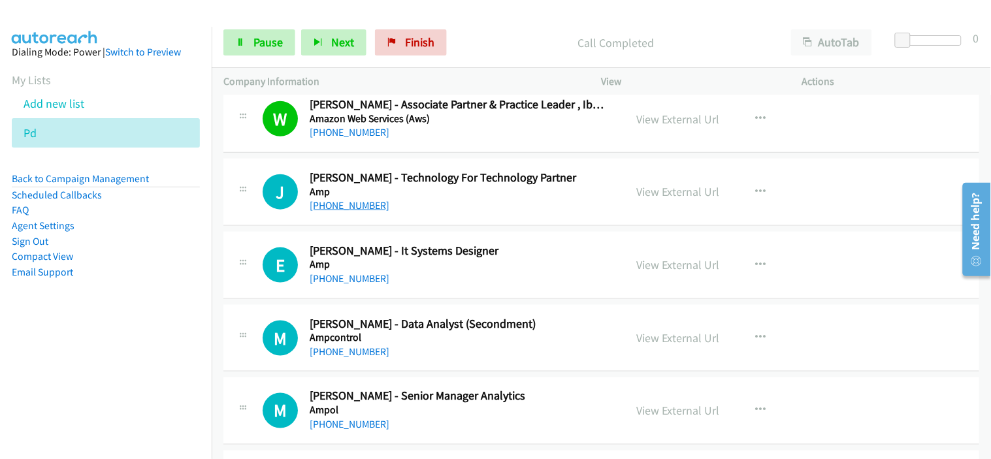
click at [342, 204] on link "[PHONE_NUMBER]" at bounding box center [350, 205] width 80 height 12
click at [432, 274] on div "[PHONE_NUMBER]" at bounding box center [462, 279] width 304 height 16
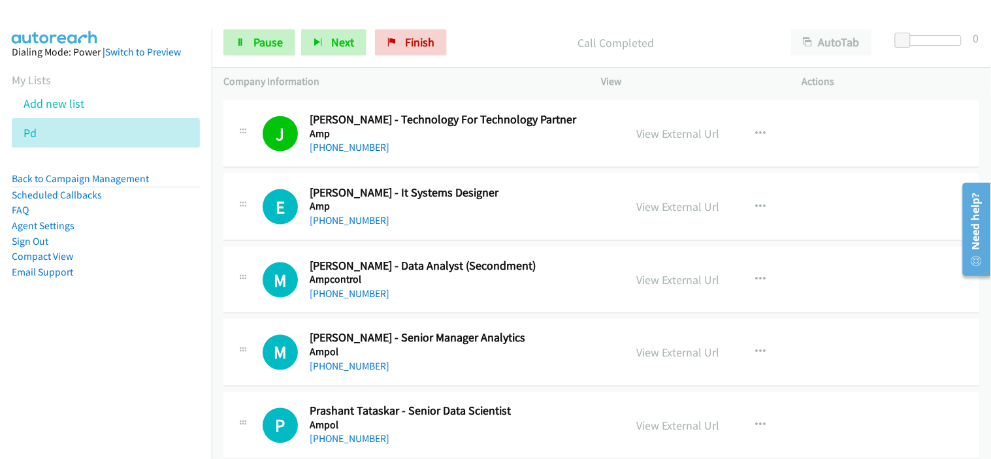
scroll to position [2974, 0]
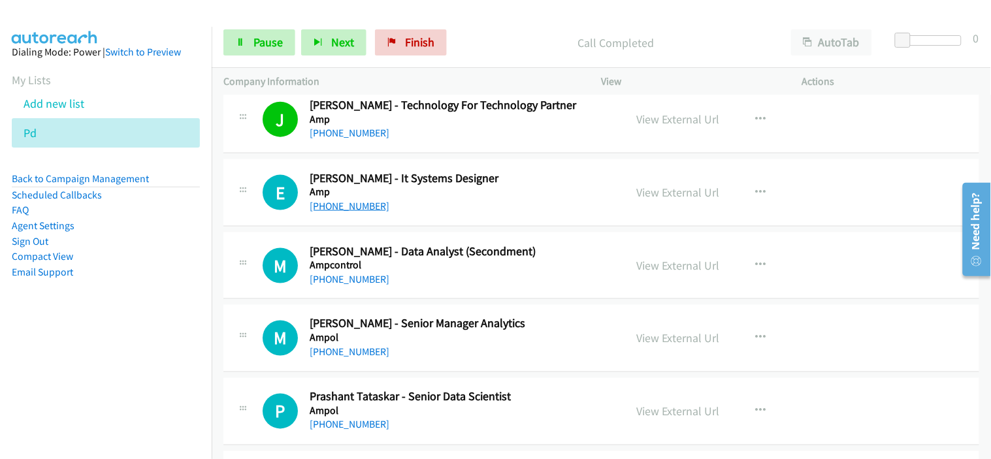
click at [366, 210] on link "[PHONE_NUMBER]" at bounding box center [350, 206] width 80 height 12
click at [422, 298] on div "M Callback Scheduled [PERSON_NAME] - Data Analyst (Secondment) Ampcontrol [GEOG…" at bounding box center [600, 265] width 755 height 67
drag, startPoint x: 347, startPoint y: 278, endPoint x: 442, endPoint y: 281, distance: 95.4
click at [347, 278] on link "[PHONE_NUMBER]" at bounding box center [350, 279] width 80 height 12
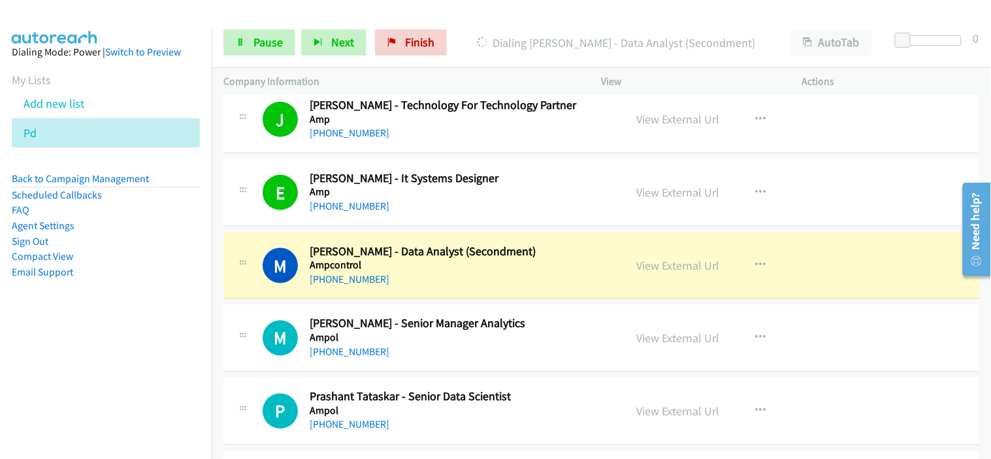
scroll to position [3047, 0]
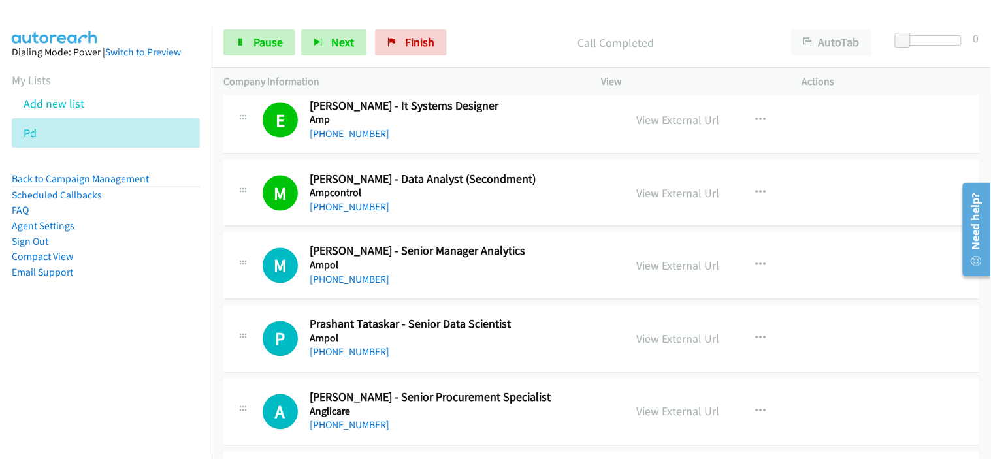
click at [443, 273] on div "[PHONE_NUMBER]" at bounding box center [462, 280] width 304 height 16
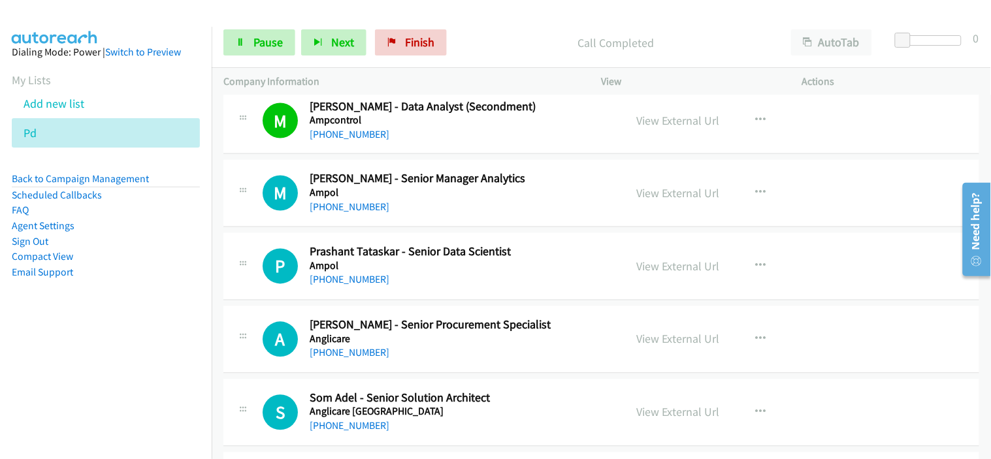
drag, startPoint x: 360, startPoint y: 213, endPoint x: 458, endPoint y: 219, distance: 97.5
click at [360, 213] on link "[PHONE_NUMBER]" at bounding box center [350, 207] width 80 height 12
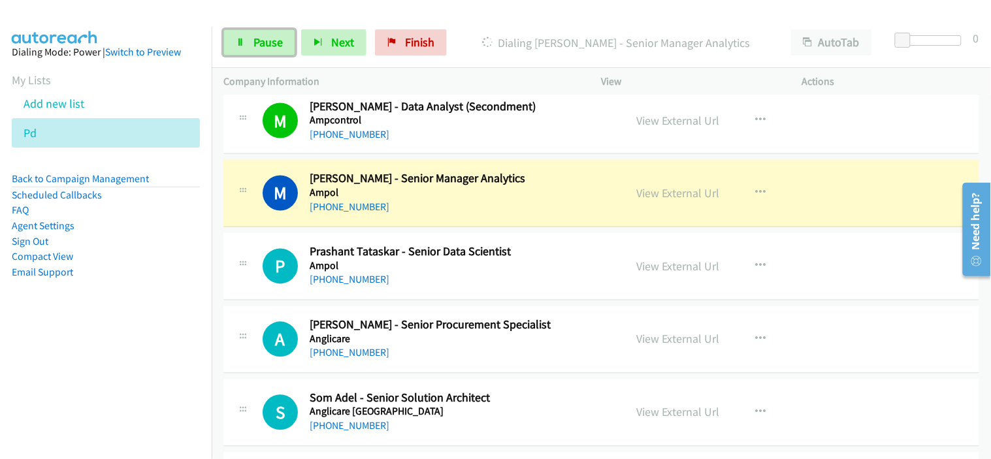
click at [269, 44] on span "Pause" at bounding box center [267, 42] width 29 height 15
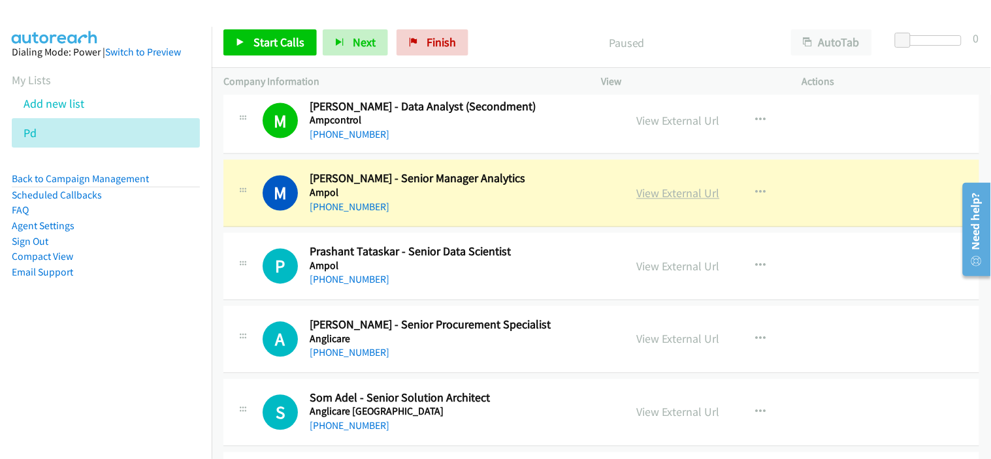
click at [661, 199] on link "View External Url" at bounding box center [678, 193] width 83 height 15
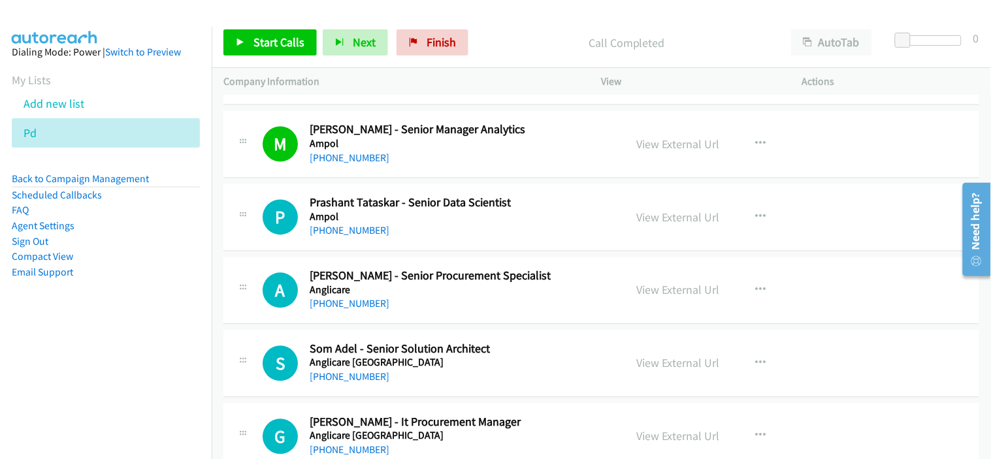
scroll to position [3192, 0]
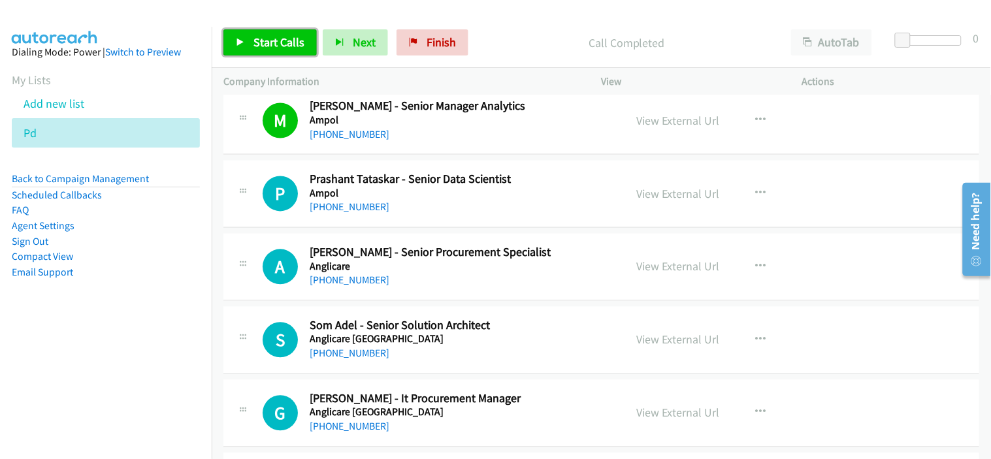
click at [281, 39] on span "Start Calls" at bounding box center [278, 42] width 51 height 15
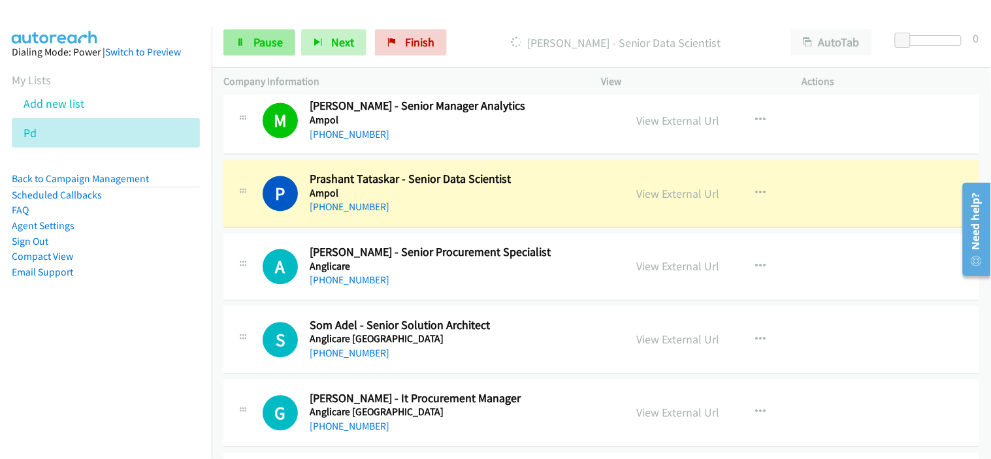
click at [270, 59] on div "Start Calls Pause Next Finish [PERSON_NAME] - Senior Data Scientist AutoTab Aut…" at bounding box center [601, 43] width 779 height 50
click at [270, 51] on link "Pause" at bounding box center [259, 42] width 72 height 26
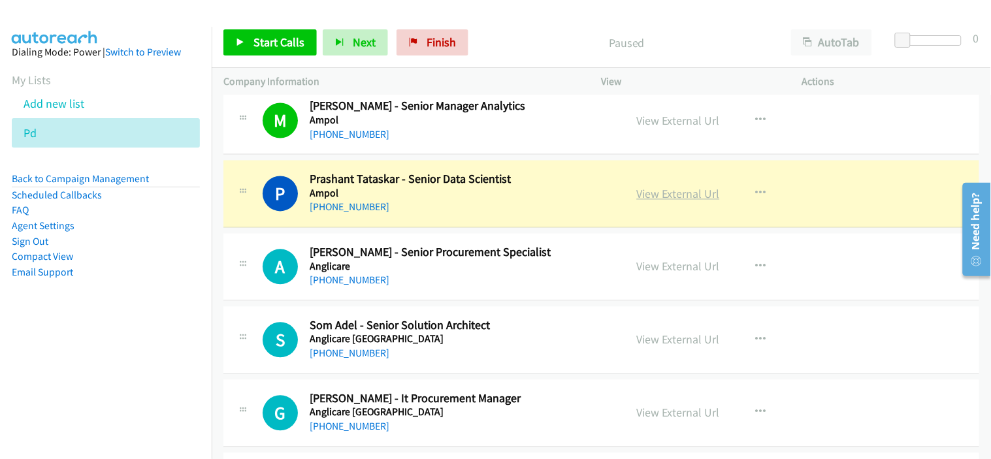
click at [657, 195] on link "View External Url" at bounding box center [678, 194] width 83 height 15
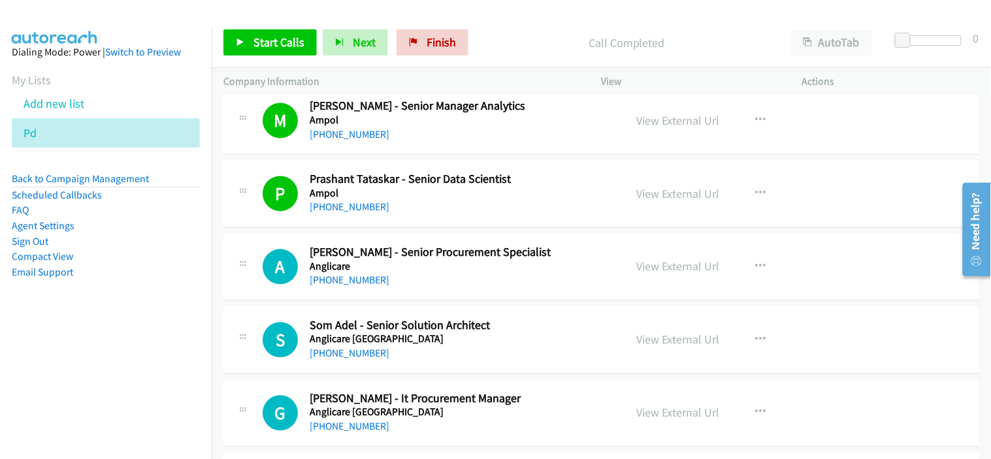
scroll to position [3265, 0]
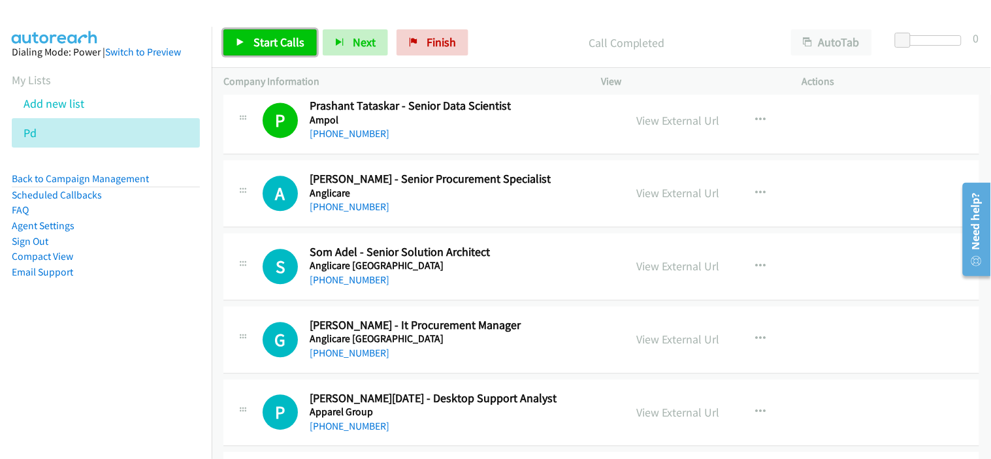
click at [295, 51] on link "Start Calls" at bounding box center [269, 42] width 93 height 26
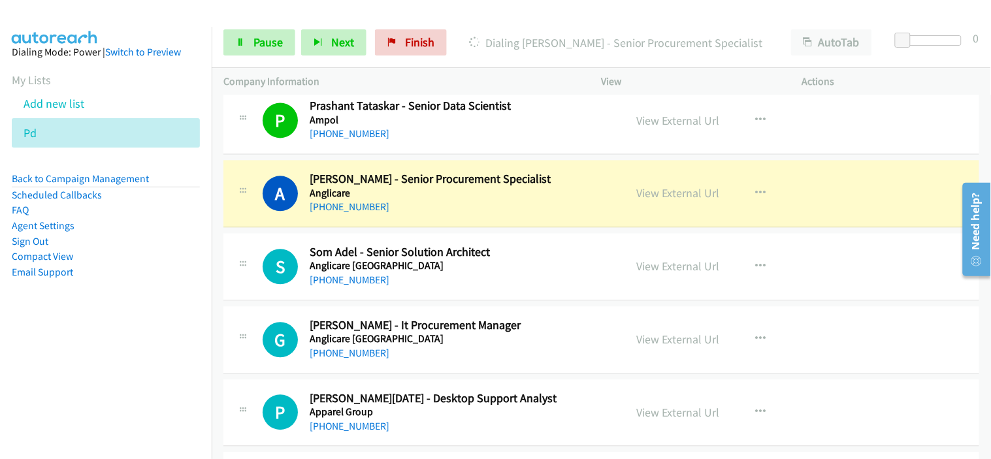
click at [412, 204] on div "[PHONE_NUMBER]" at bounding box center [462, 208] width 304 height 16
drag, startPoint x: 270, startPoint y: 50, endPoint x: 279, endPoint y: 49, distance: 8.5
click at [270, 50] on link "Pause" at bounding box center [259, 42] width 72 height 26
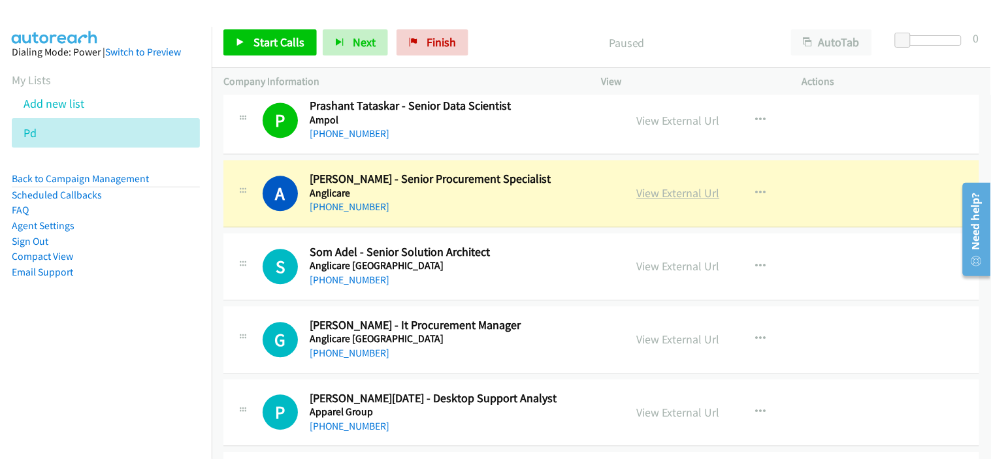
click at [691, 199] on link "View External Url" at bounding box center [678, 193] width 83 height 15
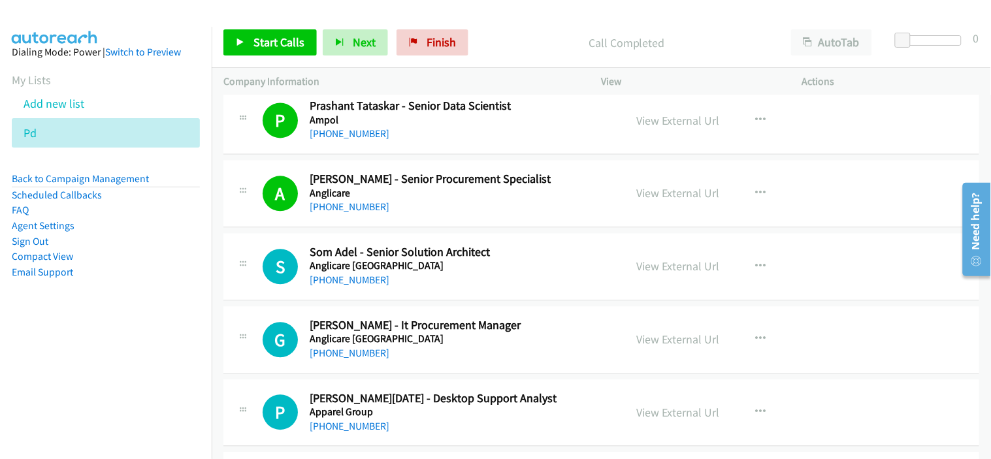
drag, startPoint x: 425, startPoint y: 214, endPoint x: 400, endPoint y: 223, distance: 26.7
click at [425, 214] on div "[PHONE_NUMBER]" at bounding box center [462, 208] width 304 height 16
drag, startPoint x: 351, startPoint y: 277, endPoint x: 448, endPoint y: 275, distance: 96.7
click at [351, 277] on link "[PHONE_NUMBER]" at bounding box center [350, 280] width 80 height 12
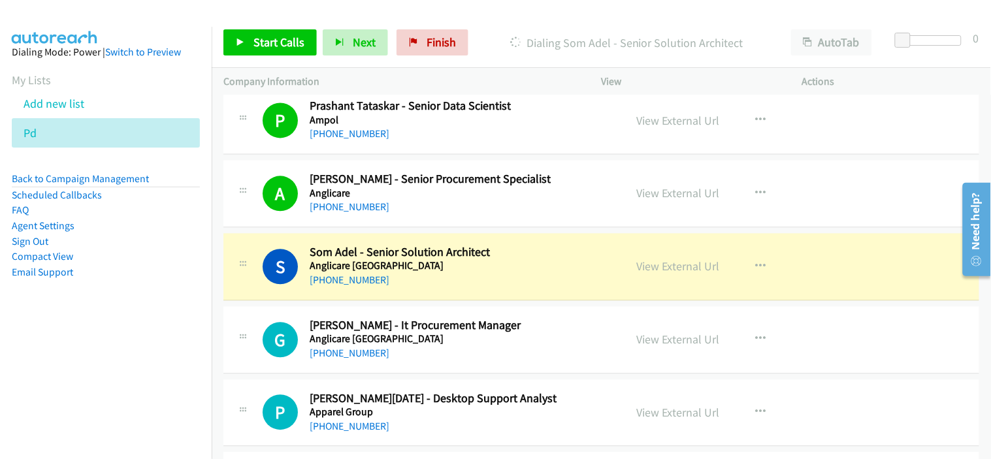
click at [426, 279] on div "[PHONE_NUMBER]" at bounding box center [462, 281] width 304 height 16
click at [663, 274] on link "View External Url" at bounding box center [678, 266] width 83 height 15
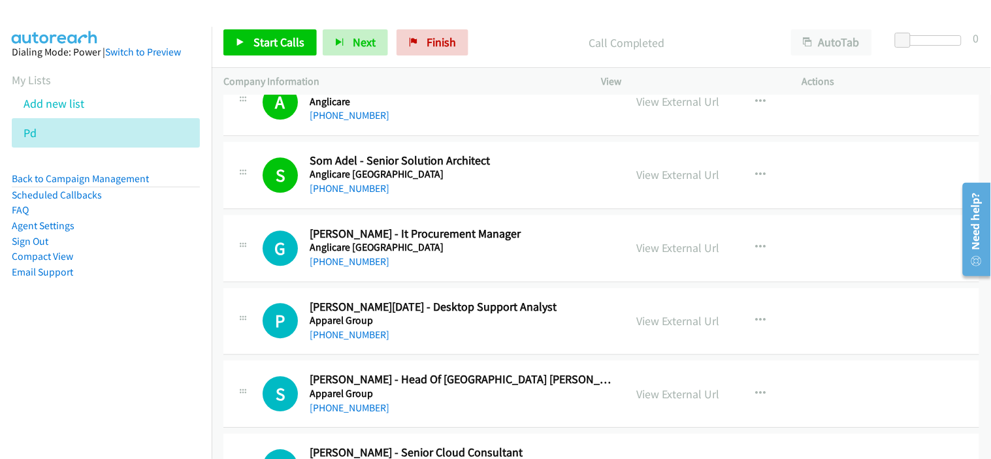
scroll to position [3410, 0]
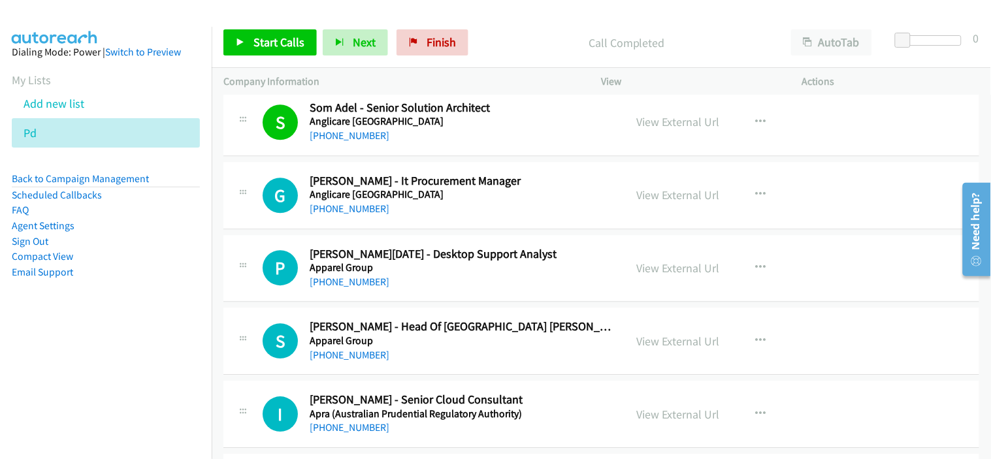
click at [358, 206] on link "[PHONE_NUMBER]" at bounding box center [350, 208] width 80 height 12
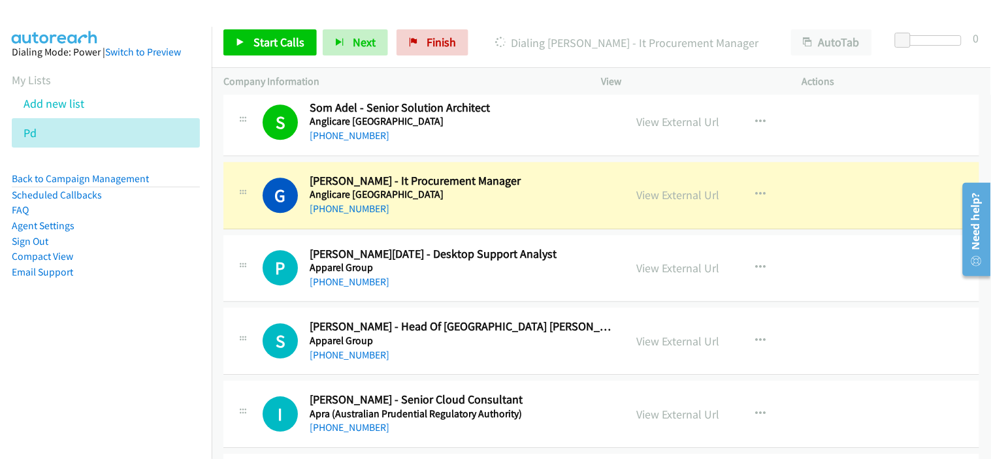
click at [434, 217] on div "[PHONE_NUMBER]" at bounding box center [462, 209] width 304 height 16
drag, startPoint x: 653, startPoint y: 201, endPoint x: 696, endPoint y: 456, distance: 258.3
drag, startPoint x: 385, startPoint y: 223, endPoint x: 429, endPoint y: 173, distance: 66.2
click at [385, 223] on div "G Callback Scheduled [PERSON_NAME] - It Procurement Manager Anglicare [GEOGRAPH…" at bounding box center [600, 195] width 755 height 67
click at [669, 199] on link "View External Url" at bounding box center [678, 194] width 83 height 15
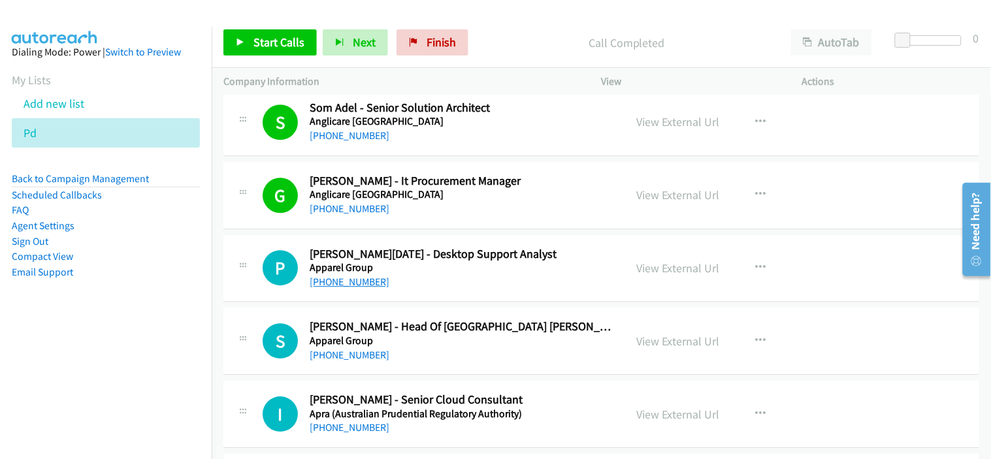
click at [345, 279] on link "[PHONE_NUMBER]" at bounding box center [350, 282] width 80 height 12
click at [243, 15] on div at bounding box center [489, 25] width 979 height 50
click at [264, 44] on span "Start Calls" at bounding box center [278, 42] width 51 height 15
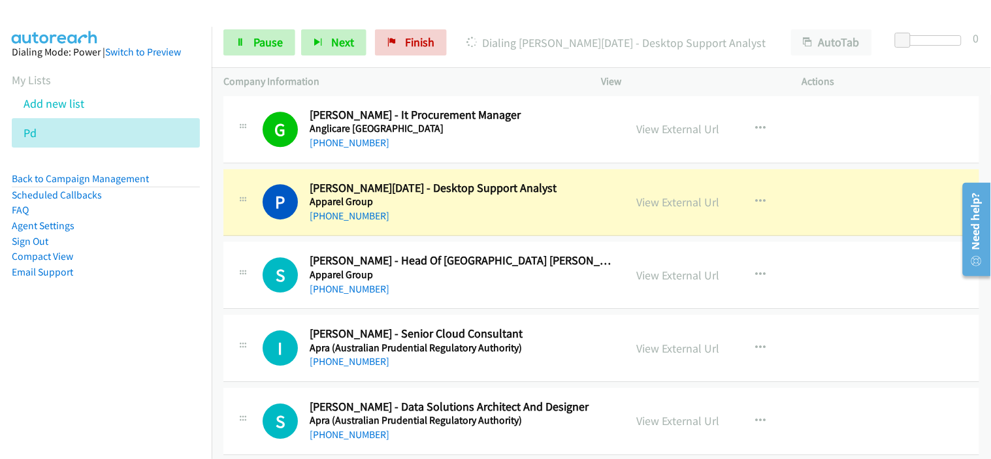
scroll to position [3482, 0]
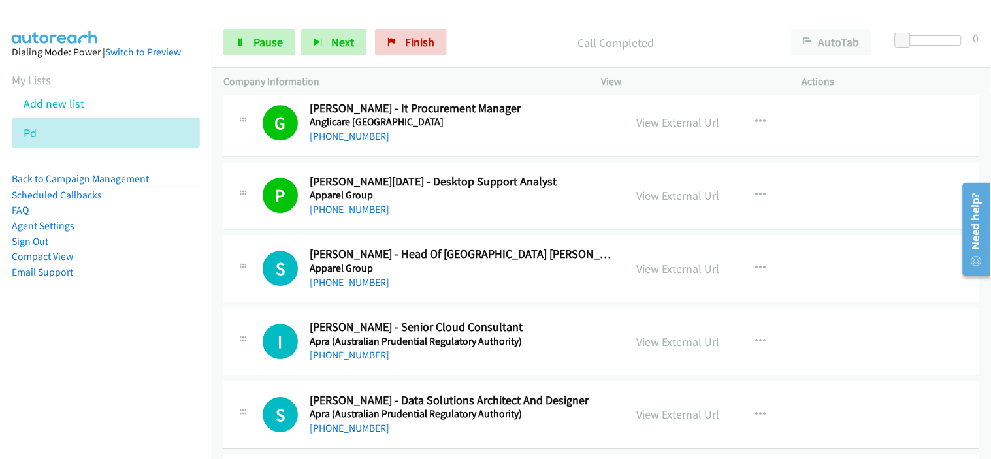
click at [422, 290] on div "[PHONE_NUMBER]" at bounding box center [462, 283] width 304 height 16
drag, startPoint x: 353, startPoint y: 285, endPoint x: 446, endPoint y: 288, distance: 92.8
click at [353, 285] on link "[PHONE_NUMBER]" at bounding box center [350, 282] width 80 height 12
click at [373, 229] on div "P Callback Scheduled [PERSON_NAME][DATE] - Desktop Support Analyst Apparel Grou…" at bounding box center [600, 196] width 755 height 67
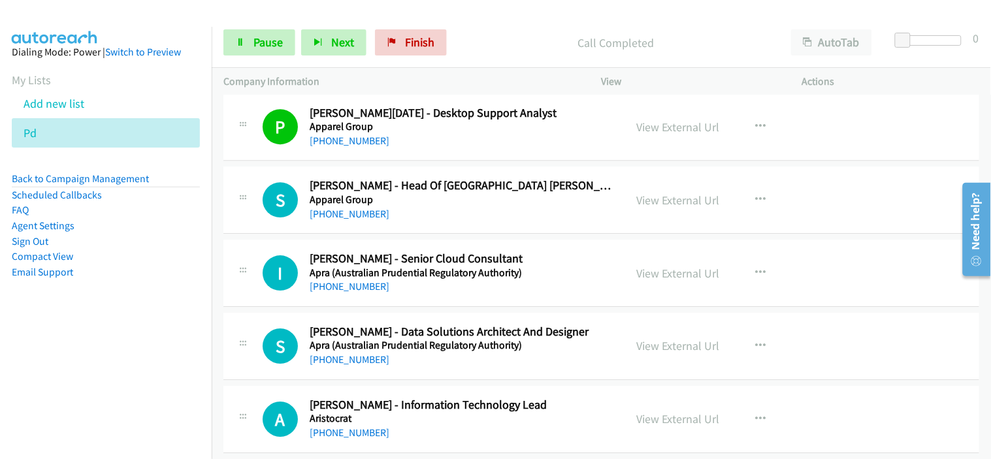
scroll to position [3555, 0]
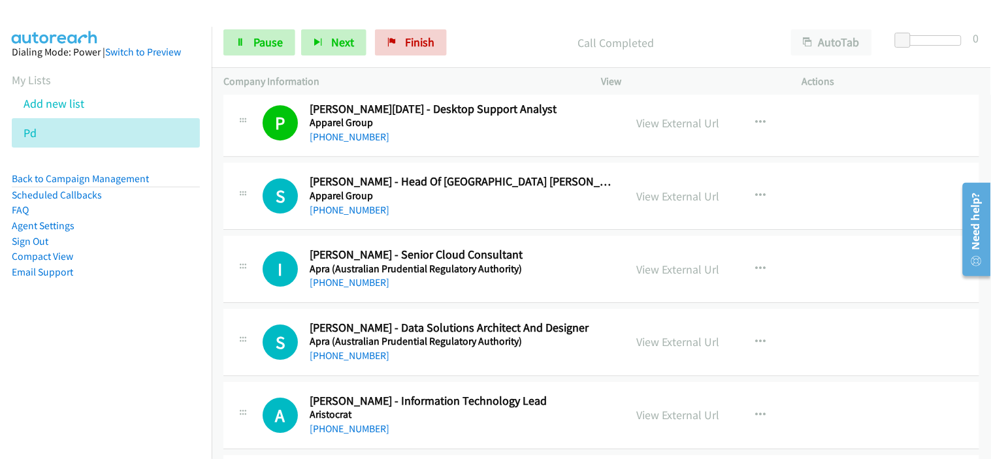
drag, startPoint x: 350, startPoint y: 211, endPoint x: 390, endPoint y: 217, distance: 41.0
click at [350, 211] on link "[PHONE_NUMBER]" at bounding box center [350, 210] width 80 height 12
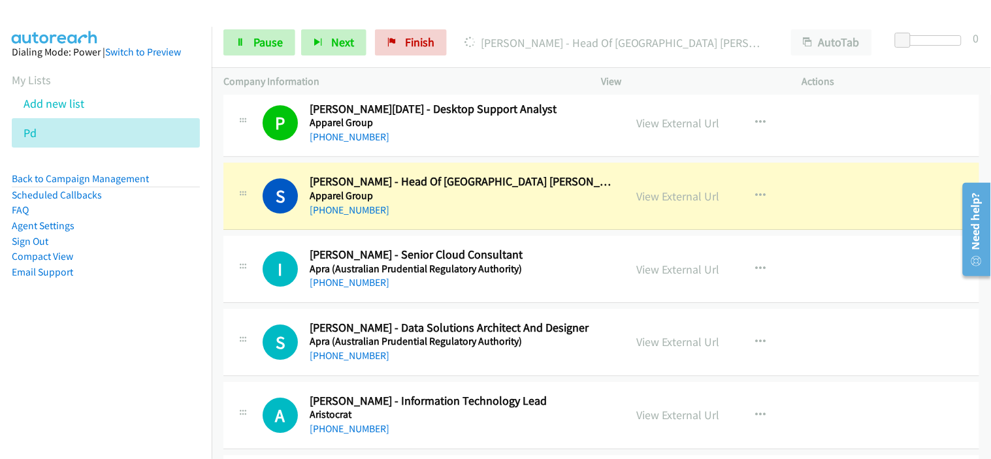
click at [415, 289] on div "[PHONE_NUMBER]" at bounding box center [462, 283] width 304 height 16
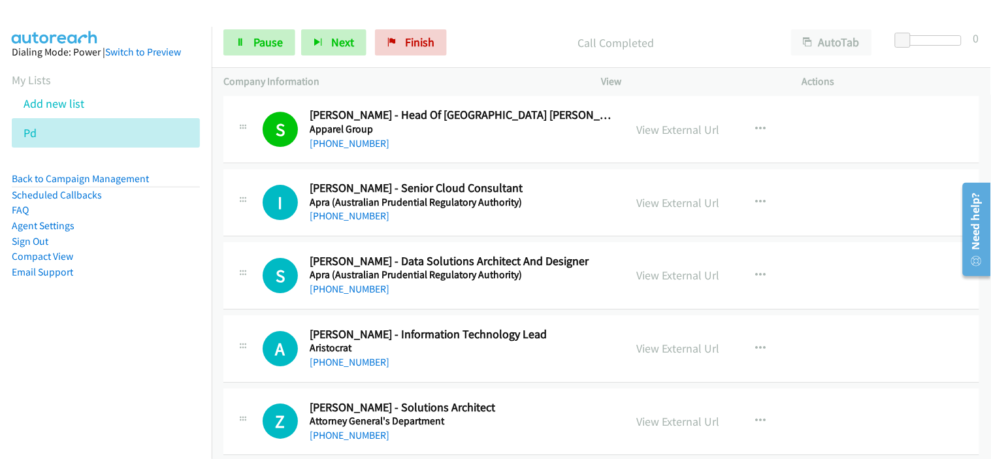
scroll to position [3627, 0]
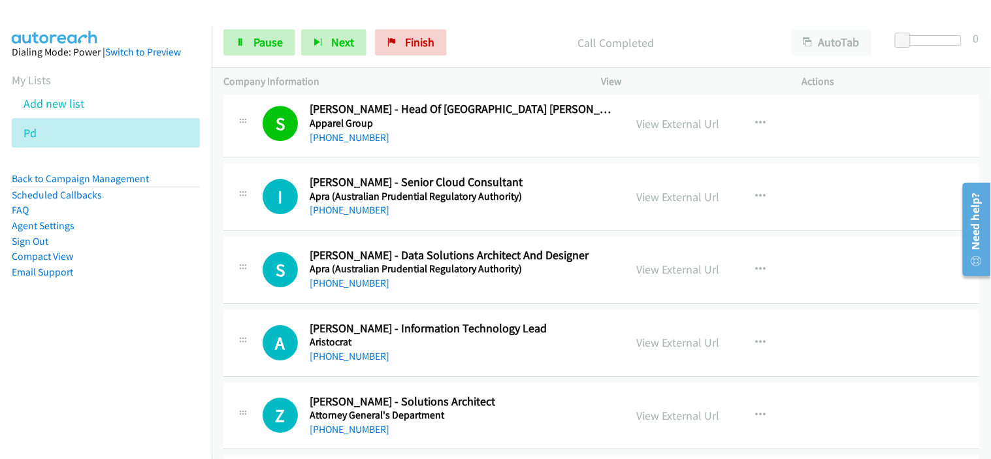
drag, startPoint x: 348, startPoint y: 208, endPoint x: 431, endPoint y: 219, distance: 83.7
click at [348, 208] on link "[PHONE_NUMBER]" at bounding box center [350, 210] width 80 height 12
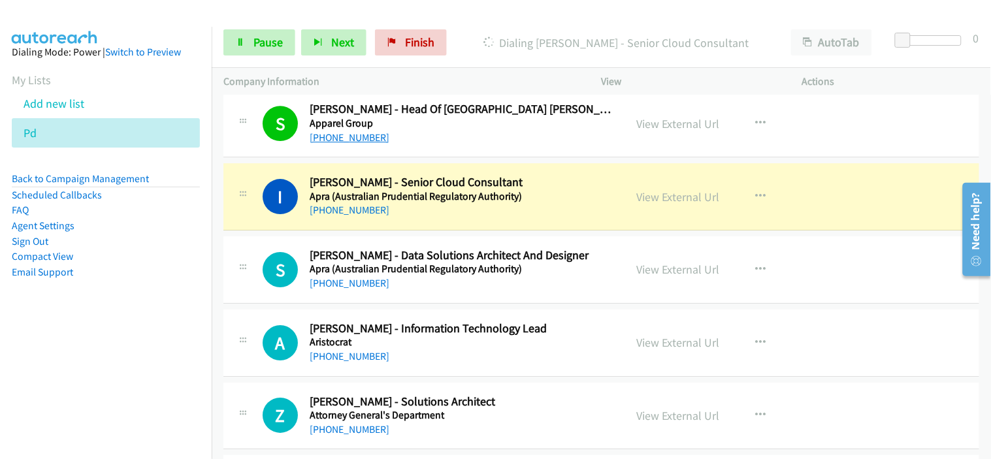
drag, startPoint x: 412, startPoint y: 216, endPoint x: 338, endPoint y: 144, distance: 103.0
click at [412, 216] on div "[PHONE_NUMBER]" at bounding box center [462, 210] width 304 height 16
click at [265, 40] on span "Pause" at bounding box center [267, 42] width 29 height 15
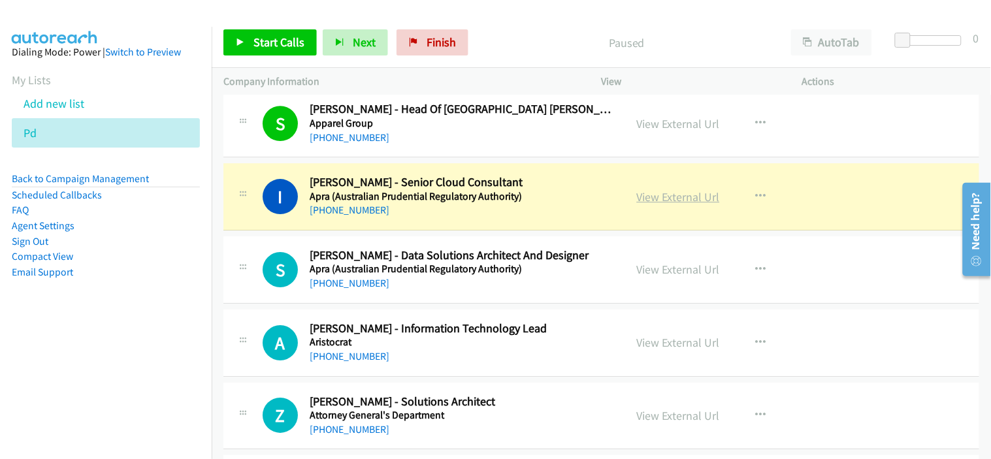
click at [650, 197] on link "View External Url" at bounding box center [678, 196] width 83 height 15
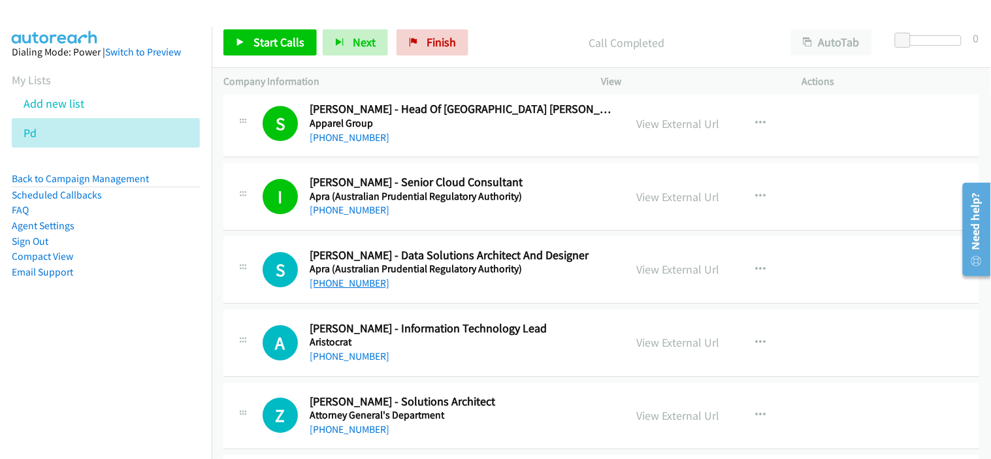
click at [330, 285] on link "[PHONE_NUMBER]" at bounding box center [350, 283] width 80 height 12
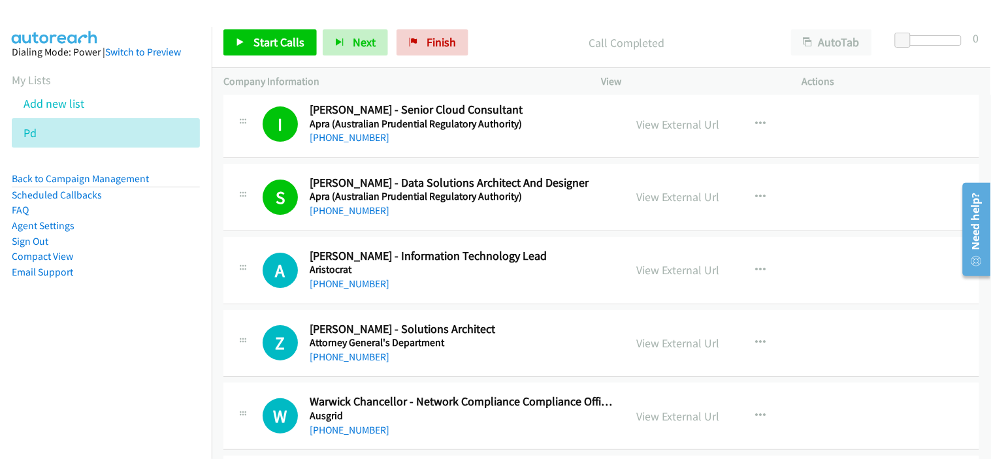
click at [422, 283] on div "[PHONE_NUMBER]" at bounding box center [462, 284] width 304 height 16
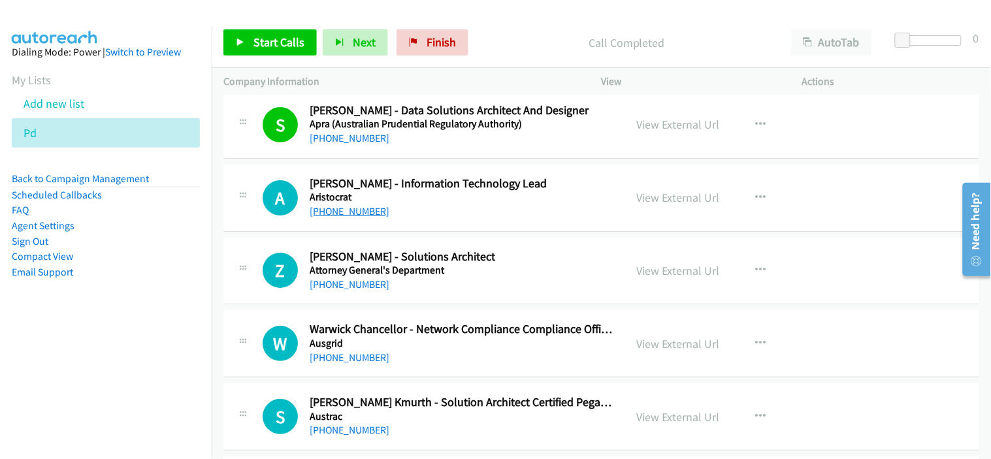
click at [371, 214] on link "[PHONE_NUMBER]" at bounding box center [350, 211] width 80 height 12
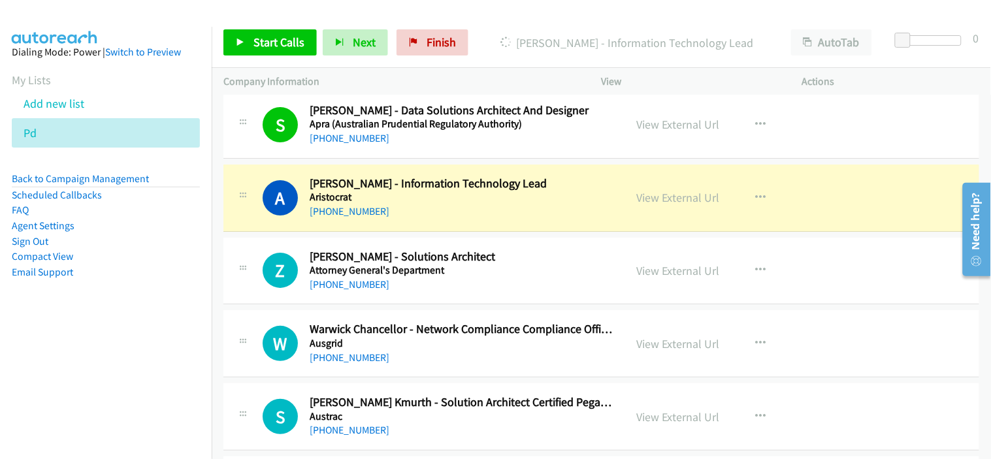
drag, startPoint x: 420, startPoint y: 219, endPoint x: 447, endPoint y: 217, distance: 27.5
click at [663, 202] on link "View External Url" at bounding box center [678, 197] width 83 height 15
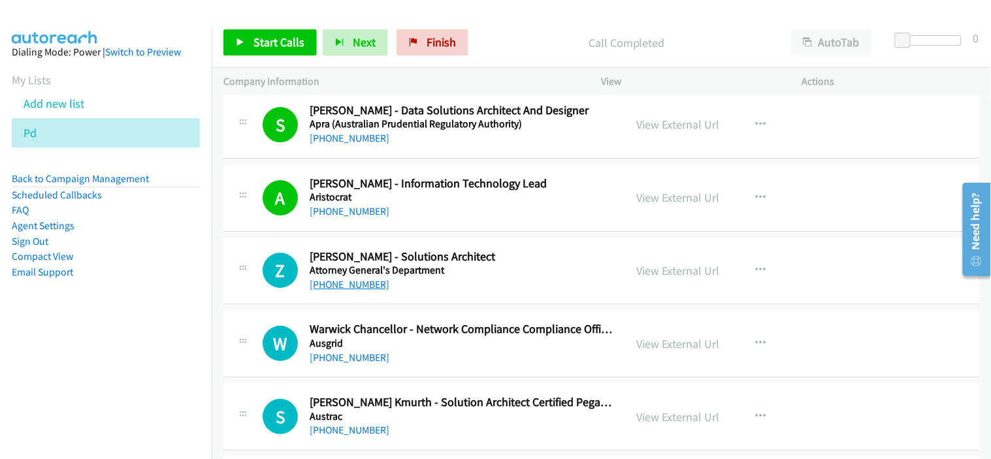
click at [341, 286] on link "[PHONE_NUMBER]" at bounding box center [350, 284] width 80 height 12
drag, startPoint x: 434, startPoint y: 363, endPoint x: 434, endPoint y: 353, distance: 10.4
click at [434, 363] on div "[PHONE_NUMBER]" at bounding box center [462, 358] width 304 height 16
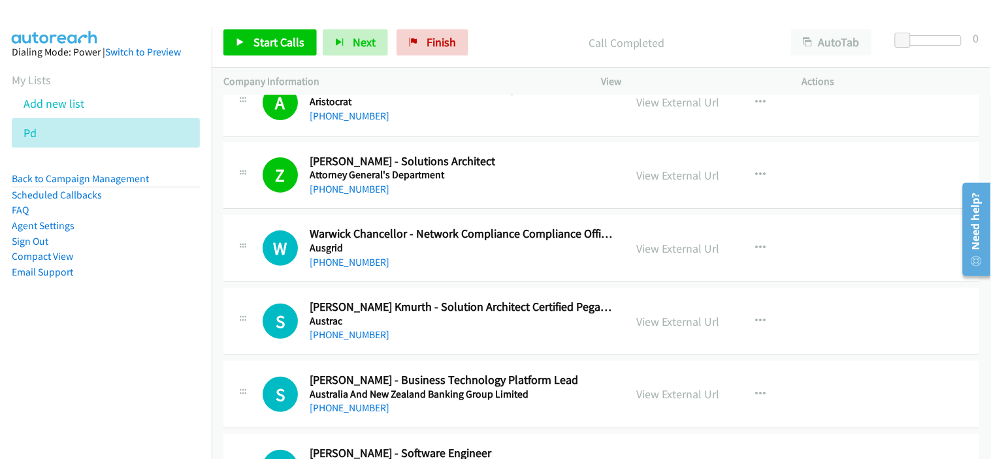
scroll to position [3918, 0]
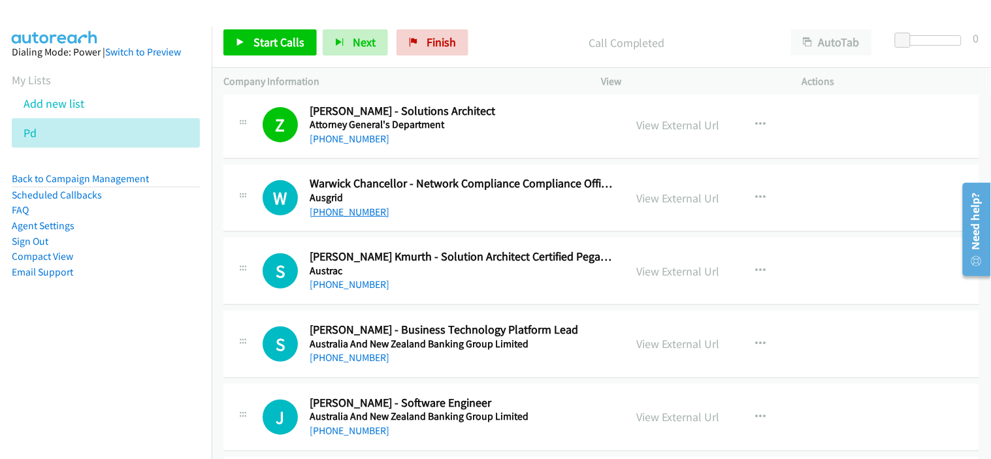
click at [347, 215] on link "[PHONE_NUMBER]" at bounding box center [350, 212] width 80 height 12
drag, startPoint x: 436, startPoint y: 283, endPoint x: 432, endPoint y: 275, distance: 9.3
click at [436, 283] on div "[PHONE_NUMBER]" at bounding box center [462, 285] width 304 height 16
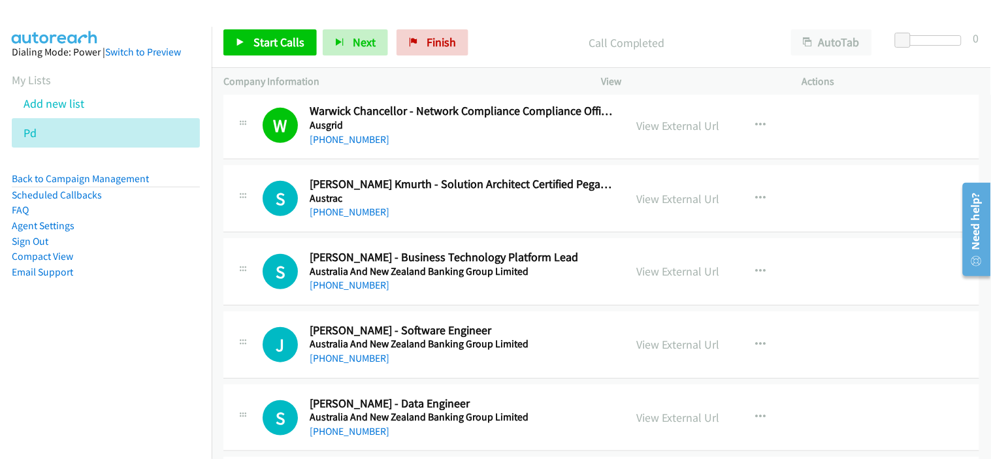
click at [350, 216] on link "[PHONE_NUMBER]" at bounding box center [350, 212] width 80 height 12
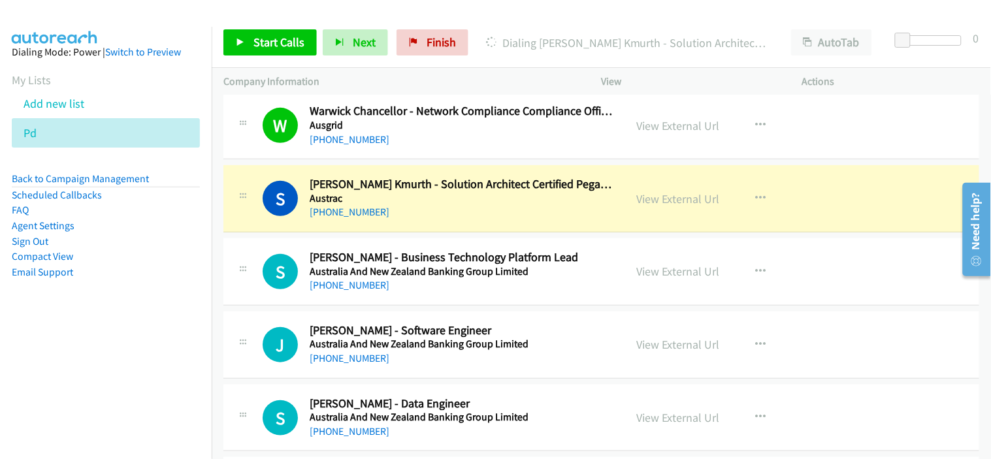
click at [394, 207] on div "[PHONE_NUMBER]" at bounding box center [462, 212] width 304 height 16
click at [680, 205] on link "View External Url" at bounding box center [678, 198] width 83 height 15
